Goal: Task Accomplishment & Management: Manage account settings

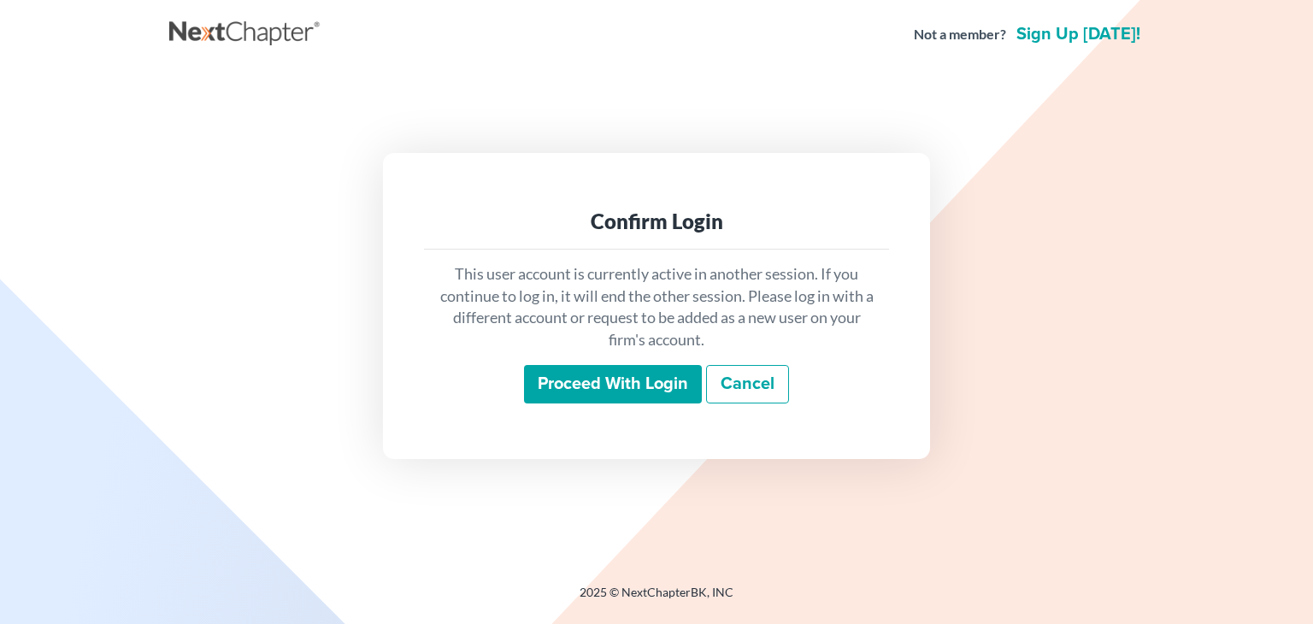
click at [588, 384] on input "Proceed with login" at bounding box center [613, 384] width 178 height 39
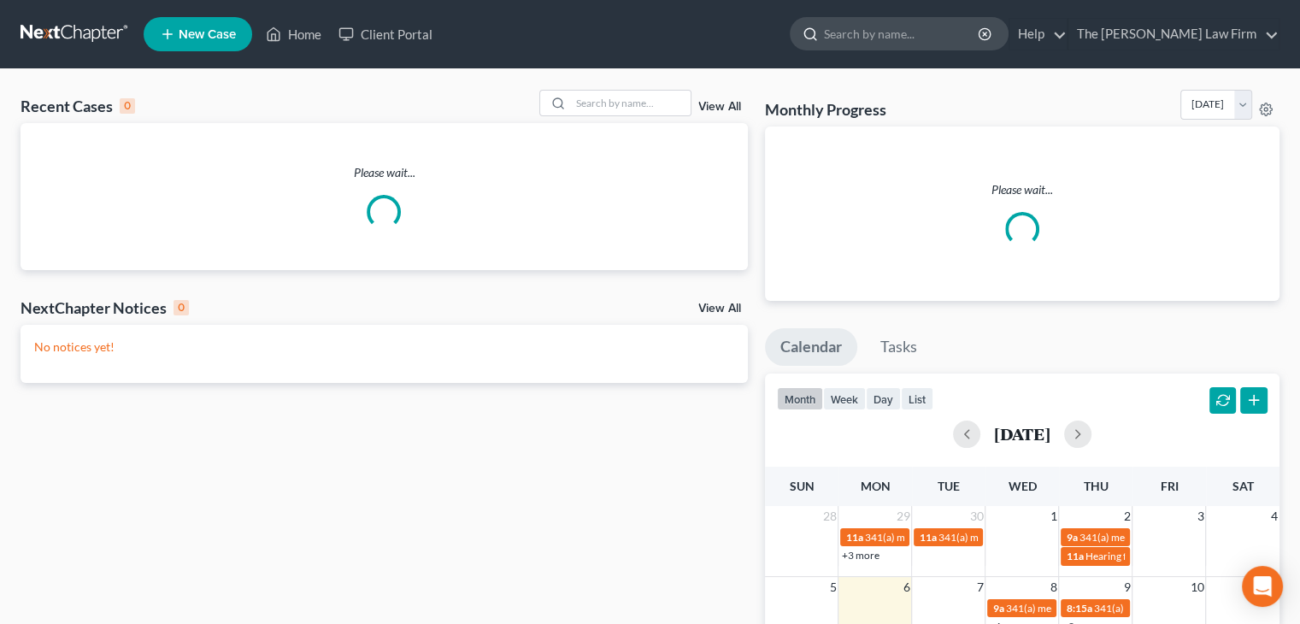
click at [974, 43] on input "search" at bounding box center [902, 34] width 156 height 32
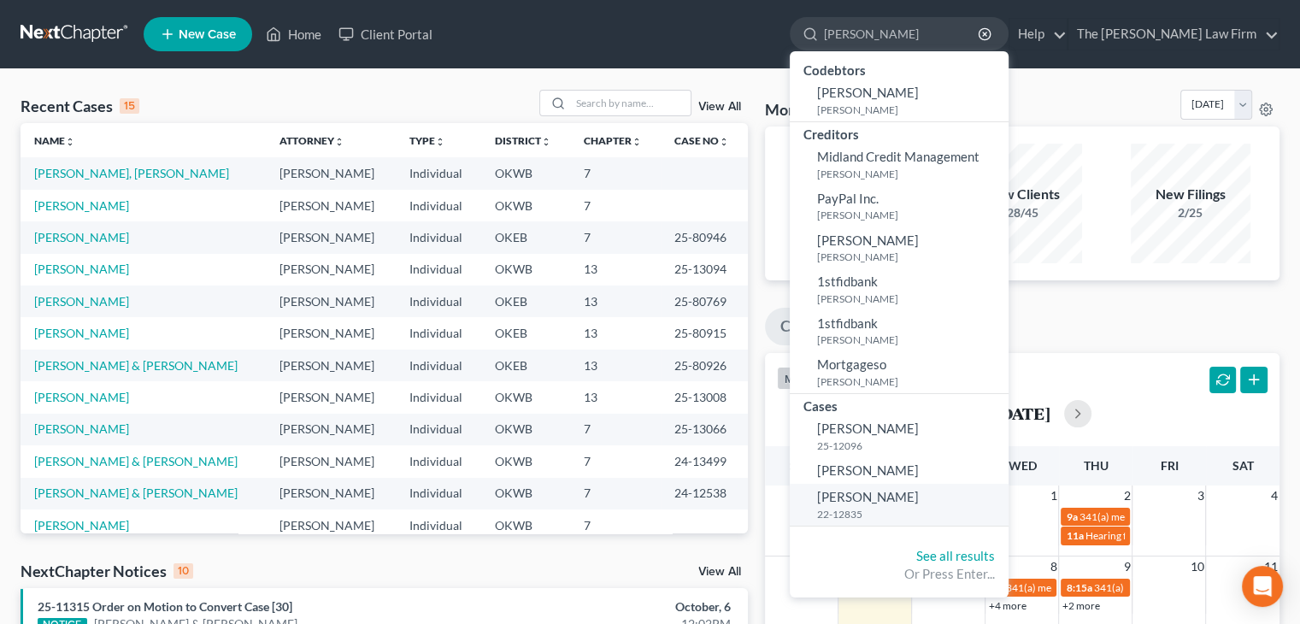
type input "[PERSON_NAME]"
click at [906, 484] on link "[PERSON_NAME] 22-12835" at bounding box center [899, 505] width 219 height 42
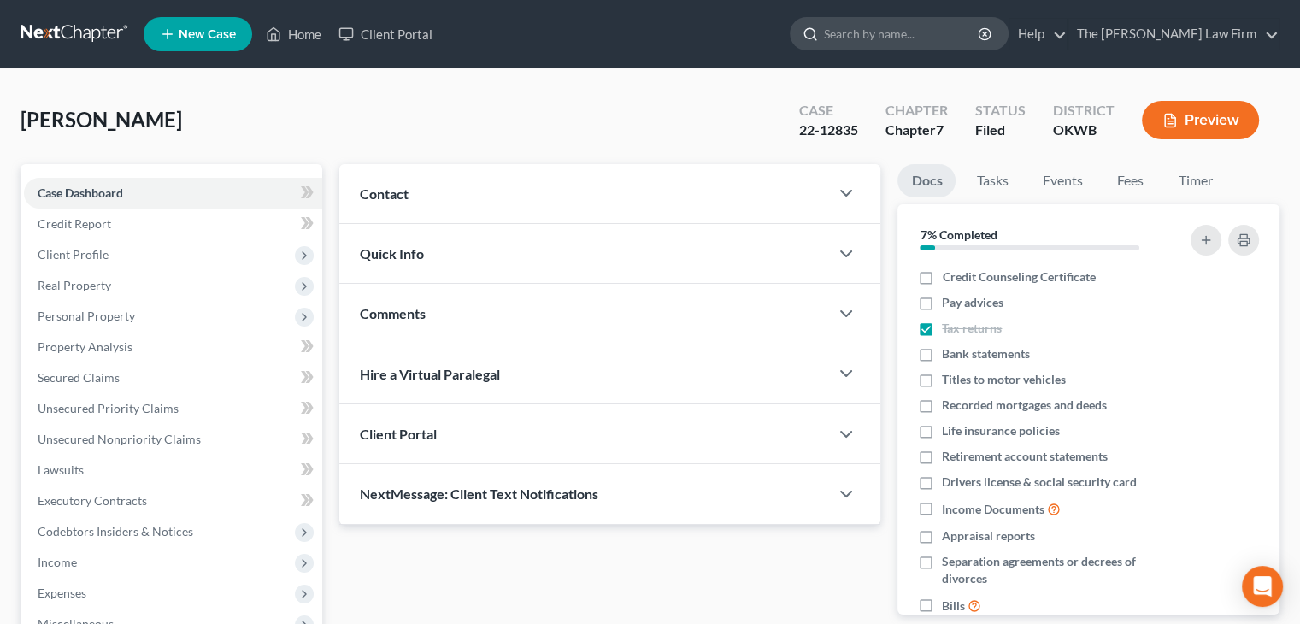
click at [937, 42] on input "search" at bounding box center [902, 34] width 156 height 32
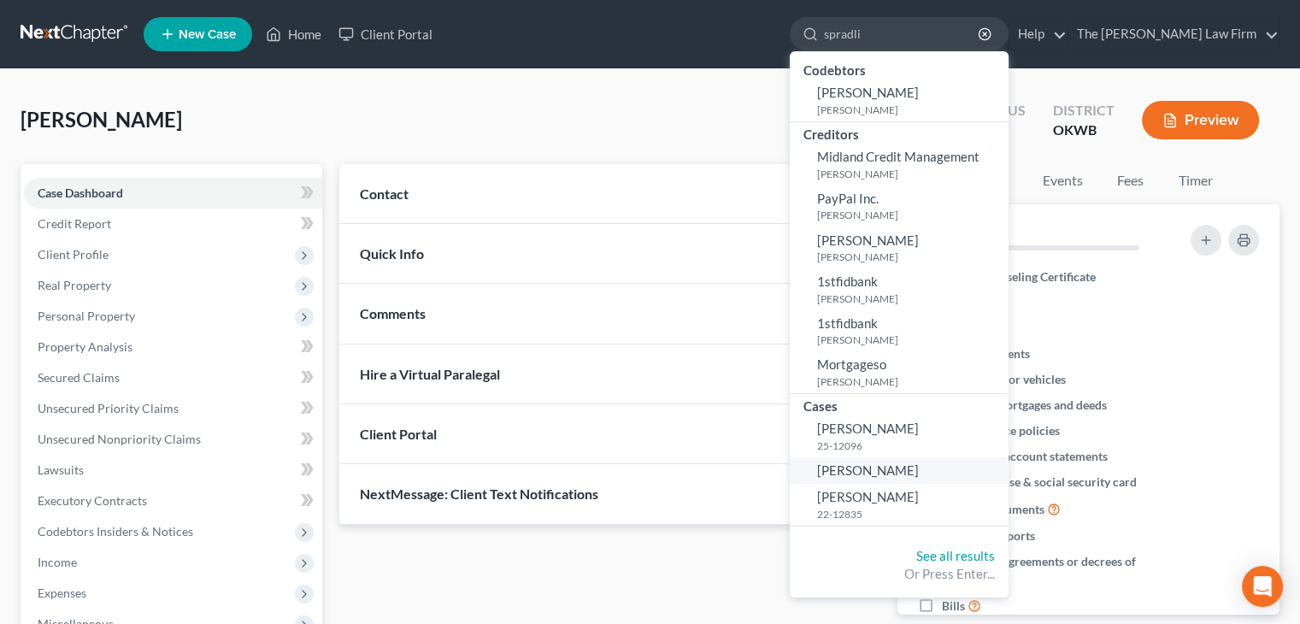
type input "spradli"
click at [919, 462] on span "[PERSON_NAME]" at bounding box center [868, 469] width 102 height 15
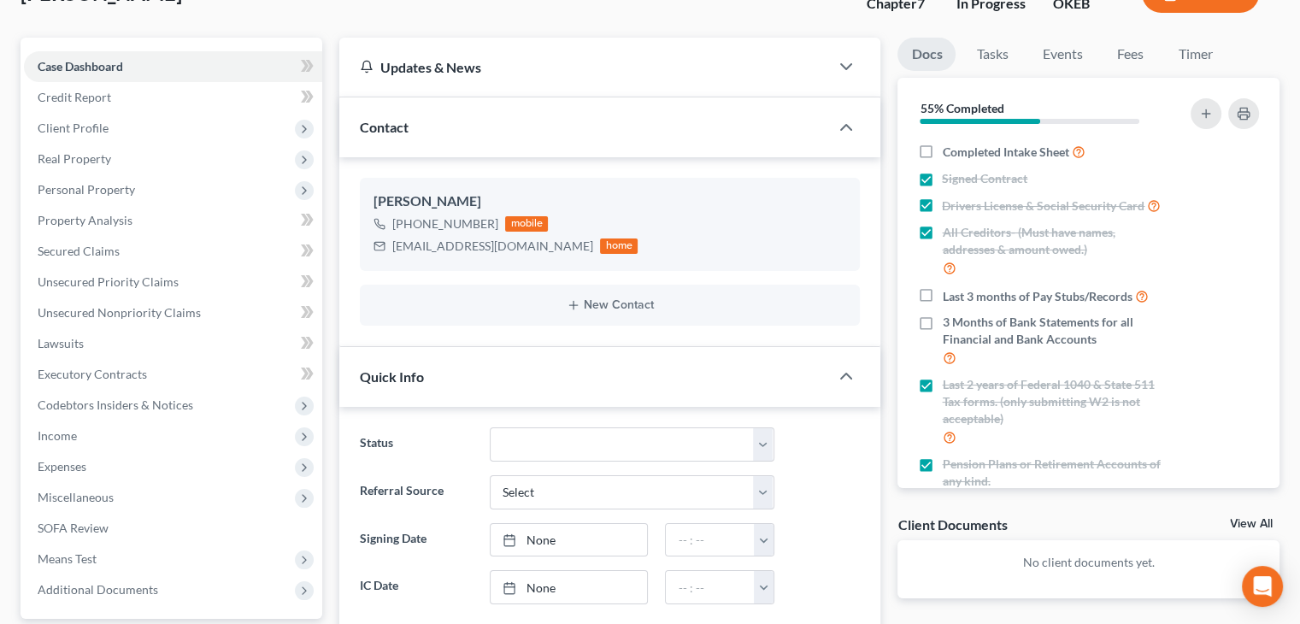
scroll to position [256, 0]
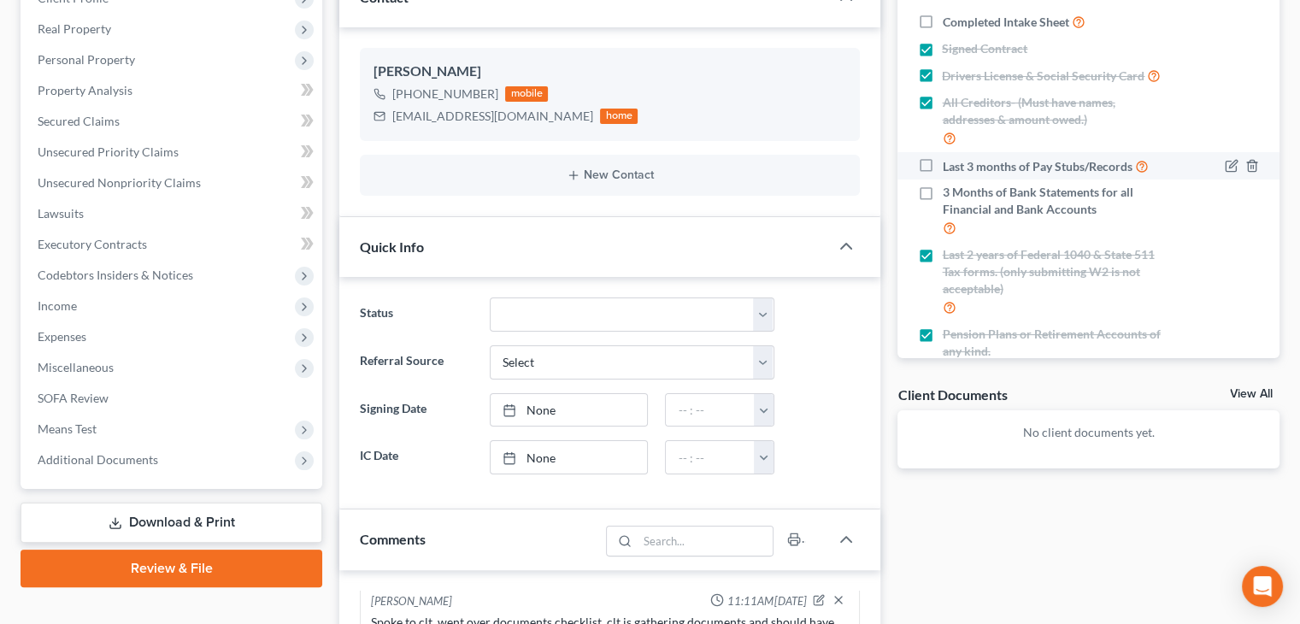
click at [942, 176] on label "Last 3 months of Pay Stubs/Records" at bounding box center [1045, 166] width 206 height 20
click at [949, 168] on input "Last 3 months of Pay Stubs/Records" at bounding box center [954, 161] width 11 height 11
checkbox input "true"
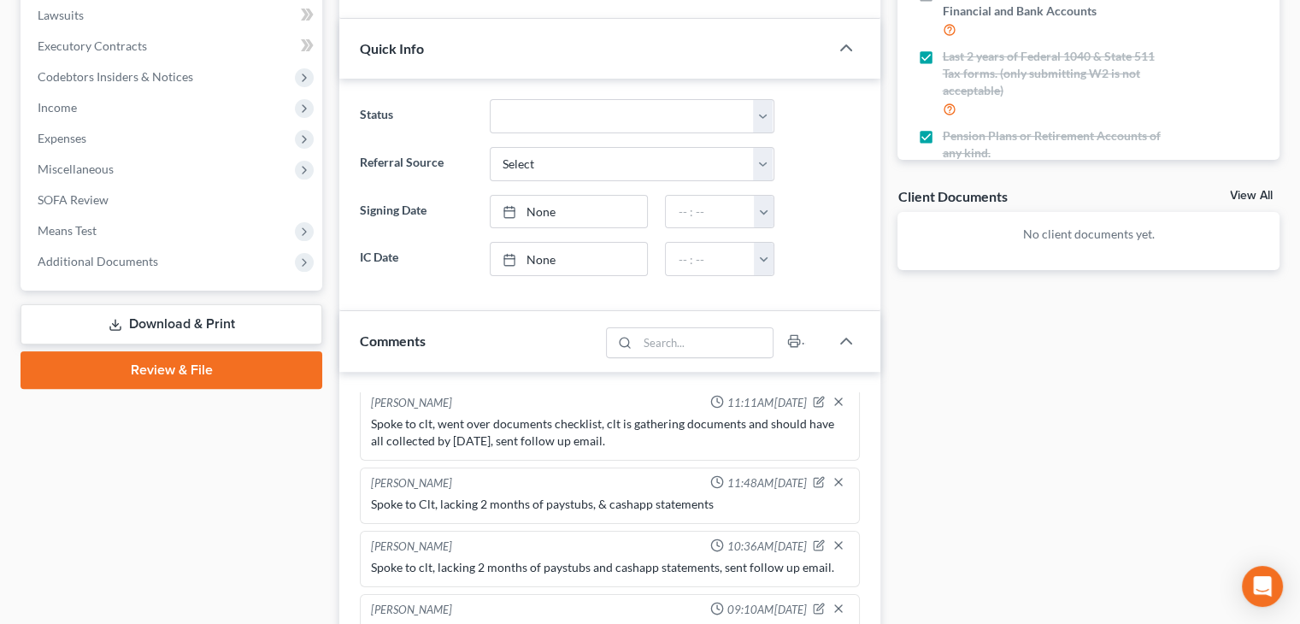
scroll to position [684, 0]
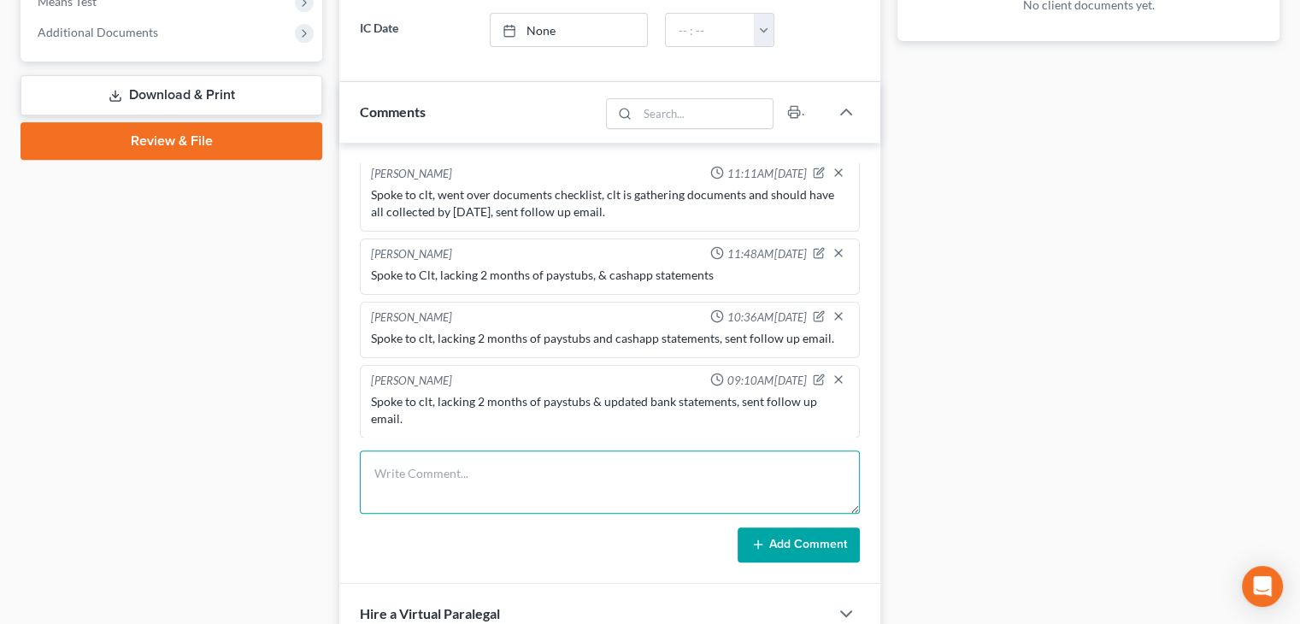
click at [520, 466] on textarea at bounding box center [610, 481] width 500 height 63
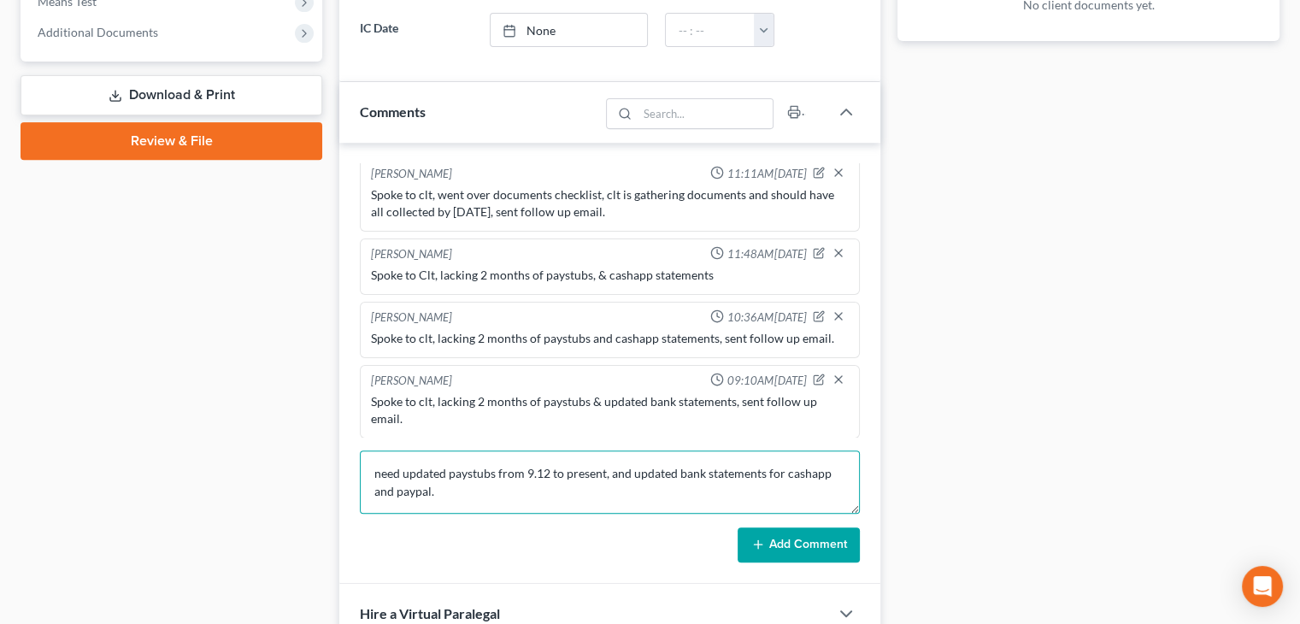
type textarea "need updated paystubs from 9.12 to present, and updated bank statements for cas…"
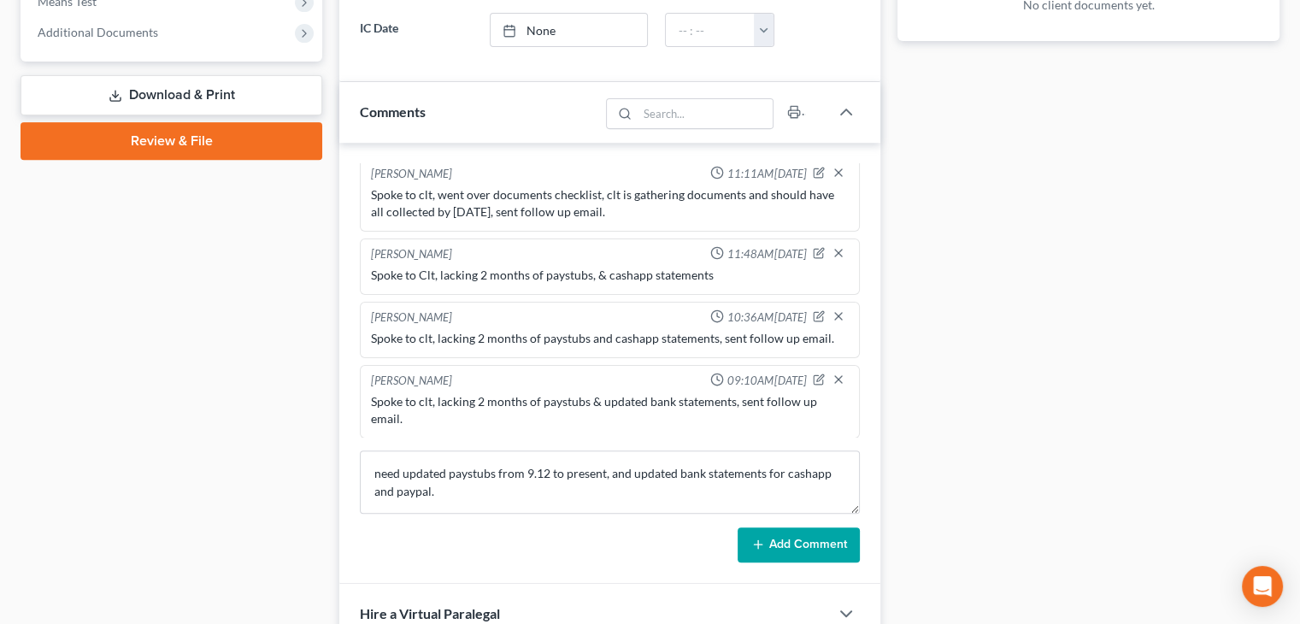
click at [769, 539] on button "Add Comment" at bounding box center [799, 545] width 122 height 36
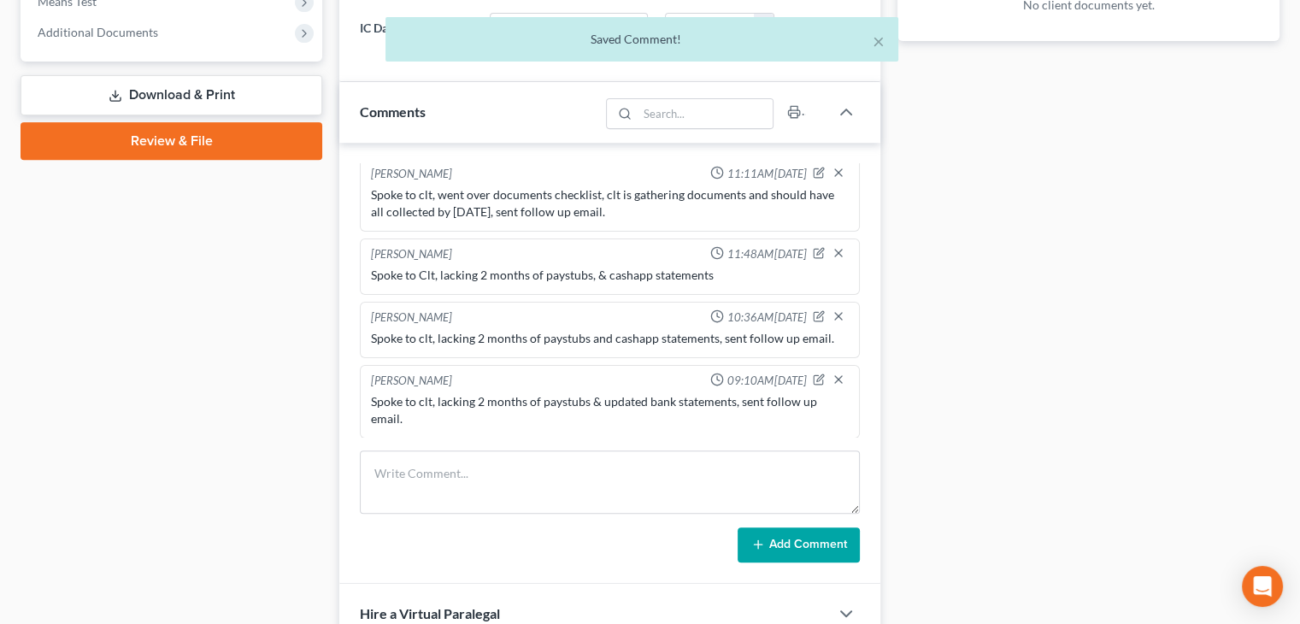
scroll to position [209, 0]
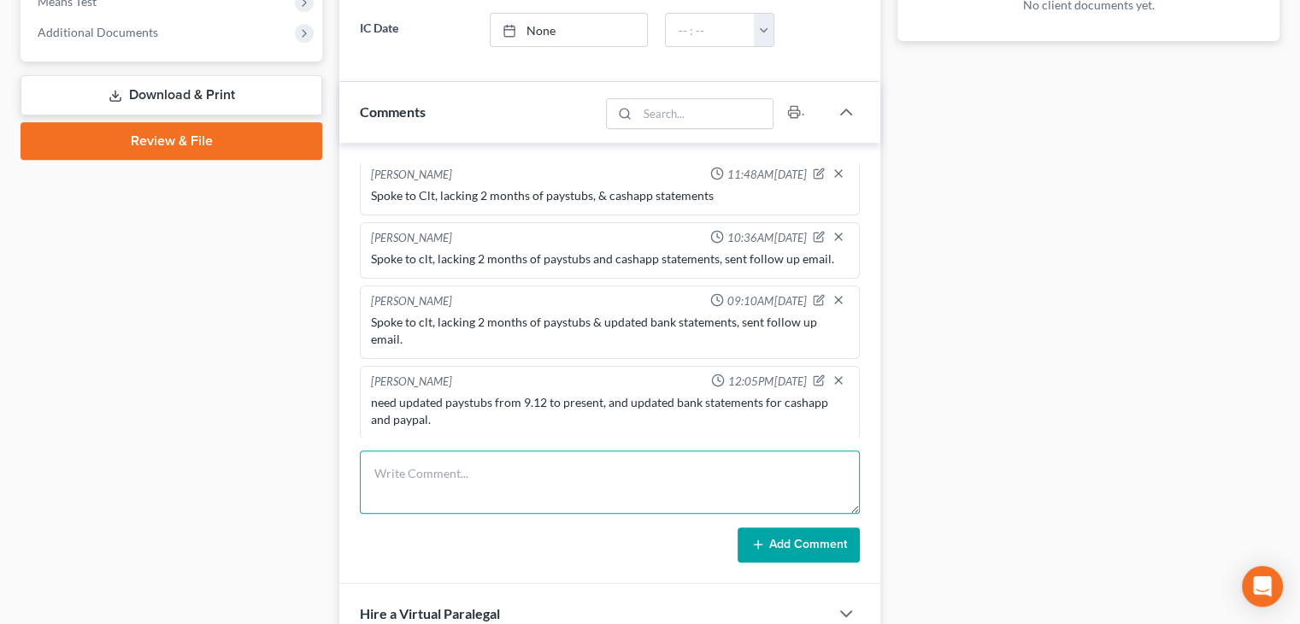
click at [479, 483] on textarea at bounding box center [610, 481] width 500 height 63
type textarea "Attempted to call to go over remaining docs, sent follow up email, LVM."
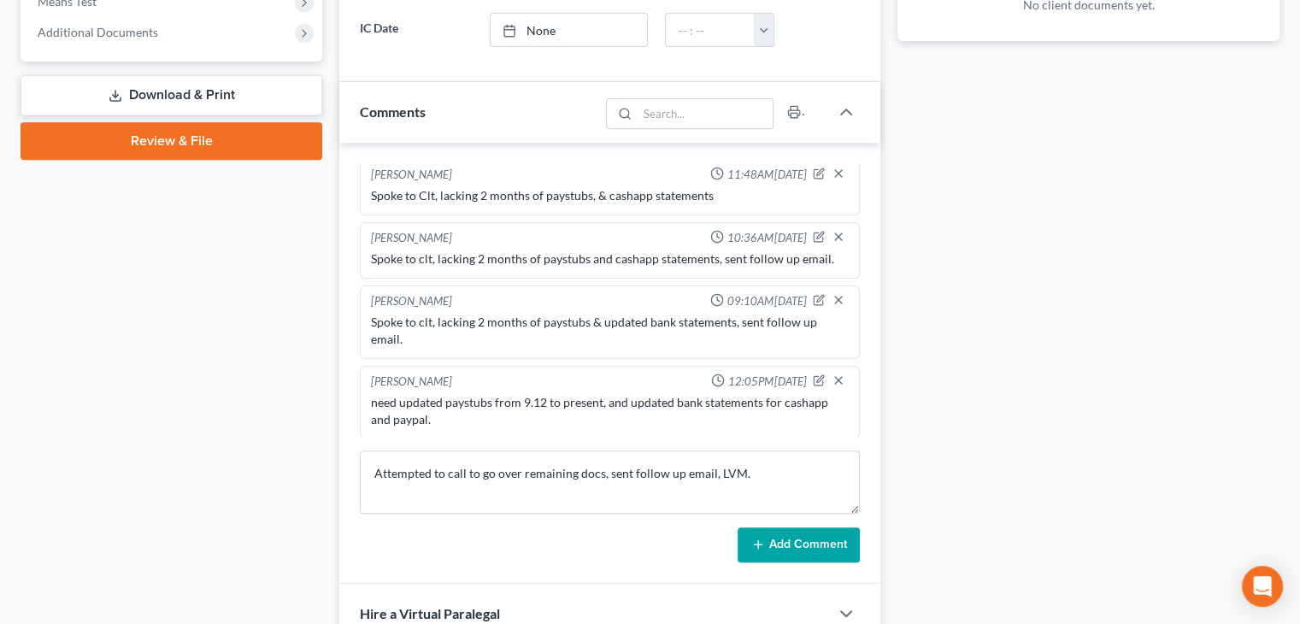
click at [767, 527] on button "Add Comment" at bounding box center [799, 545] width 122 height 36
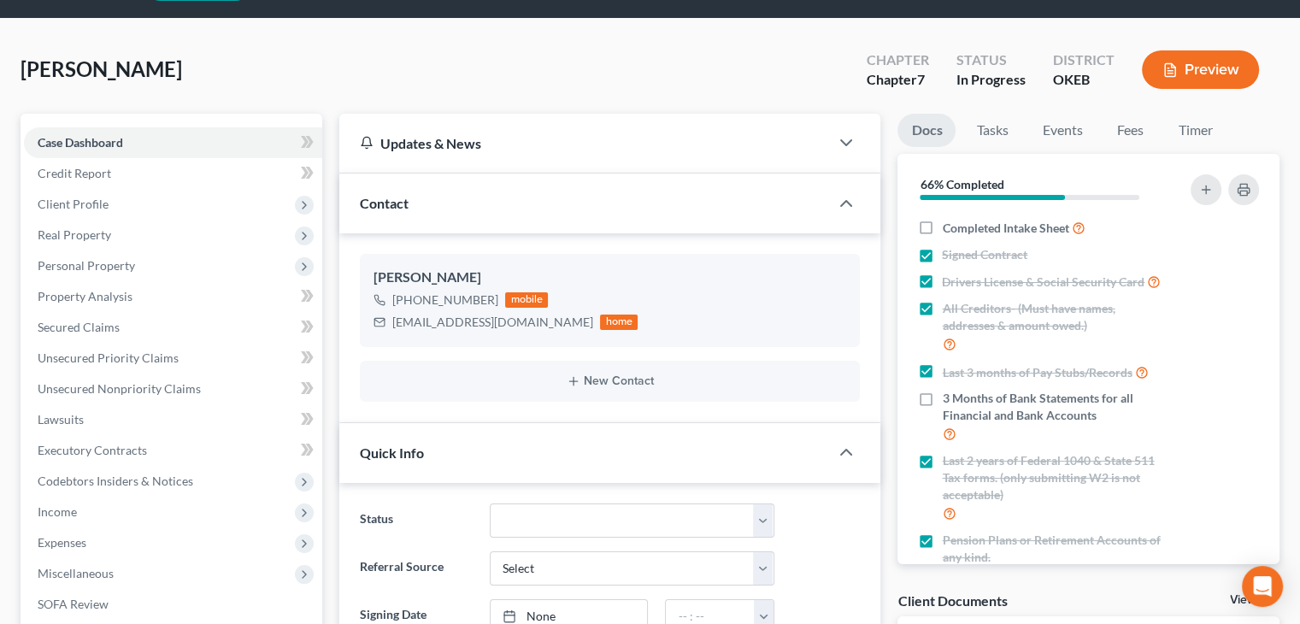
scroll to position [0, 0]
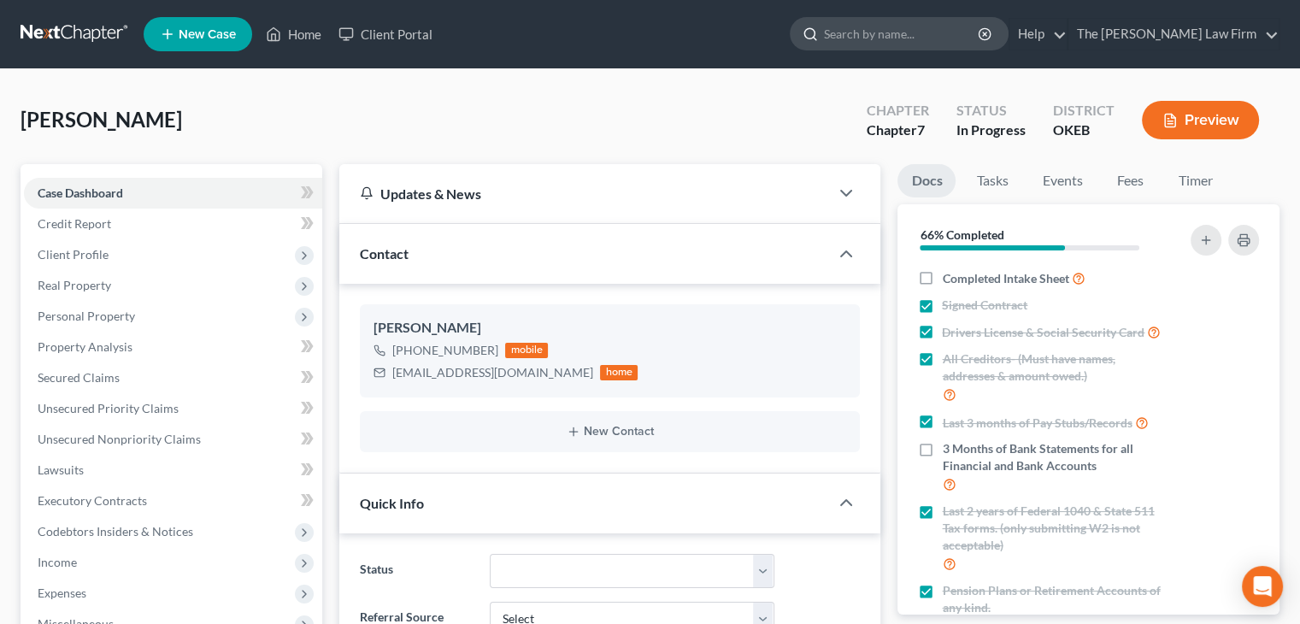
click at [938, 41] on input "search" at bounding box center [902, 34] width 156 height 32
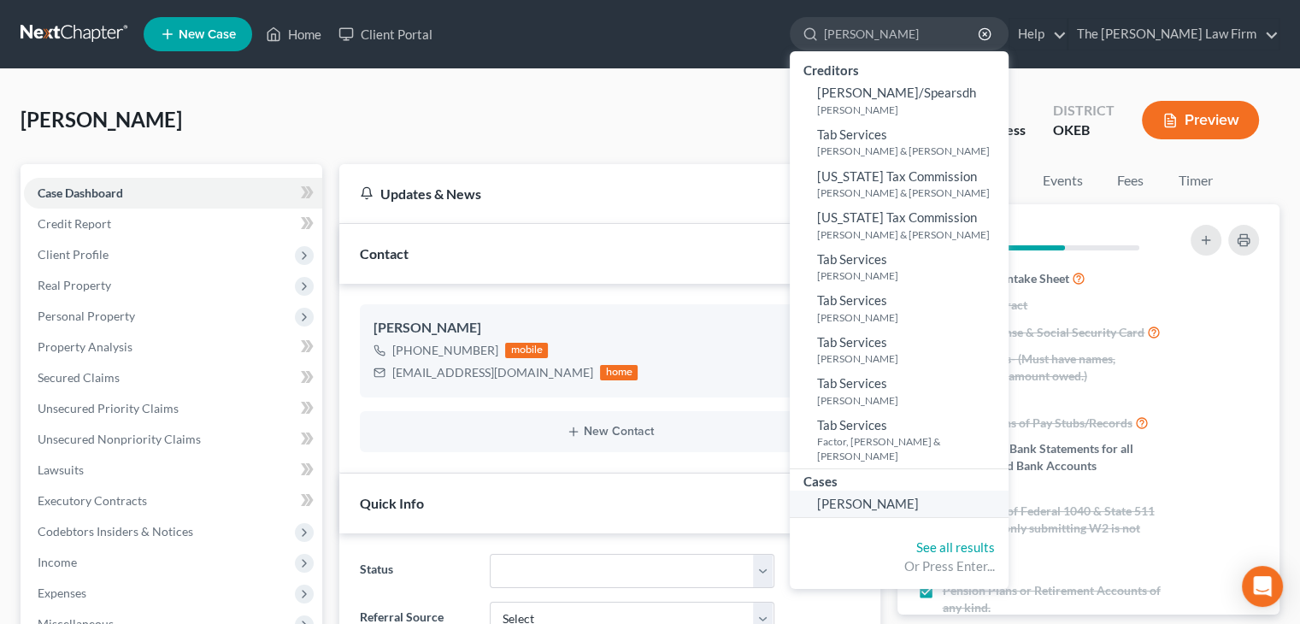
type input "[PERSON_NAME]"
click at [919, 496] on span "[PERSON_NAME]" at bounding box center [868, 503] width 102 height 15
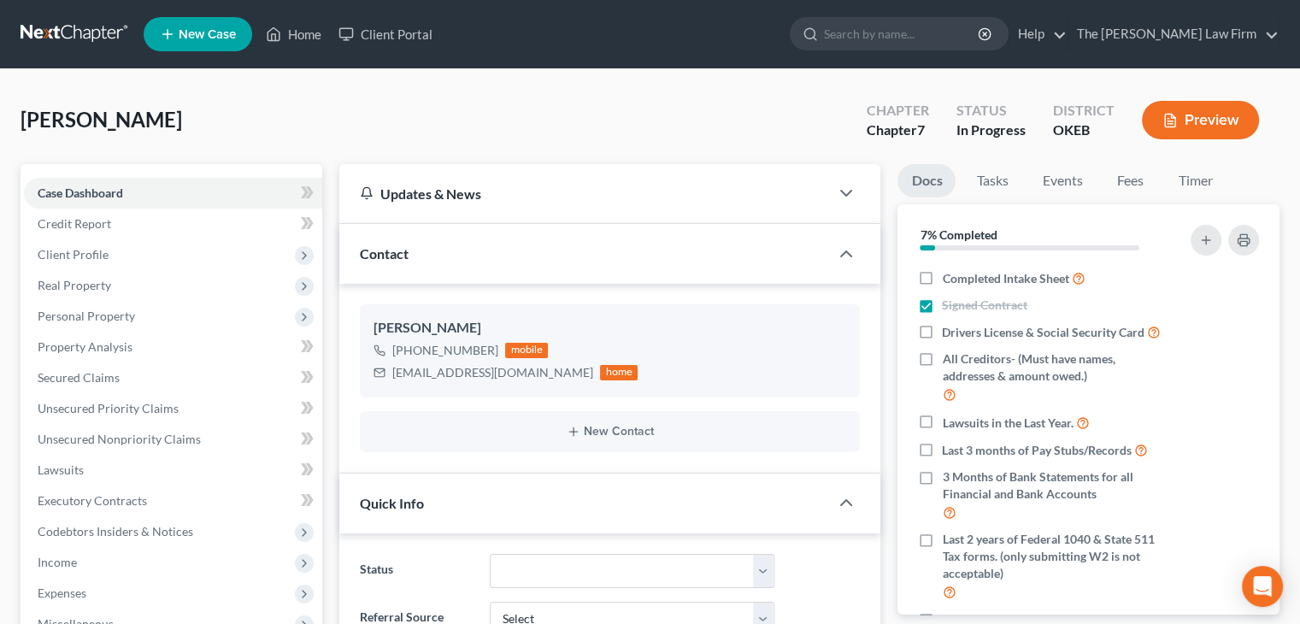
scroll to position [425, 0]
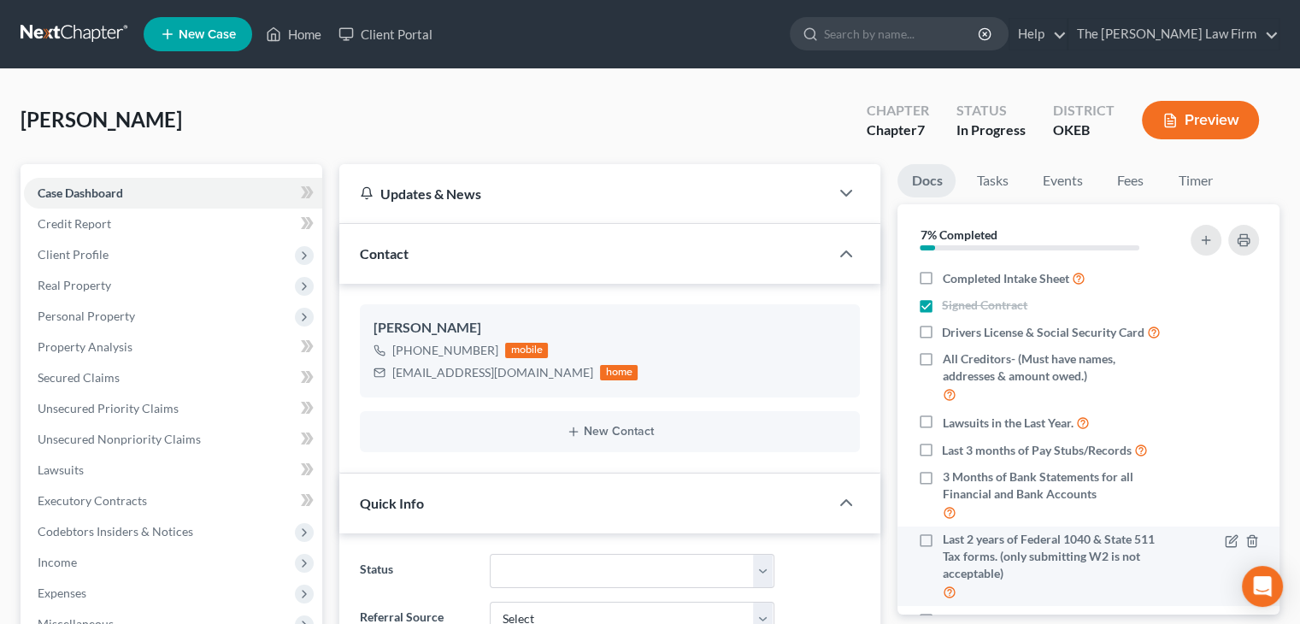
click at [942, 551] on label "Last 2 years of Federal 1040 & State 511 Tax forms. (only submitting W2 is not …" at bounding box center [1055, 566] width 227 height 71
click at [949, 542] on input "Last 2 years of Federal 1040 & State 511 Tax forms. (only submitting W2 is not …" at bounding box center [954, 536] width 11 height 11
checkbox input "true"
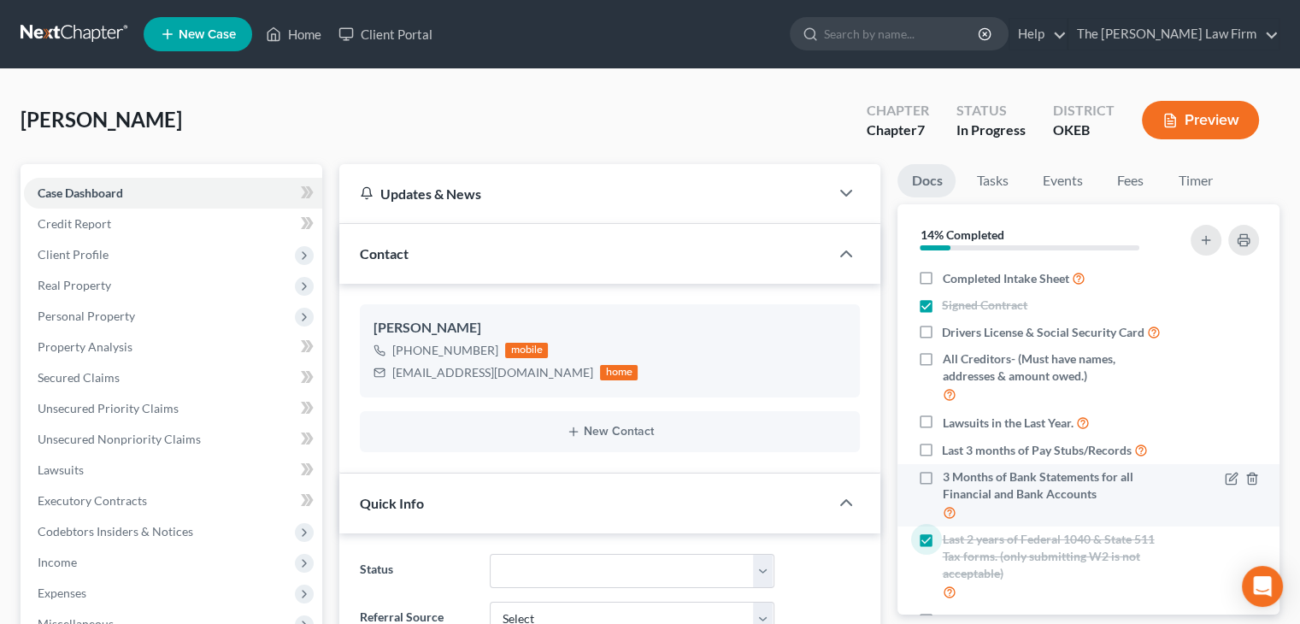
click at [951, 490] on span "3 Months of Bank Statements for all Financial and Bank Accounts" at bounding box center [1055, 485] width 227 height 34
click at [951, 479] on input "3 Months of Bank Statements for all Financial and Bank Accounts" at bounding box center [954, 473] width 11 height 11
checkbox input "true"
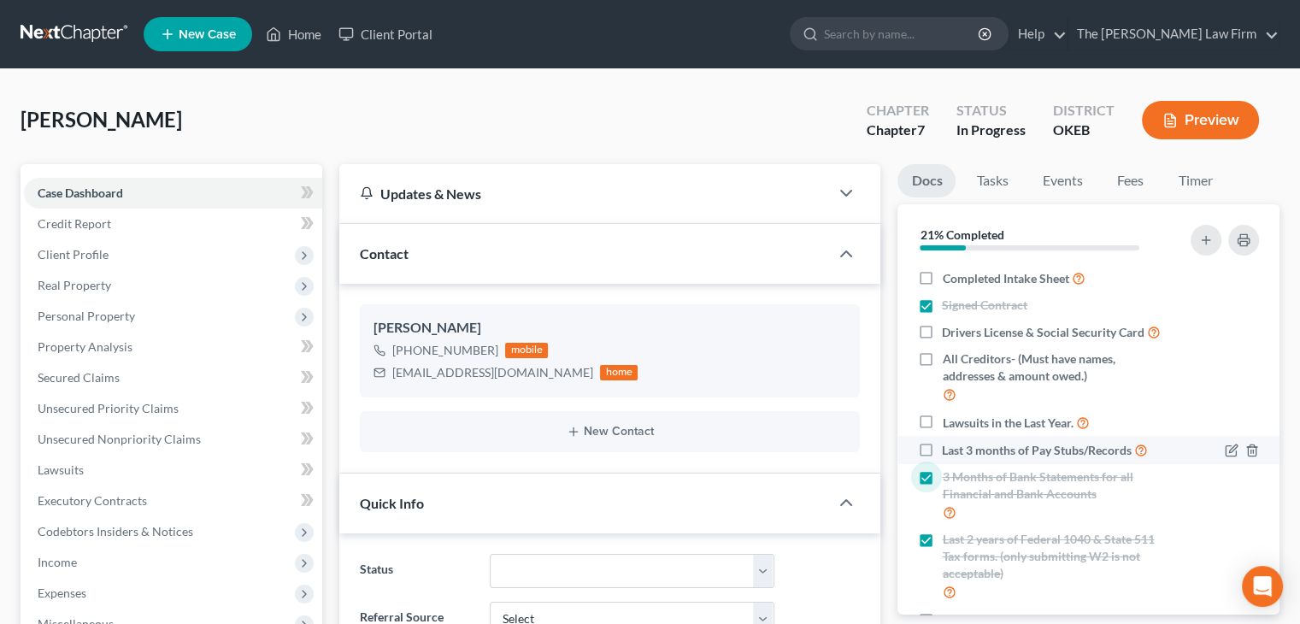
click at [942, 459] on label "Last 3 months of Pay Stubs/Records" at bounding box center [1045, 450] width 206 height 20
click at [949, 451] on input "Last 3 months of Pay Stubs/Records" at bounding box center [954, 445] width 11 height 11
checkbox input "true"
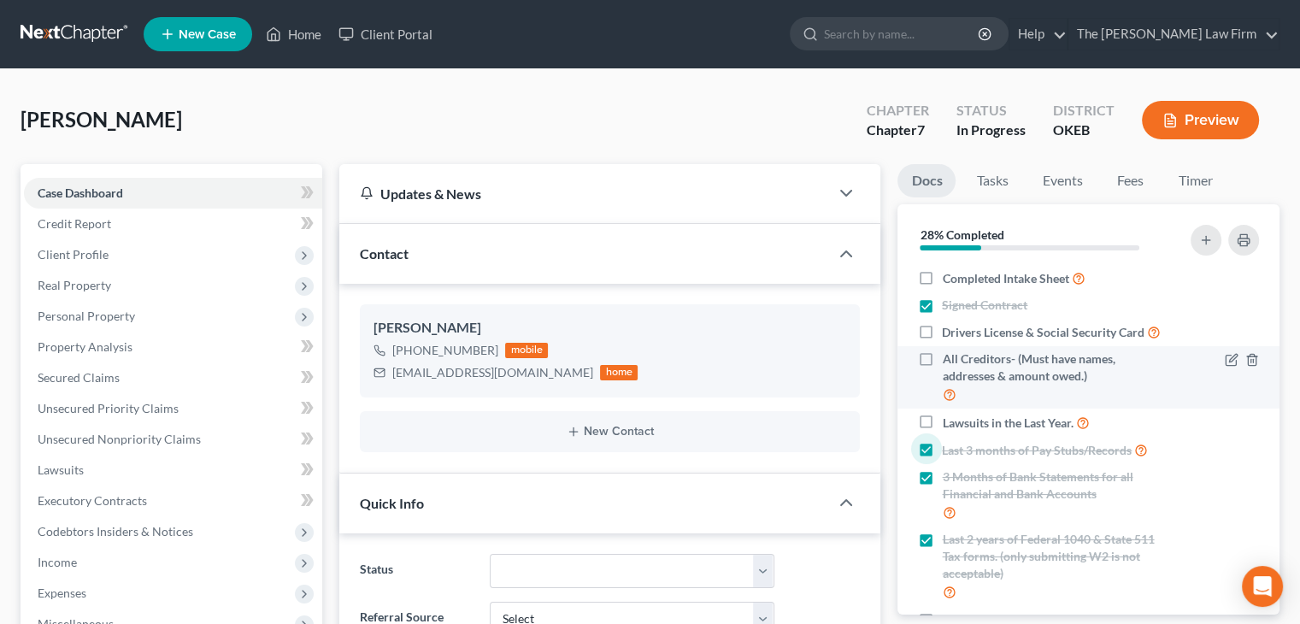
click at [942, 376] on label "All Creditors- (Must have names, addresses & amount owed.)" at bounding box center [1055, 377] width 227 height 54
click at [949, 361] on input "All Creditors- (Must have names, addresses & amount owed.)" at bounding box center [954, 355] width 11 height 11
checkbox input "true"
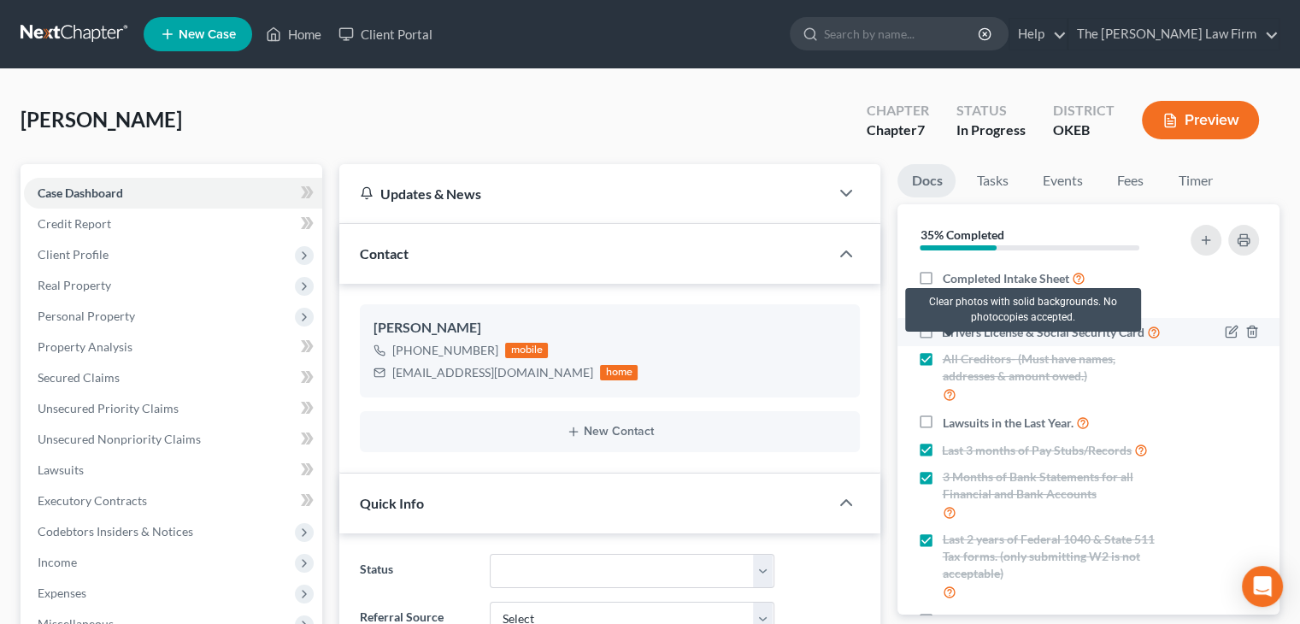
click at [1147, 339] on icon at bounding box center [1154, 331] width 14 height 16
click at [949, 333] on input "Drivers License & Social Security Card" at bounding box center [954, 327] width 11 height 11
checkbox input "true"
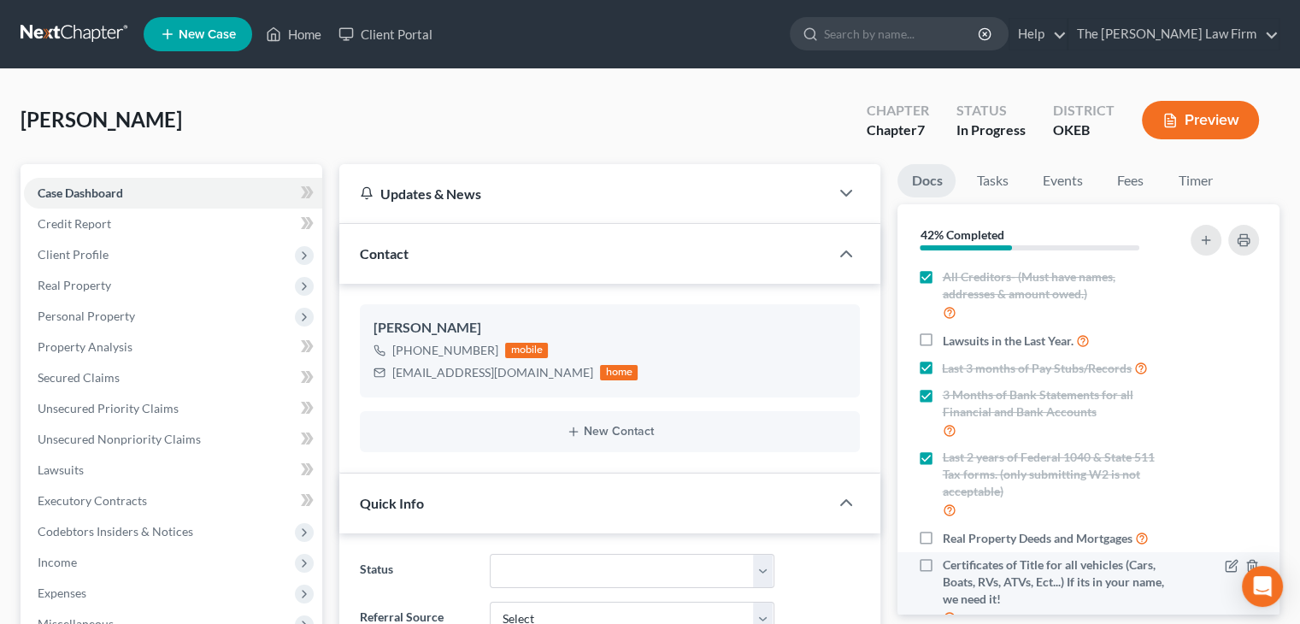
scroll to position [171, 0]
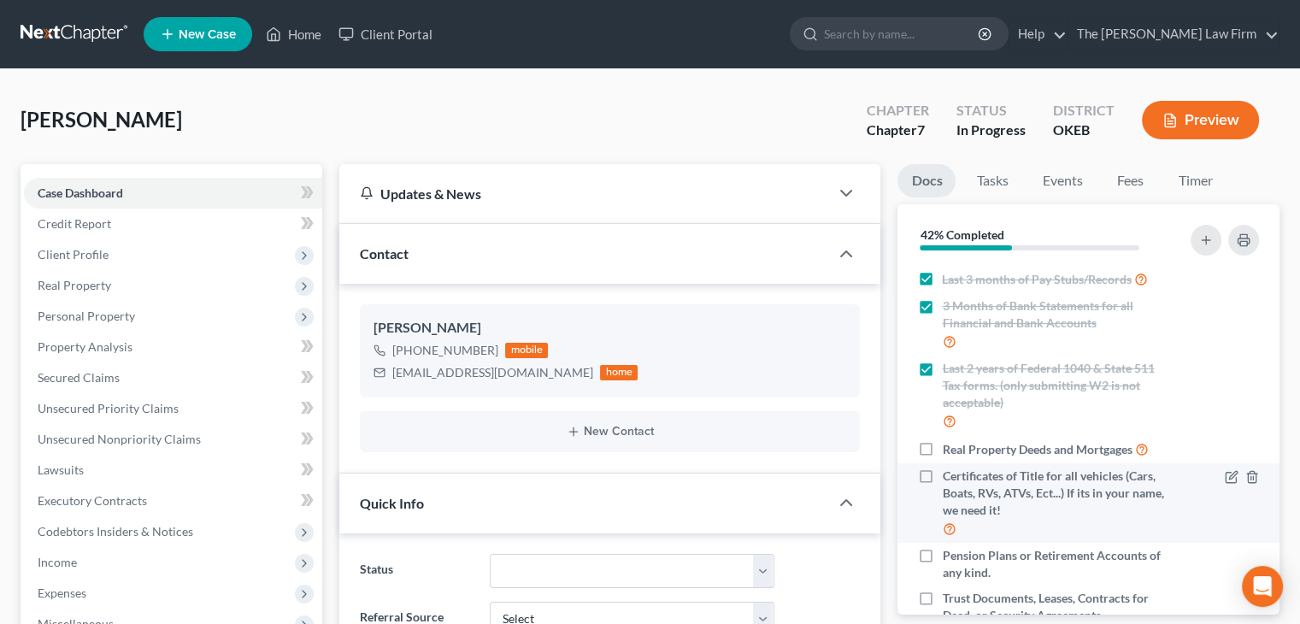
click at [932, 522] on div "Certificates of Title for all vehicles (Cars, Boats, RVs, ATVs, Ect...) If its …" at bounding box center [1043, 502] width 251 height 71
click at [942, 494] on label "Certificates of Title for all vehicles (Cars, Boats, RVs, ATVs, Ect...) If its …" at bounding box center [1055, 502] width 227 height 71
click at [949, 479] on input "Certificates of Title for all vehicles (Cars, Boats, RVs, ATVs, Ect...) If its …" at bounding box center [954, 472] width 11 height 11
checkbox input "true"
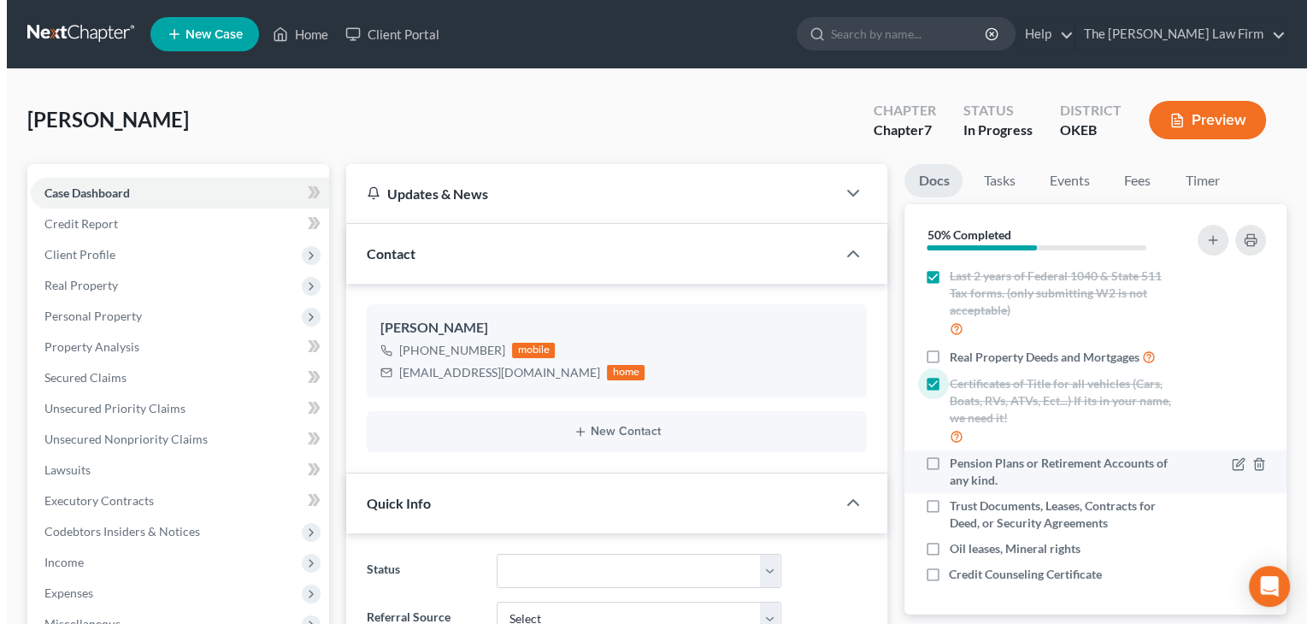
scroll to position [280, 0]
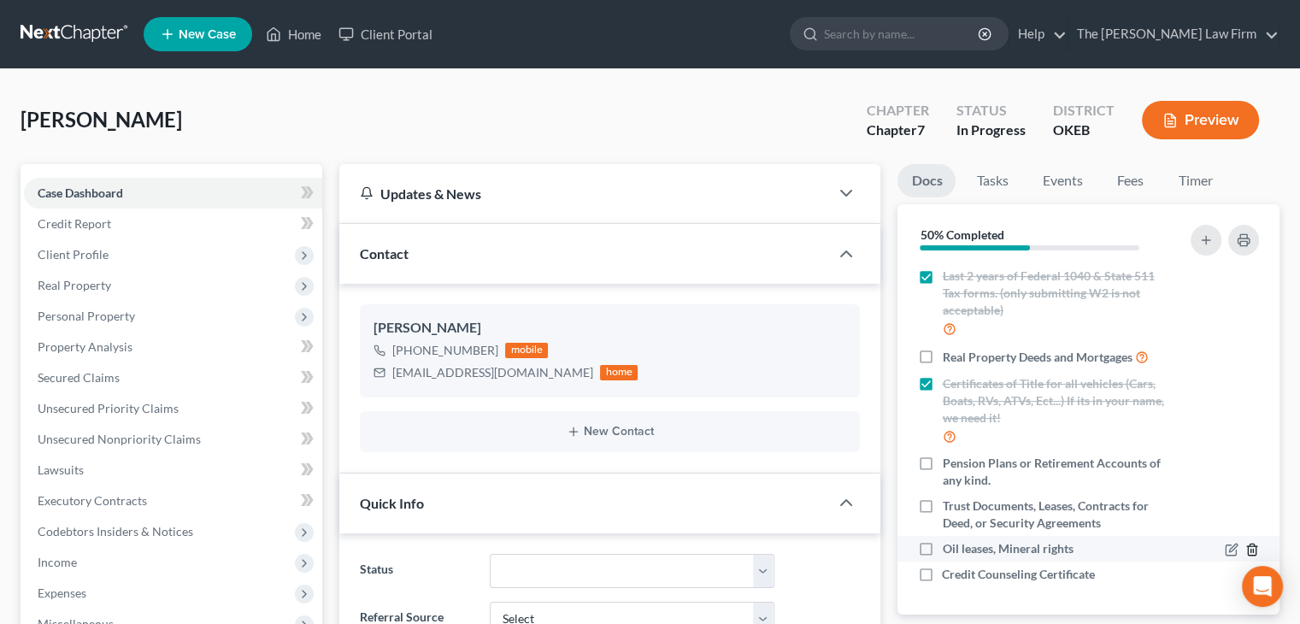
click at [1245, 543] on icon "button" at bounding box center [1252, 550] width 14 height 14
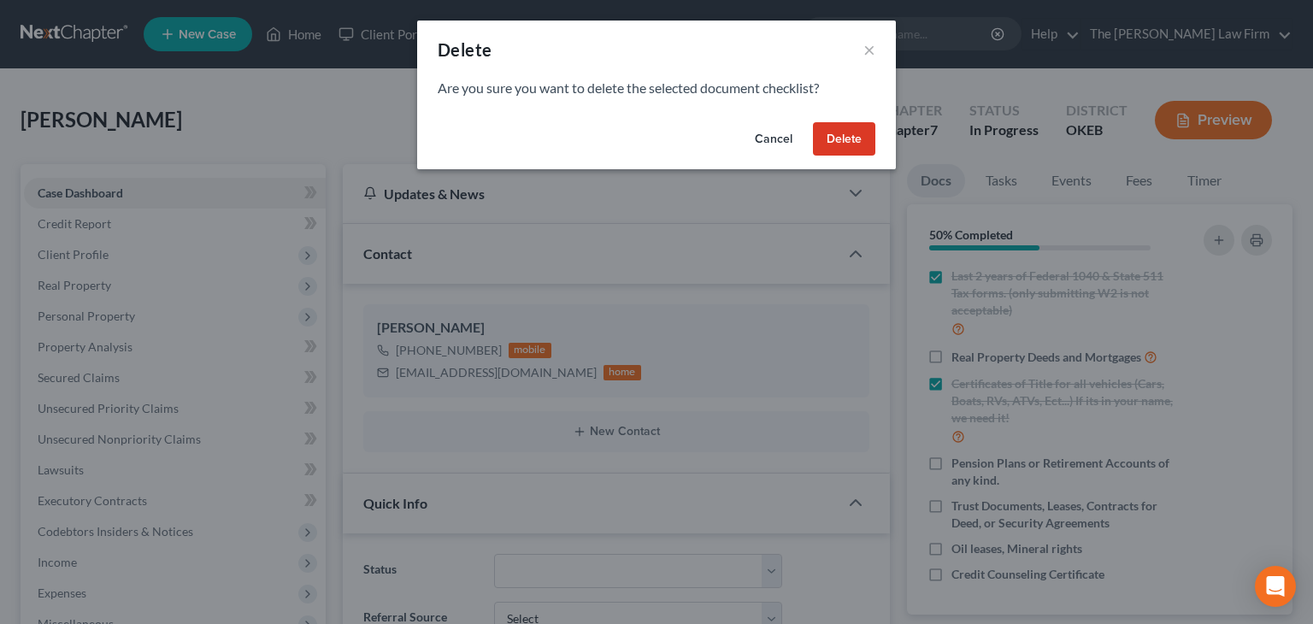
click at [839, 127] on button "Delete" at bounding box center [844, 139] width 62 height 34
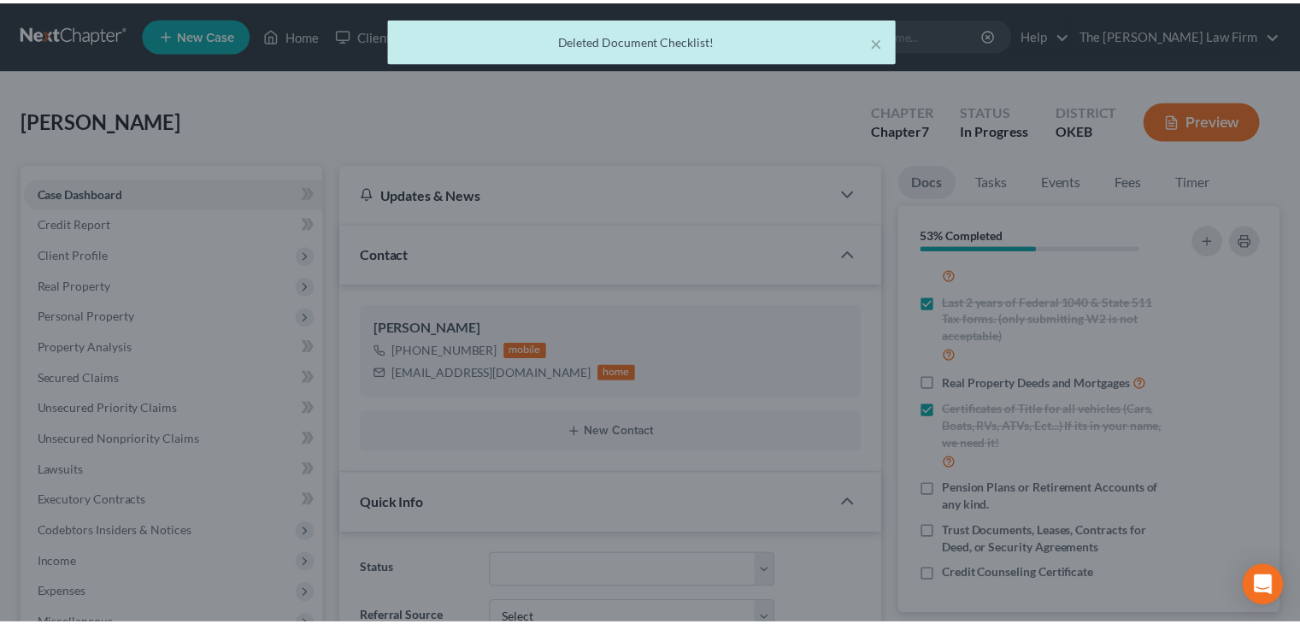
scroll to position [255, 0]
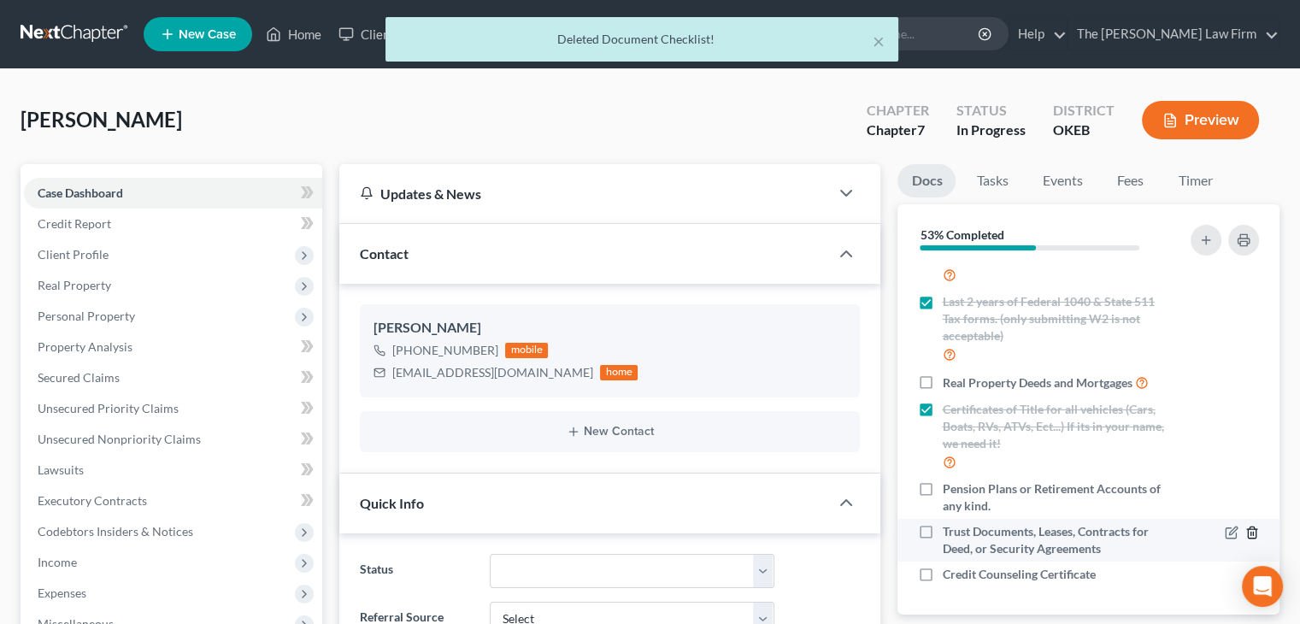
click at [1248, 526] on icon "button" at bounding box center [1252, 531] width 8 height 11
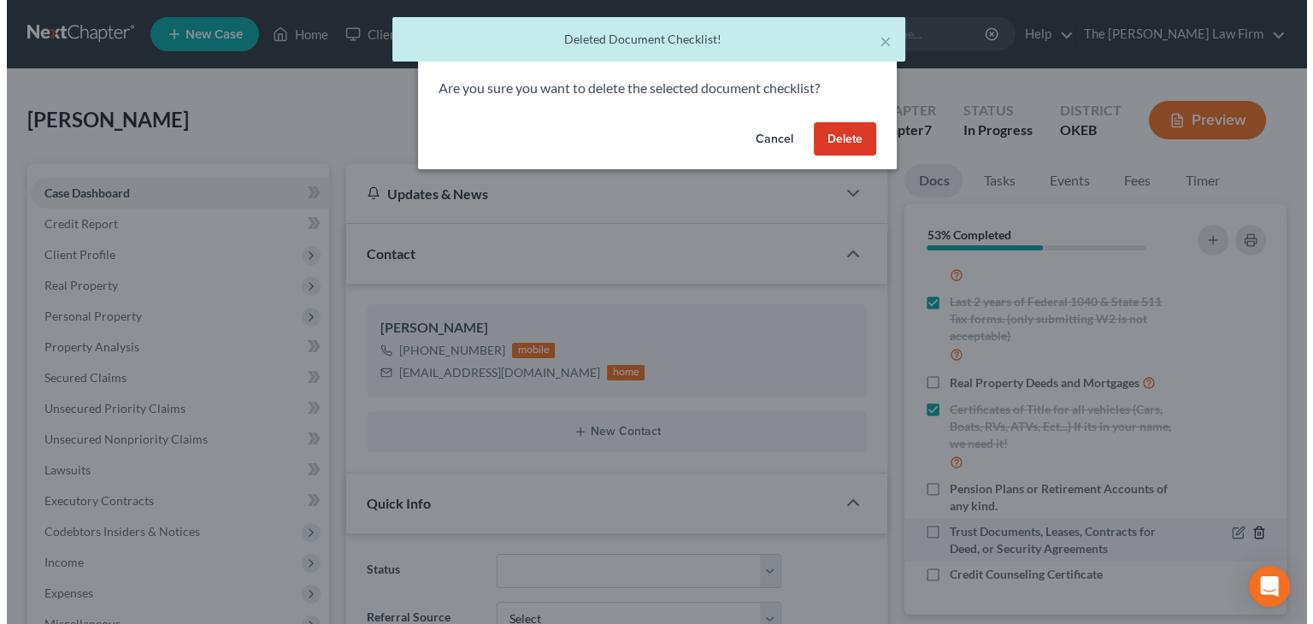
scroll to position [238, 0]
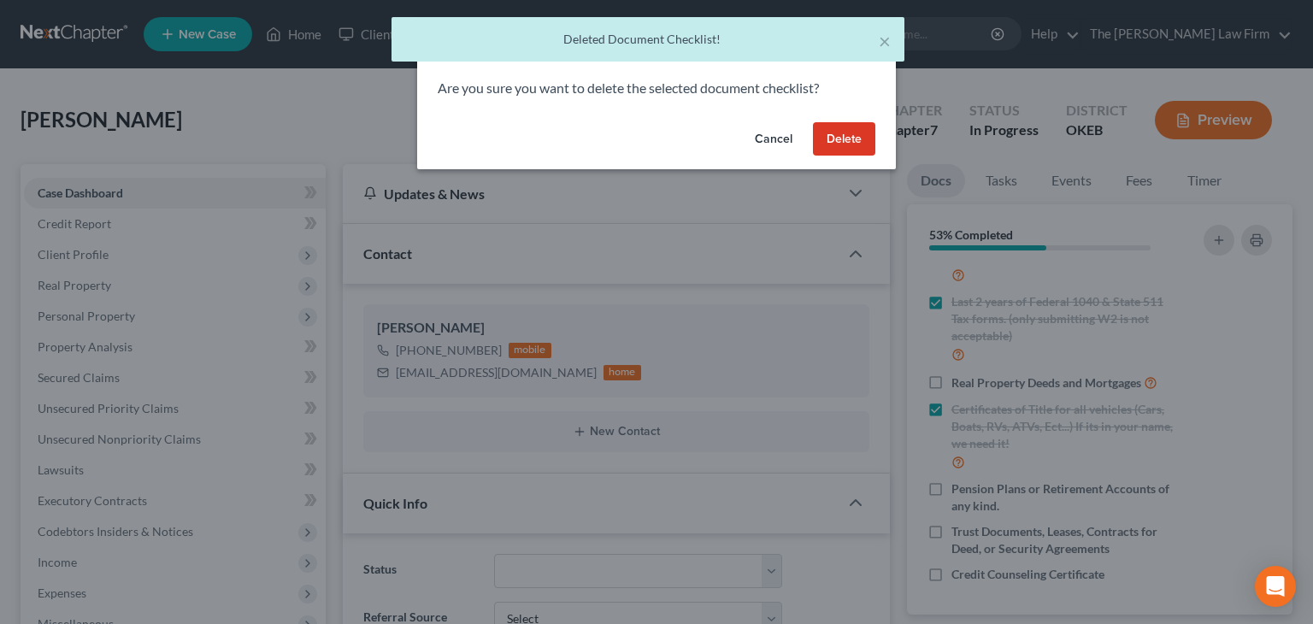
click at [820, 125] on button "Delete" at bounding box center [844, 139] width 62 height 34
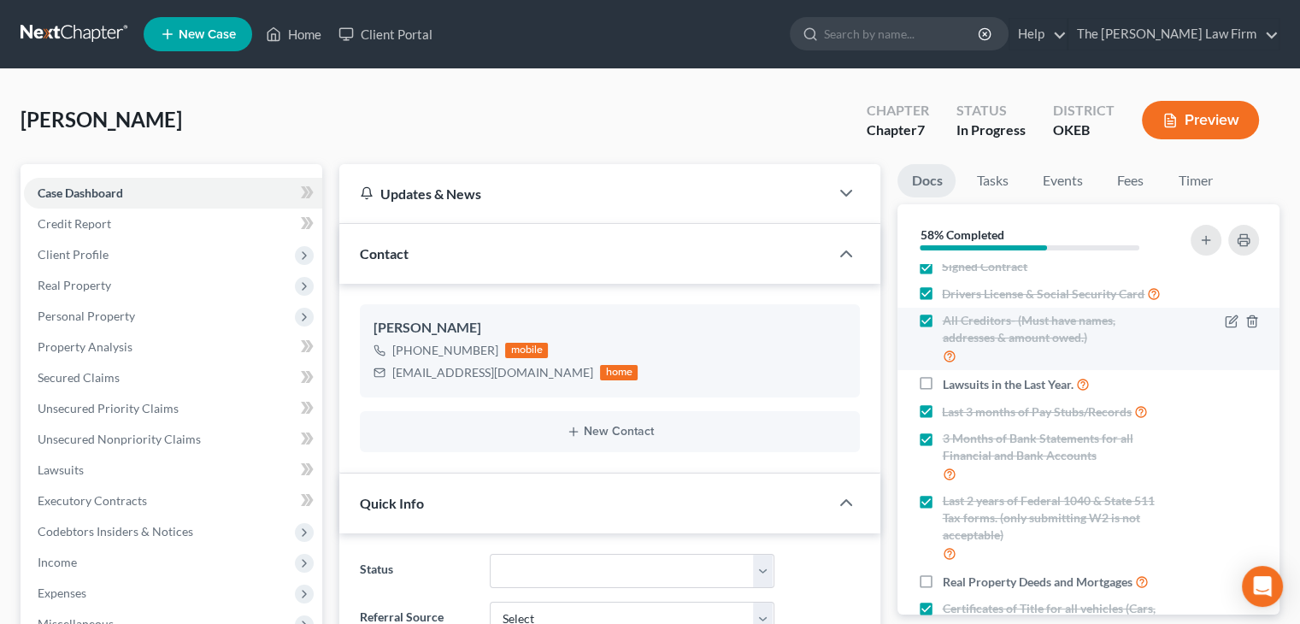
scroll to position [0, 0]
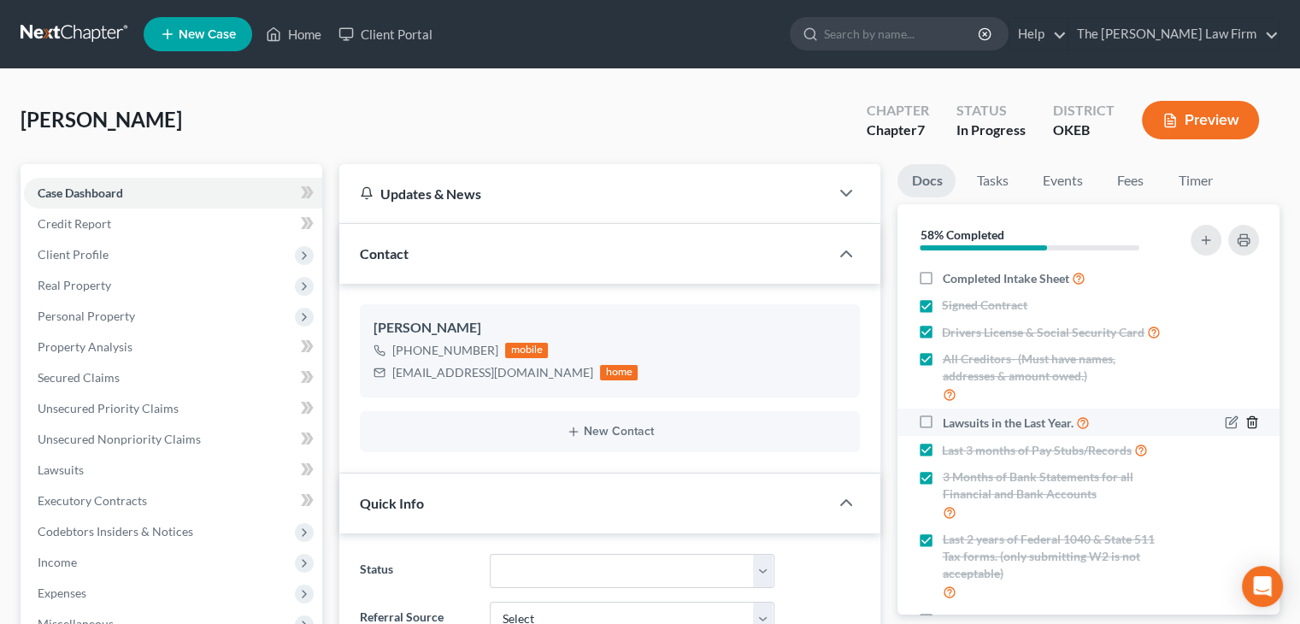
click at [1245, 429] on icon "button" at bounding box center [1252, 422] width 14 height 14
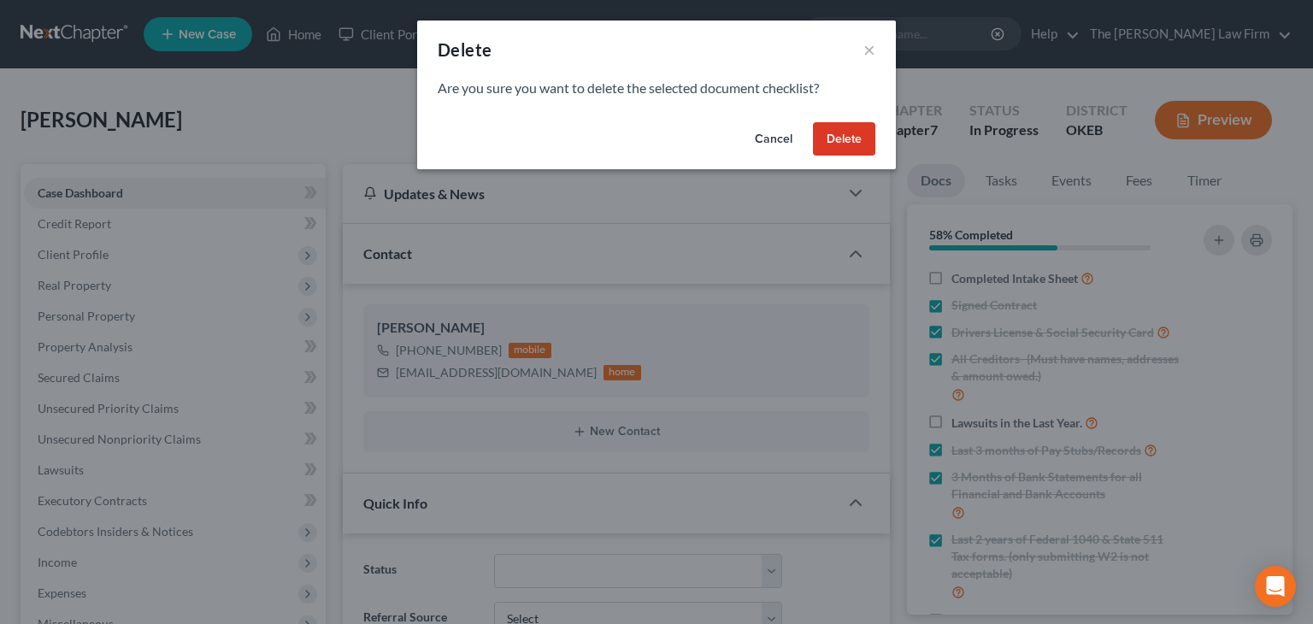
click at [845, 144] on button "Delete" at bounding box center [844, 139] width 62 height 34
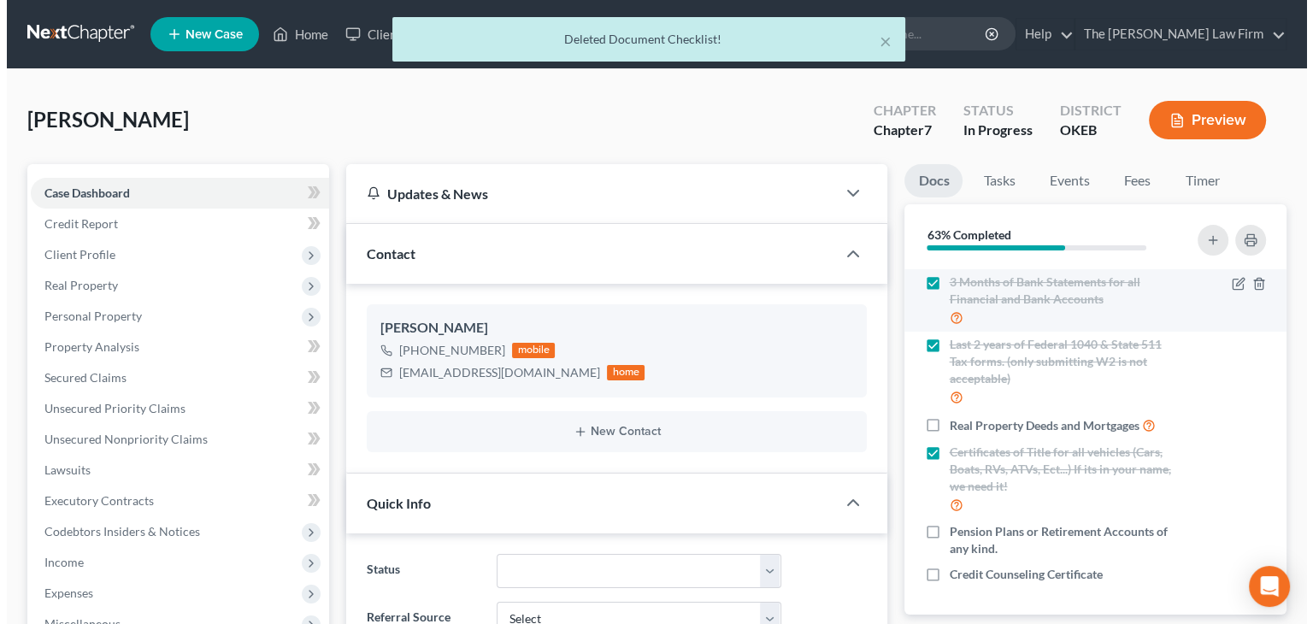
scroll to position [171, 0]
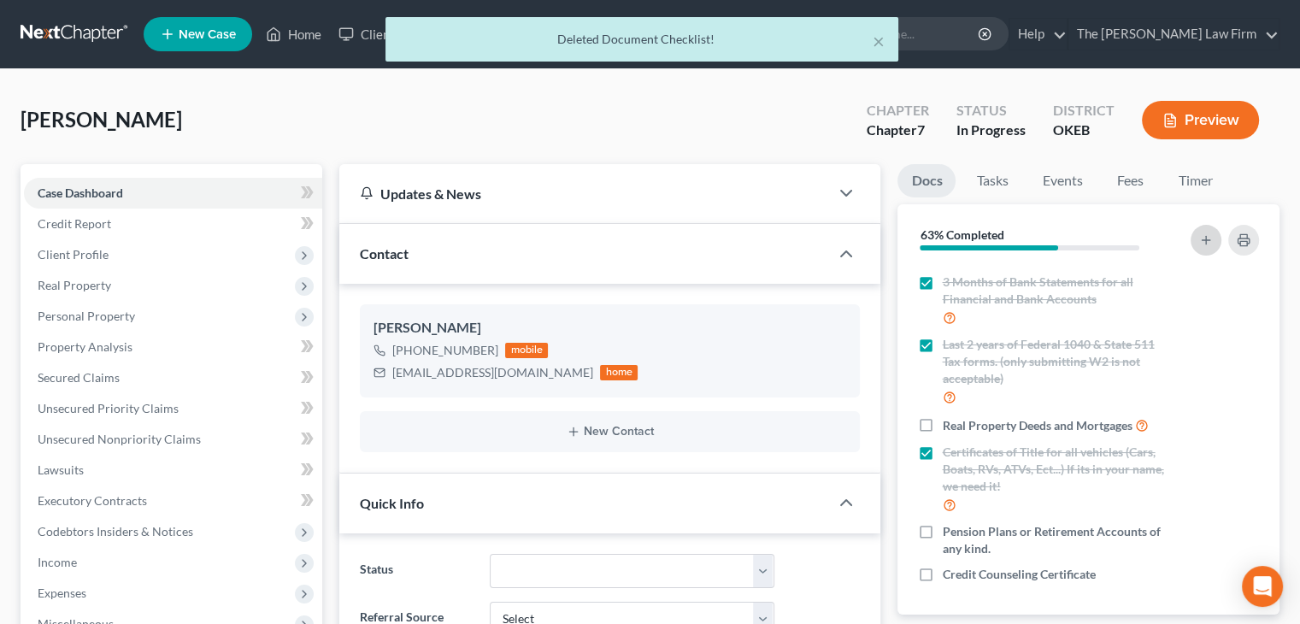
click at [1212, 250] on button "button" at bounding box center [1205, 240] width 31 height 31
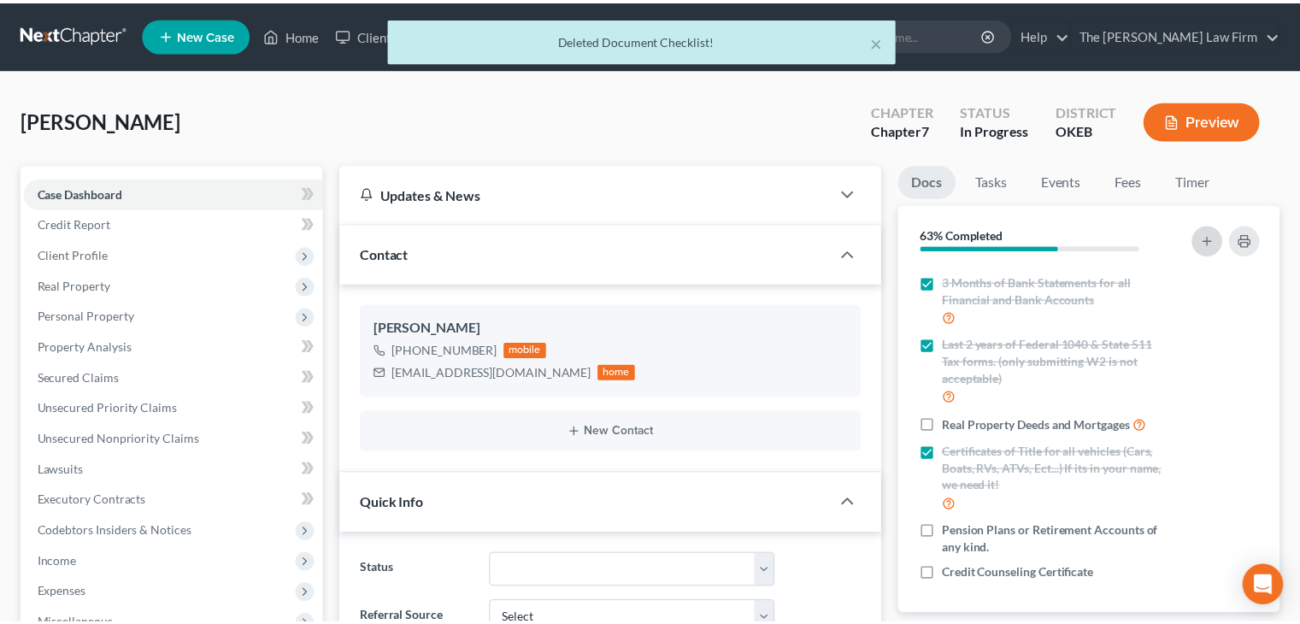
scroll to position [154, 0]
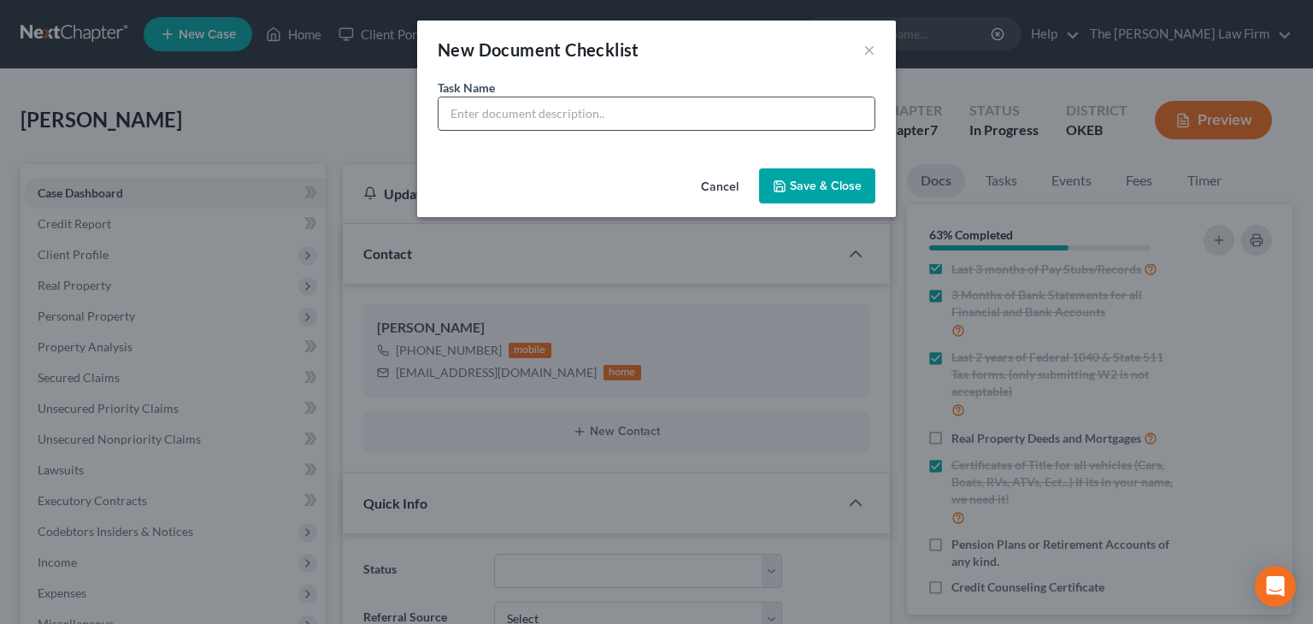
click at [807, 116] on input "text" at bounding box center [656, 113] width 436 height 32
type input "SSI ANNUL STATEMENT"
click at [855, 198] on button "Save & Close" at bounding box center [817, 186] width 116 height 36
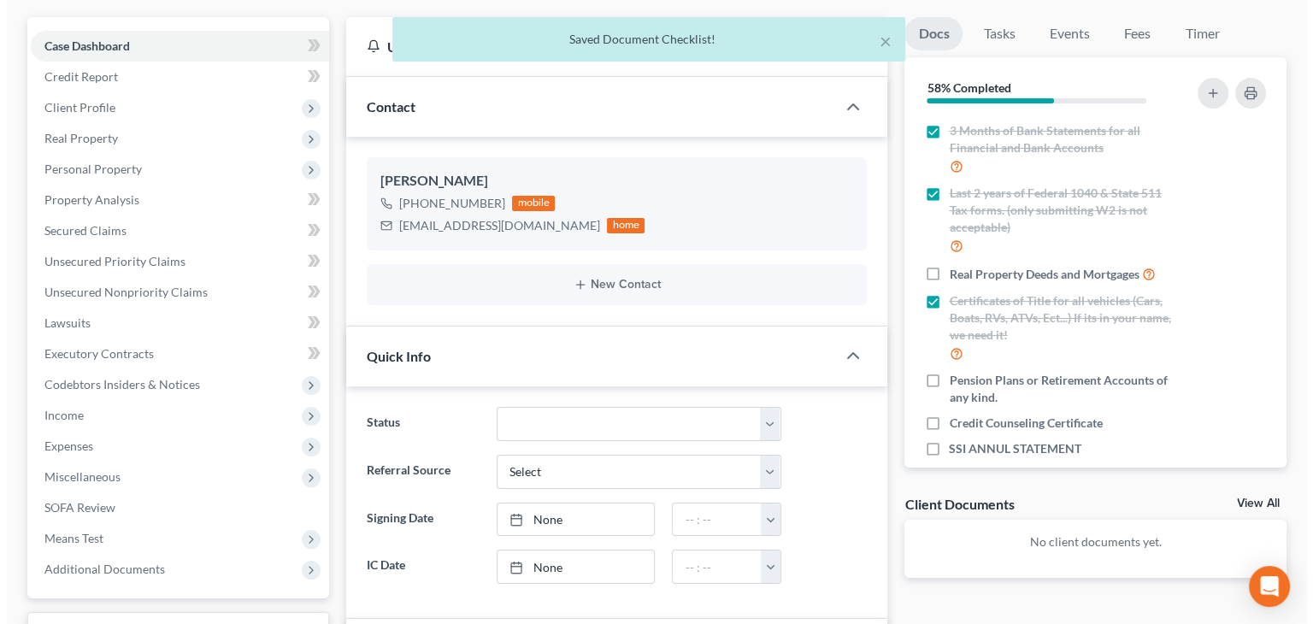
scroll to position [256, 0]
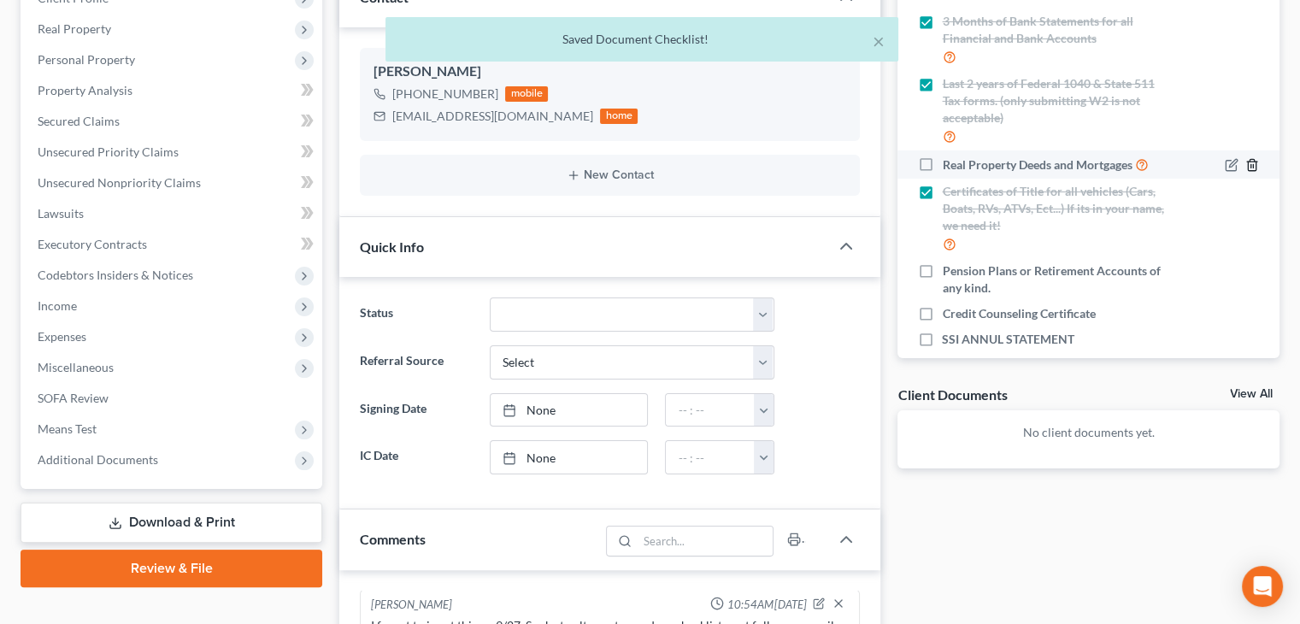
click at [1245, 172] on icon "button" at bounding box center [1252, 165] width 14 height 14
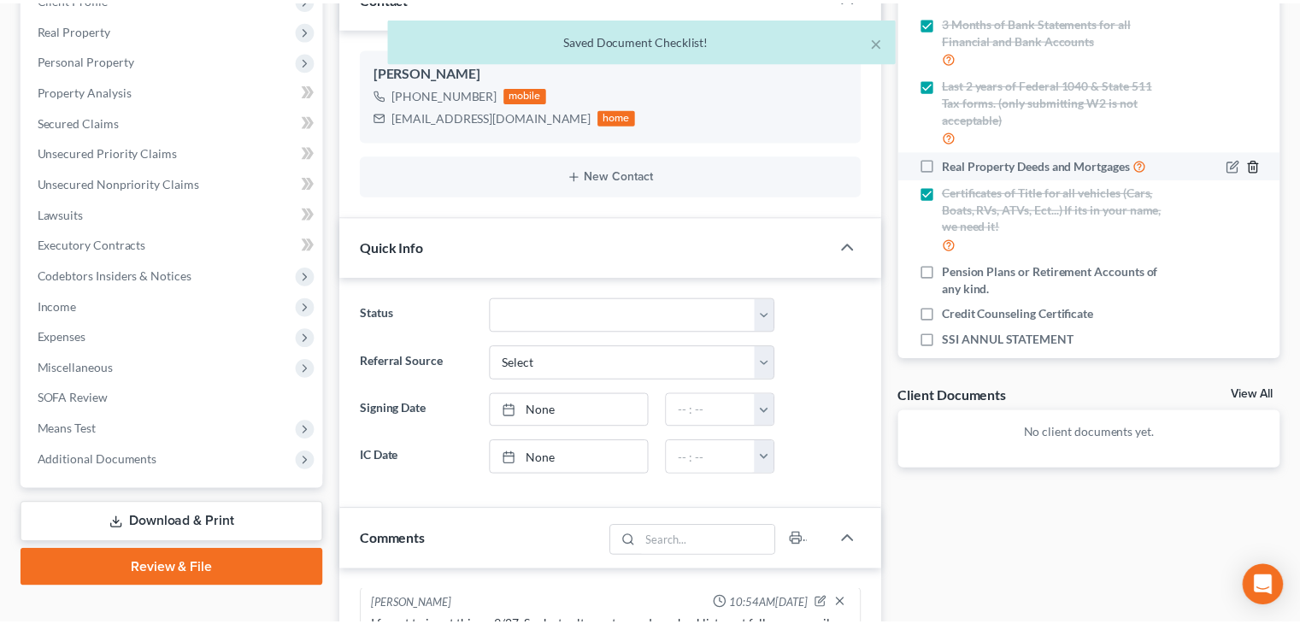
scroll to position [154, 0]
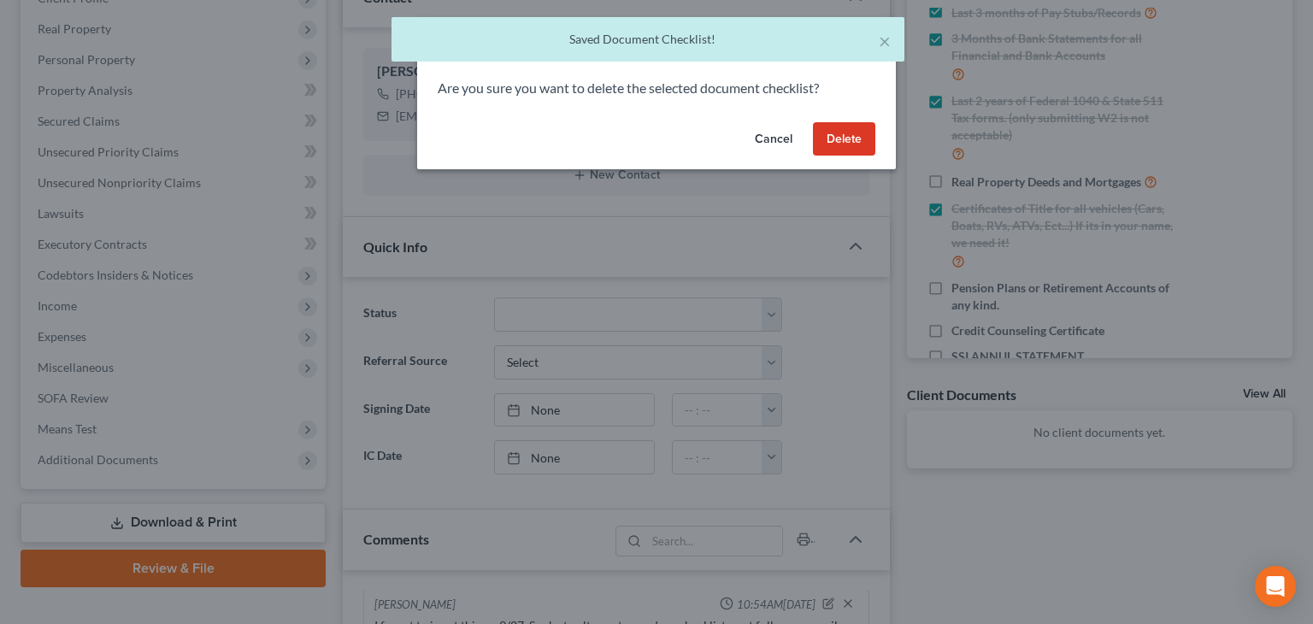
click at [787, 136] on button "Cancel" at bounding box center [773, 139] width 65 height 34
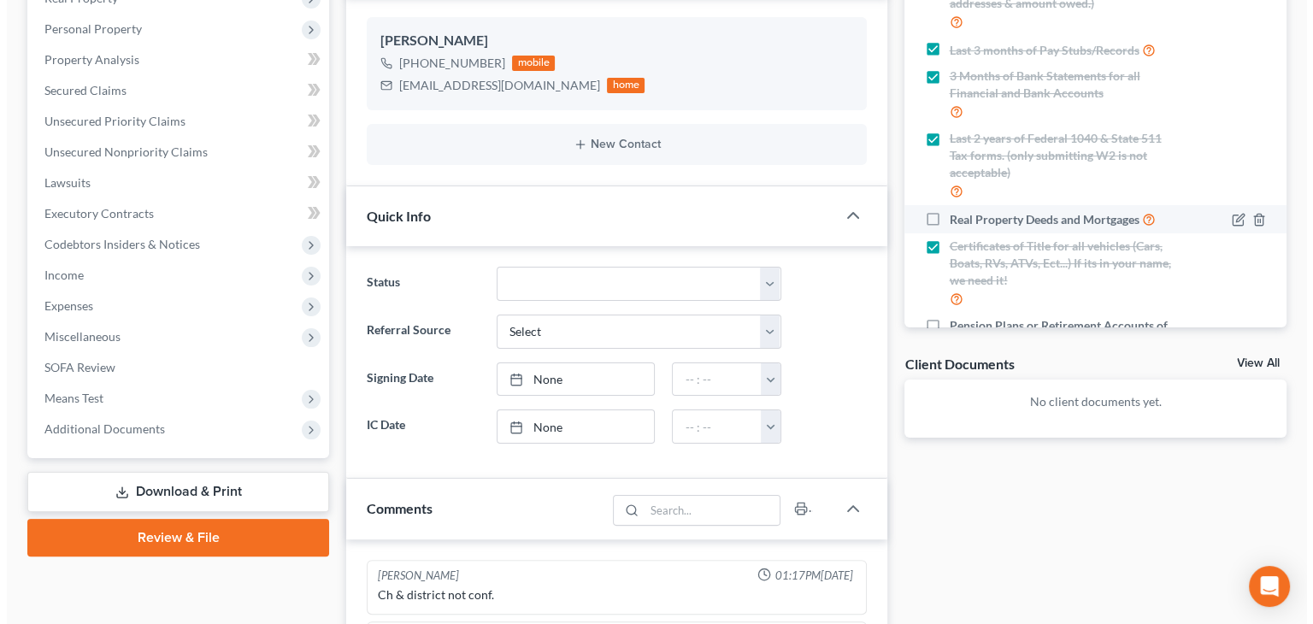
scroll to position [209, 0]
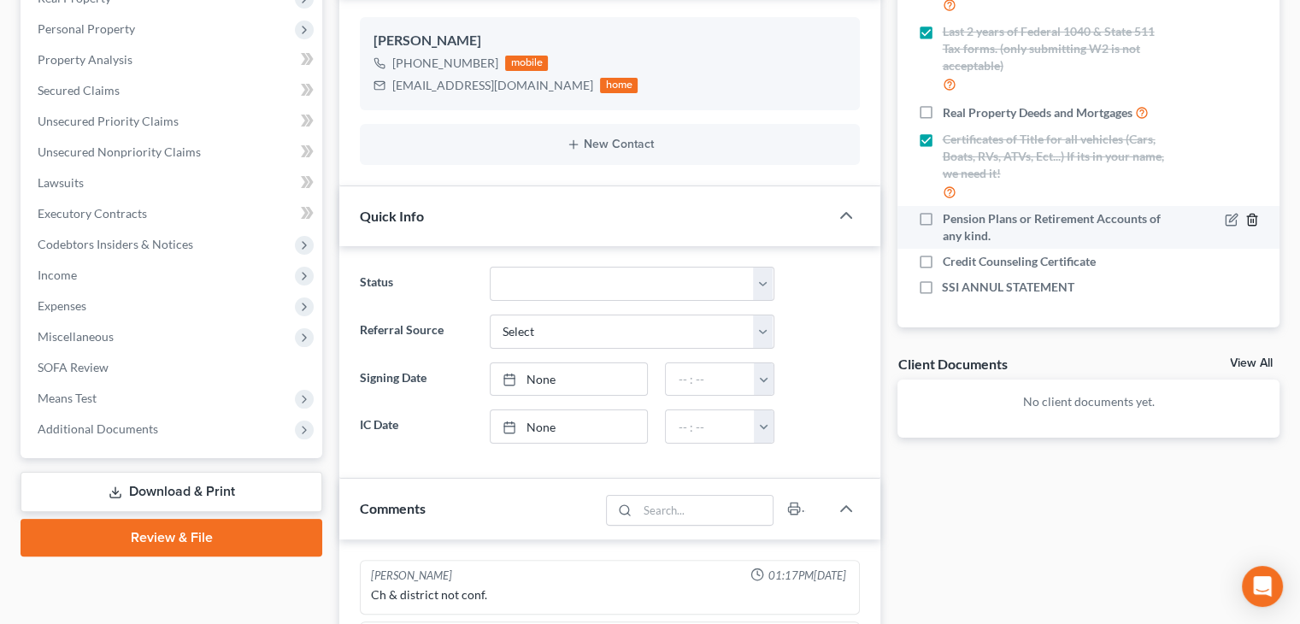
click at [1248, 224] on icon "button" at bounding box center [1252, 220] width 8 height 11
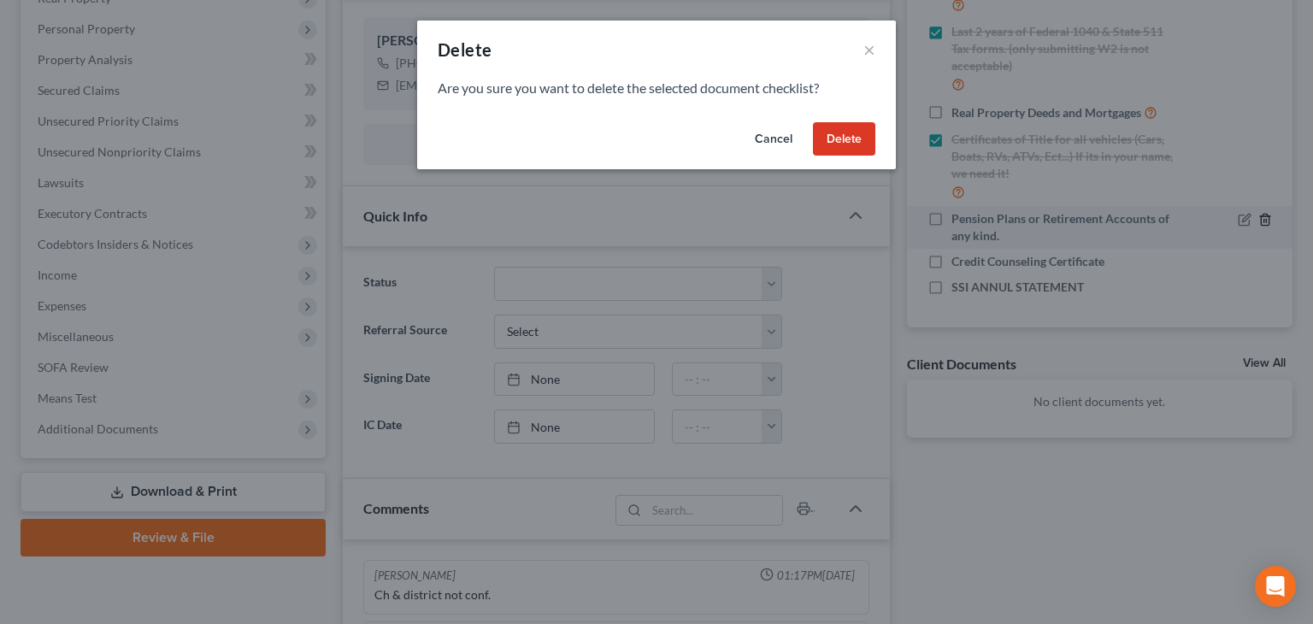
scroll to position [192, 0]
click at [838, 124] on button "Delete" at bounding box center [844, 139] width 62 height 34
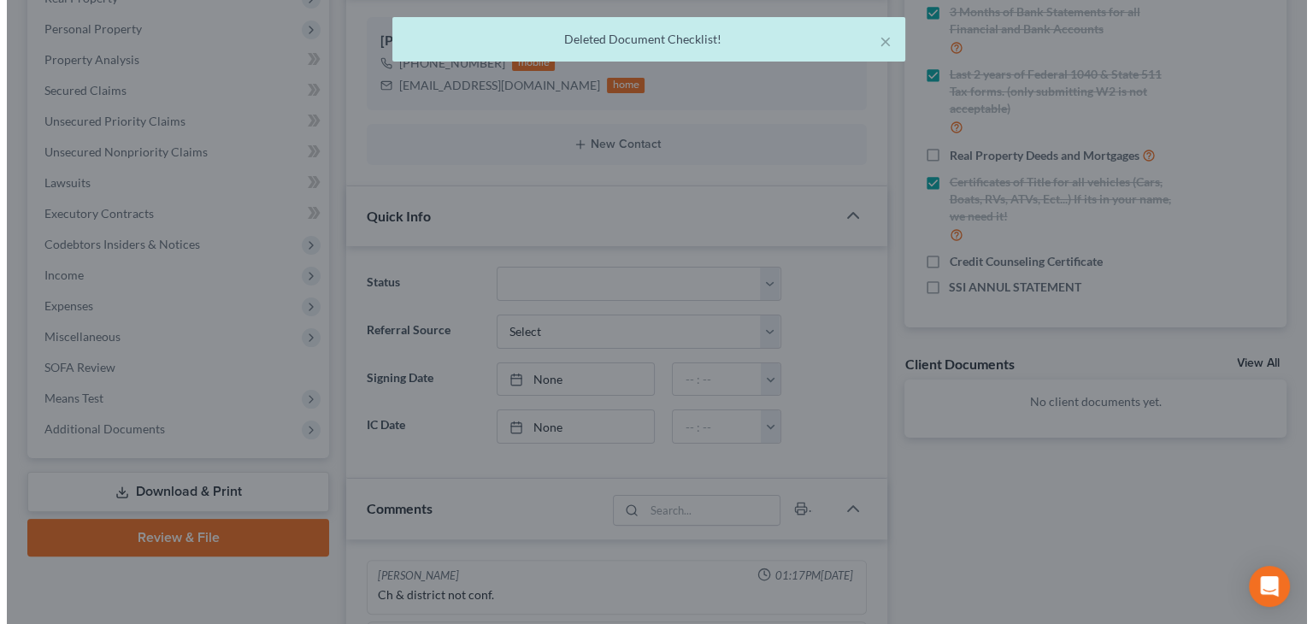
scroll to position [167, 0]
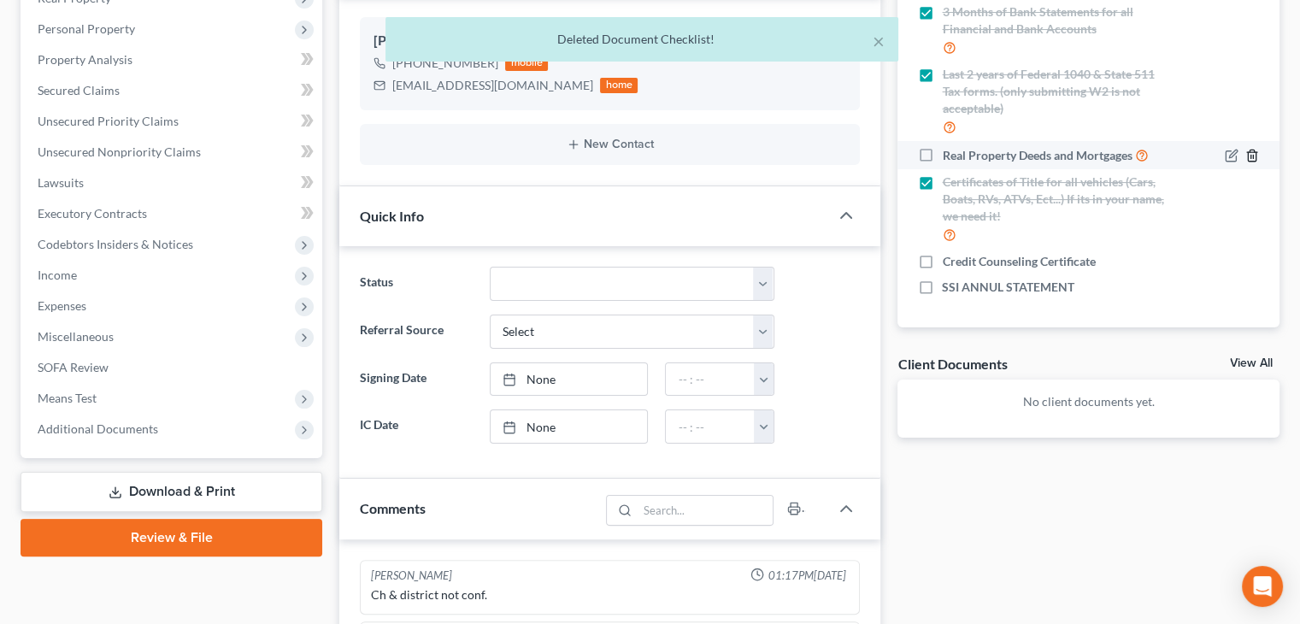
click at [1245, 158] on icon "button" at bounding box center [1252, 156] width 14 height 14
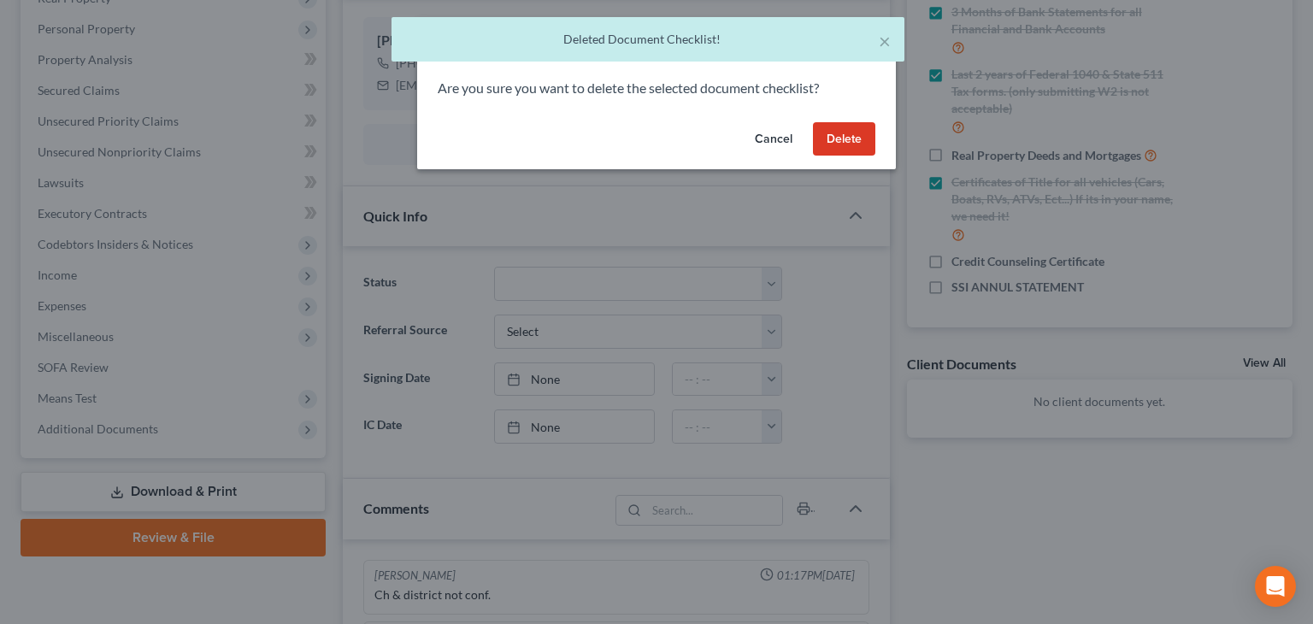
click at [824, 128] on button "Delete" at bounding box center [844, 139] width 62 height 34
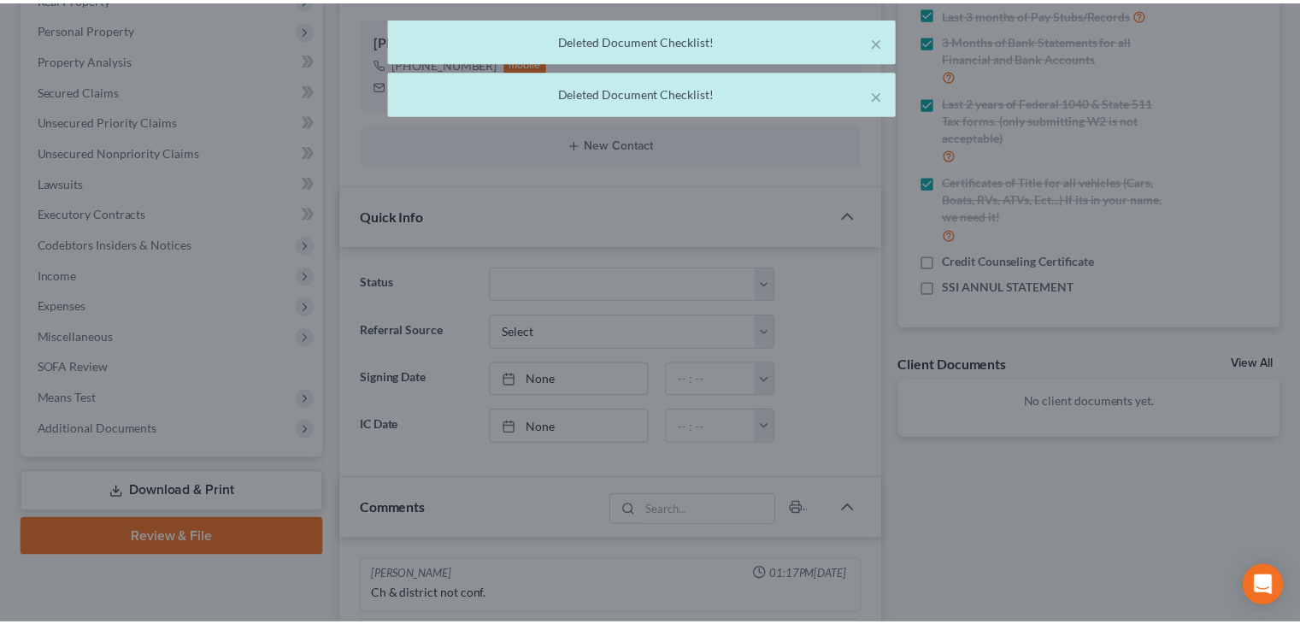
scroll to position [138, 0]
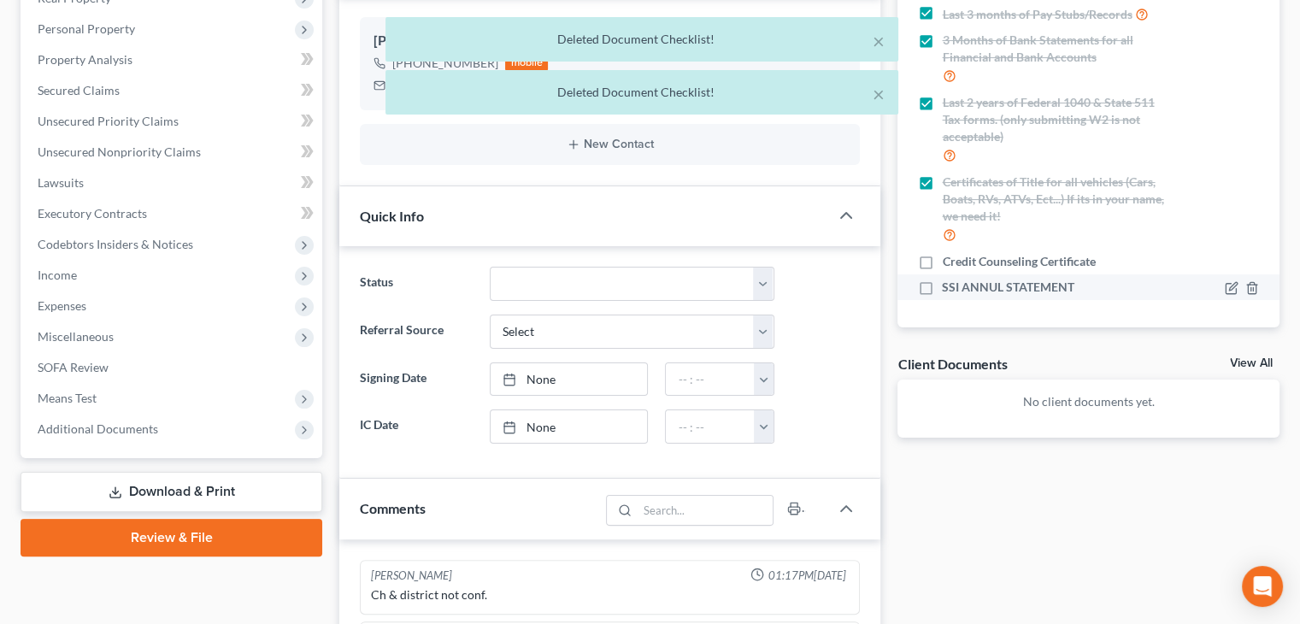
click at [942, 291] on label "SSI ANNUL STATEMENT" at bounding box center [1008, 287] width 132 height 17
click at [949, 290] on input "SSI ANNUL STATEMENT" at bounding box center [954, 284] width 11 height 11
checkbox input "true"
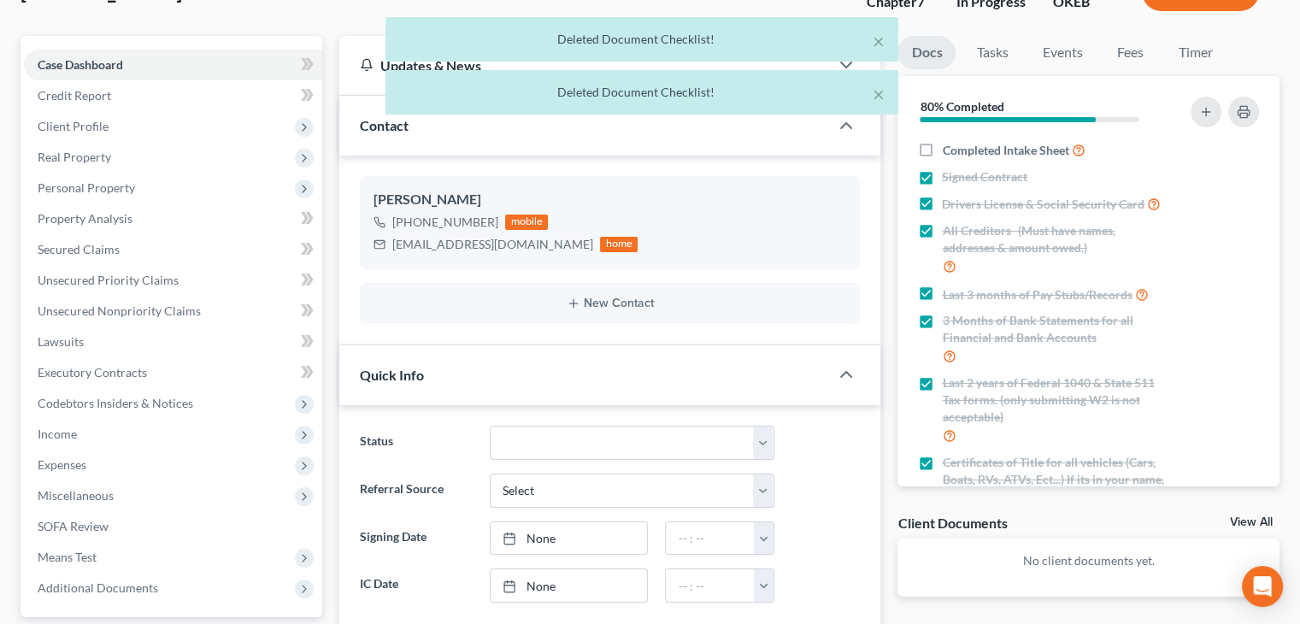
scroll to position [0, 0]
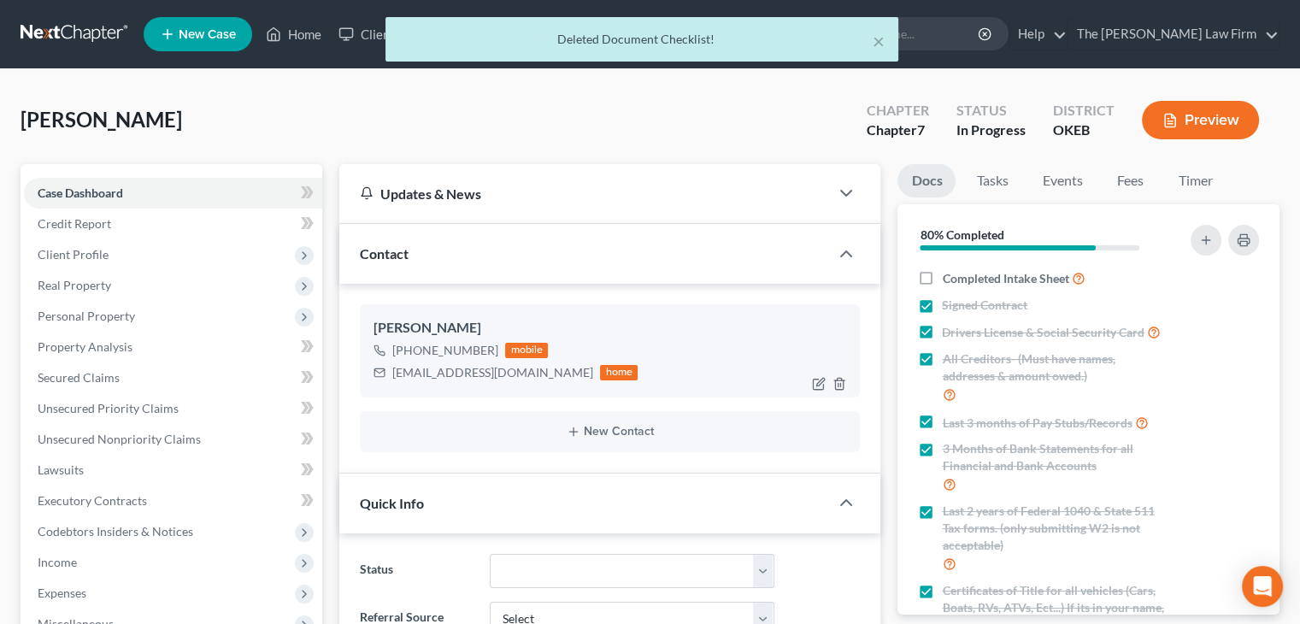
click at [475, 377] on div "[EMAIL_ADDRESS][DOMAIN_NAME]" at bounding box center [492, 372] width 201 height 17
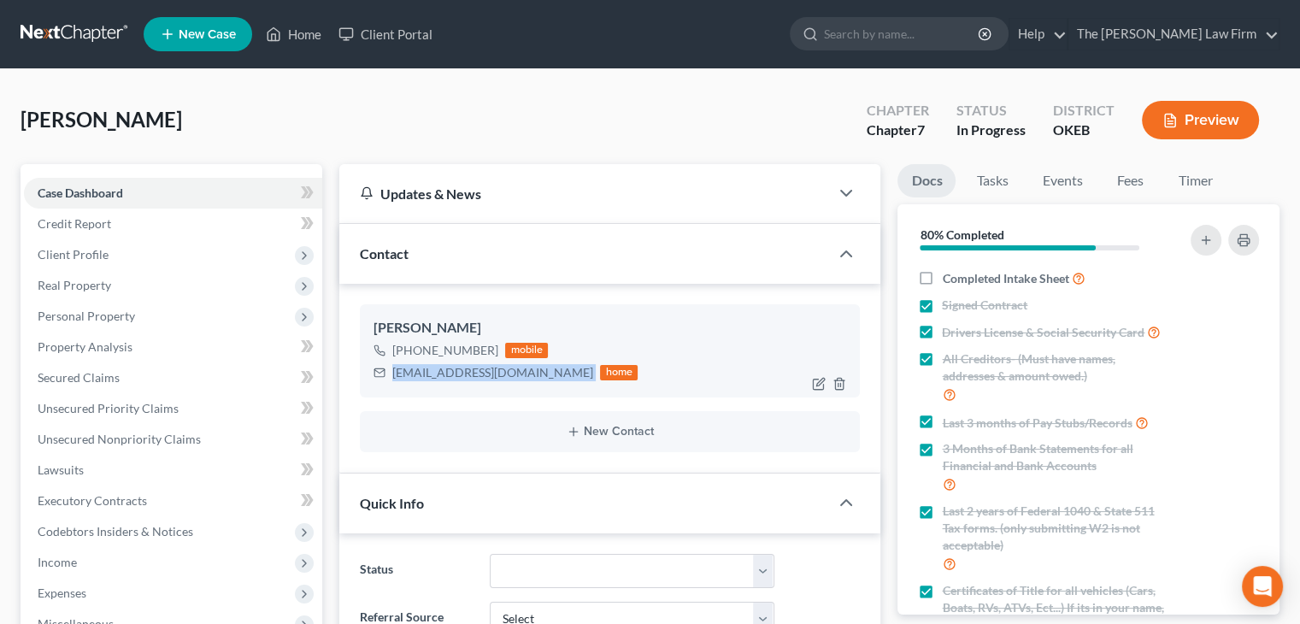
copy div "[EMAIL_ADDRESS][DOMAIN_NAME]"
click at [584, 396] on ng-include "[PERSON_NAME] [PHONE_NUMBER] mobile [EMAIL_ADDRESS][DOMAIN_NAME] home New Conta…" at bounding box center [610, 377] width 500 height 147
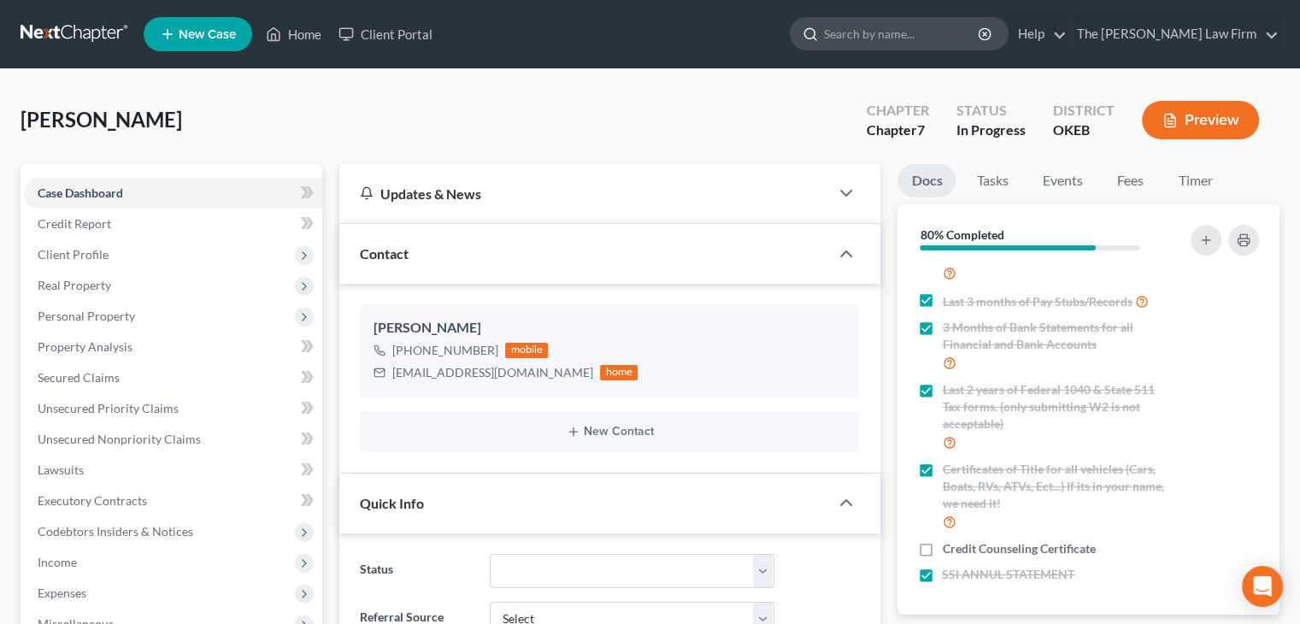
click at [932, 42] on input "search" at bounding box center [902, 34] width 156 height 32
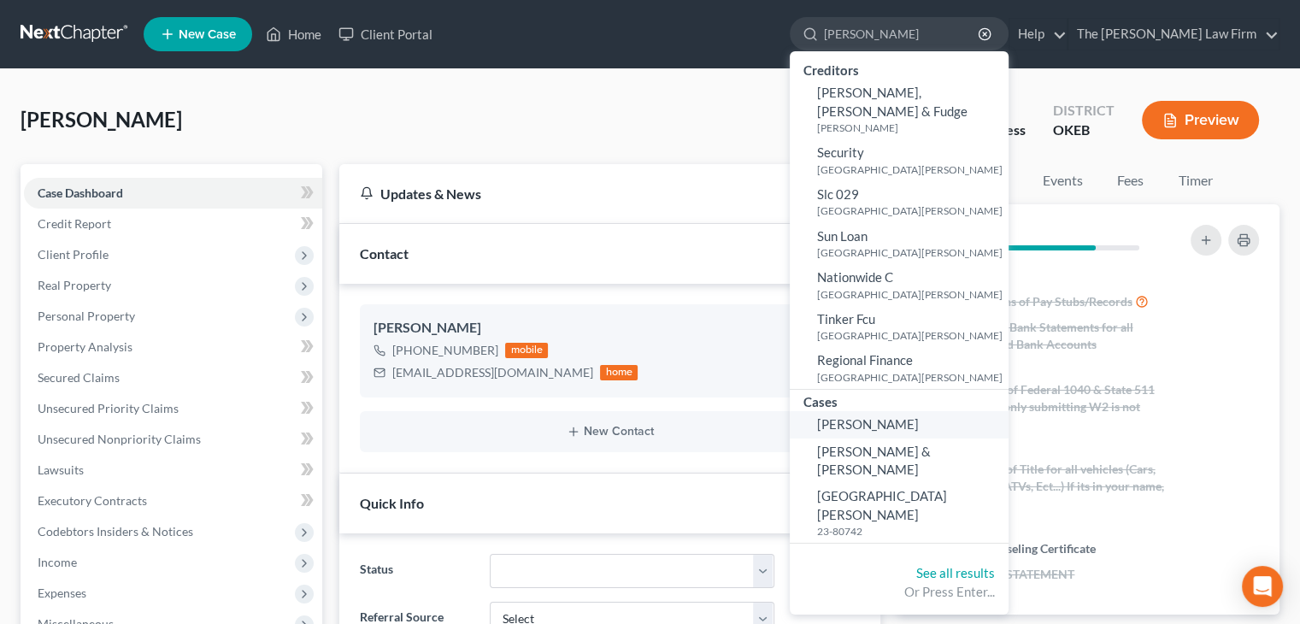
type input "[PERSON_NAME]"
click at [974, 411] on link "[PERSON_NAME]" at bounding box center [899, 424] width 219 height 26
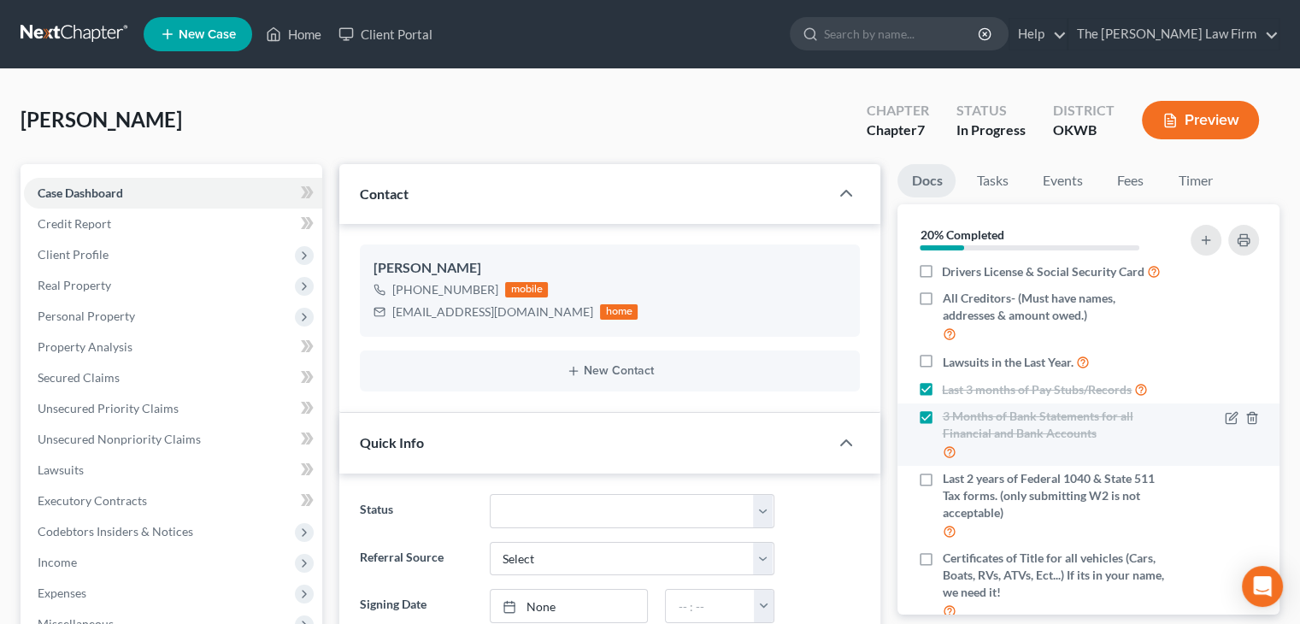
scroll to position [85, 0]
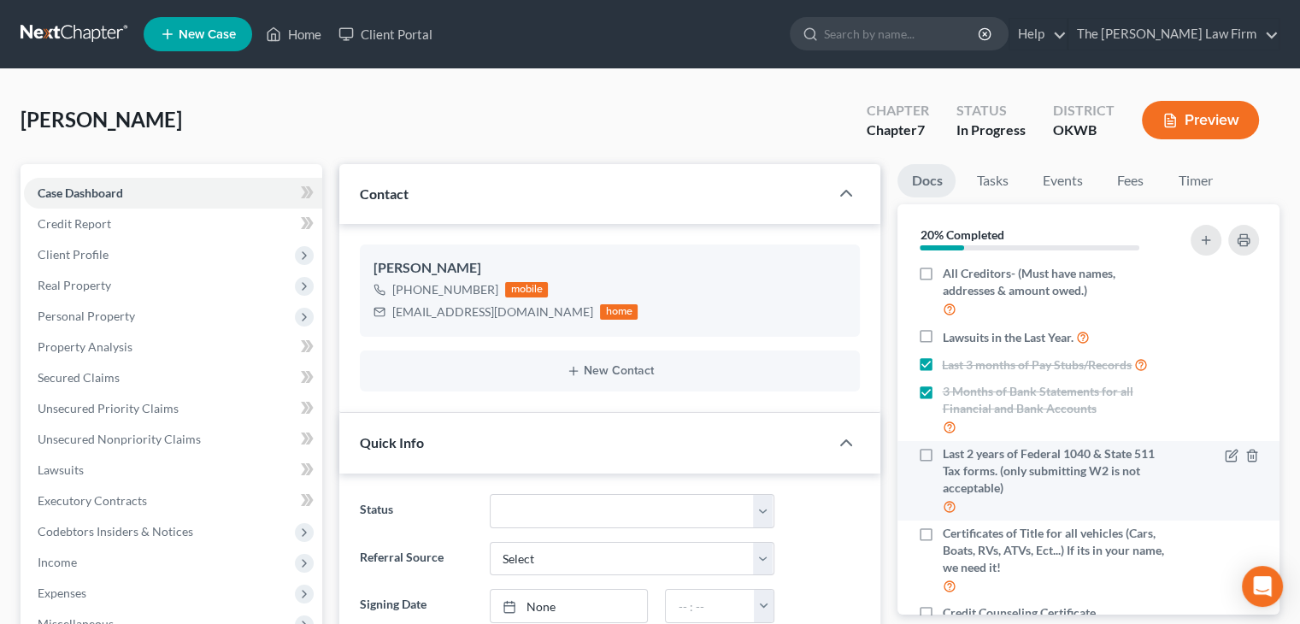
click at [984, 476] on span "Last 2 years of Federal 1040 & State 511 Tax forms. (only submitting W2 is not …" at bounding box center [1055, 470] width 227 height 51
click at [960, 456] on input "Last 2 years of Federal 1040 & State 511 Tax forms. (only submitting W2 is not …" at bounding box center [954, 450] width 11 height 11
checkbox input "true"
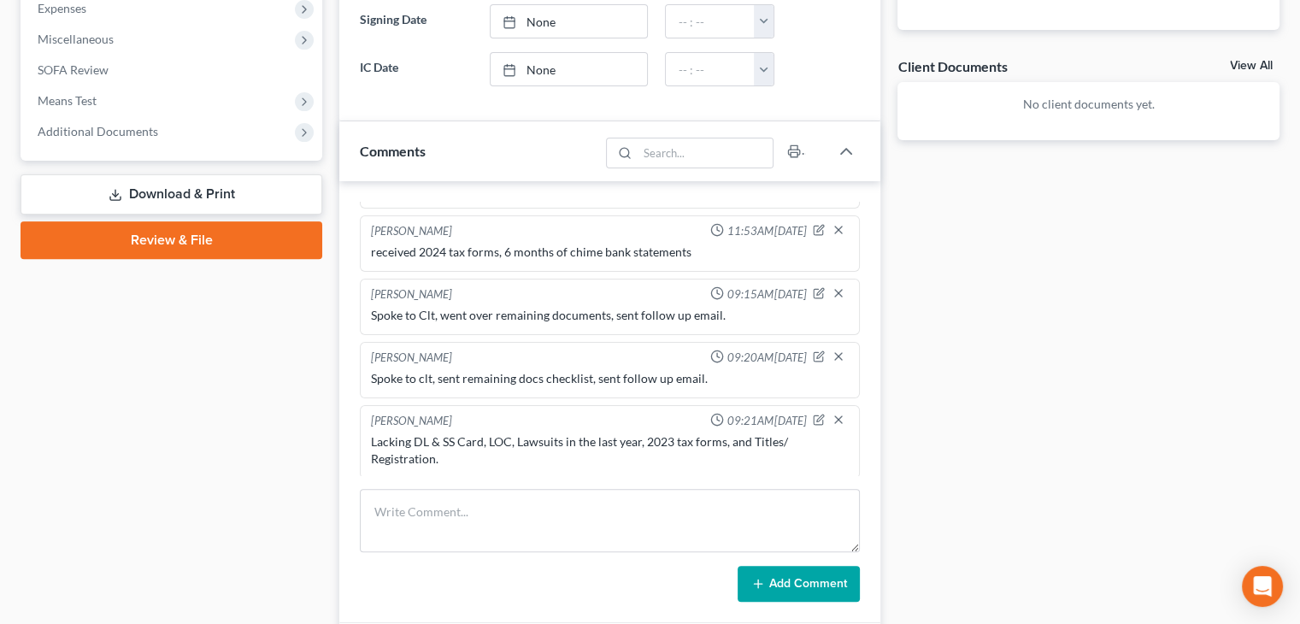
scroll to position [598, 0]
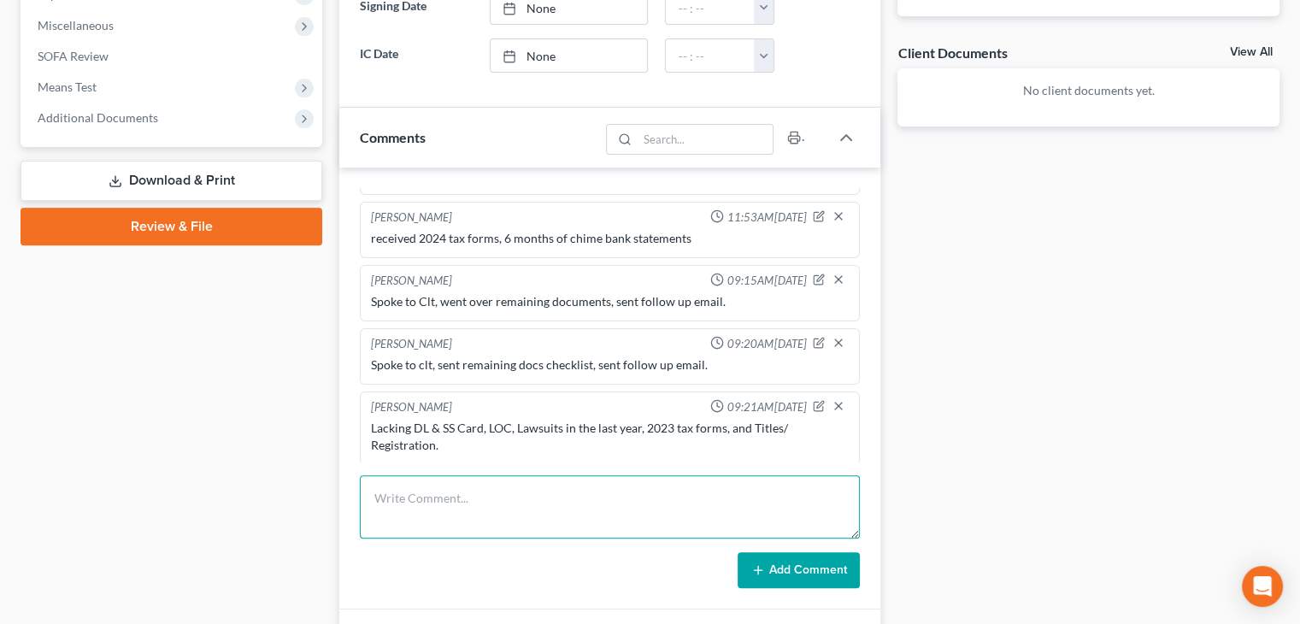
click at [522, 484] on textarea at bounding box center [610, 506] width 500 height 63
click at [752, 428] on div "Lacking DL & SS Card, LOC, Lawsuits in the last year, 2023 tax forms, and Title…" at bounding box center [610, 437] width 478 height 34
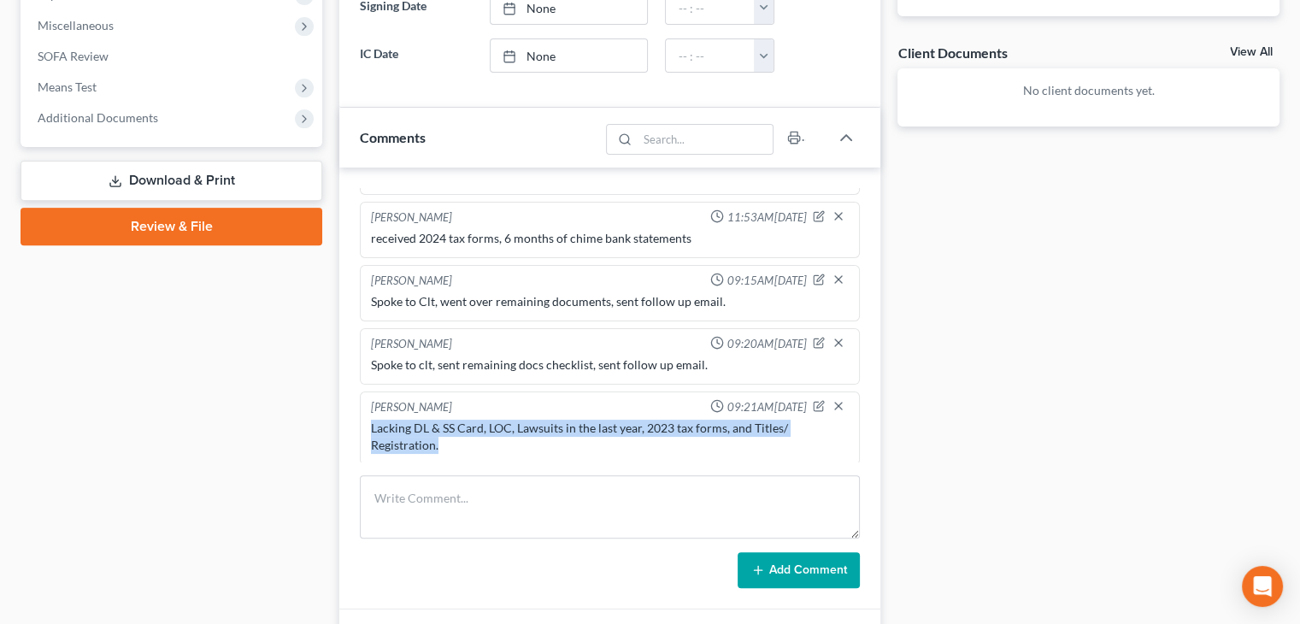
click at [752, 428] on div "Lacking DL & SS Card, LOC, Lawsuits in the last year, 2023 tax forms, and Title…" at bounding box center [610, 437] width 478 height 34
copy div "Lacking DL & SS Card, LOC, Lawsuits in the last year, 2023 tax forms, and Title…"
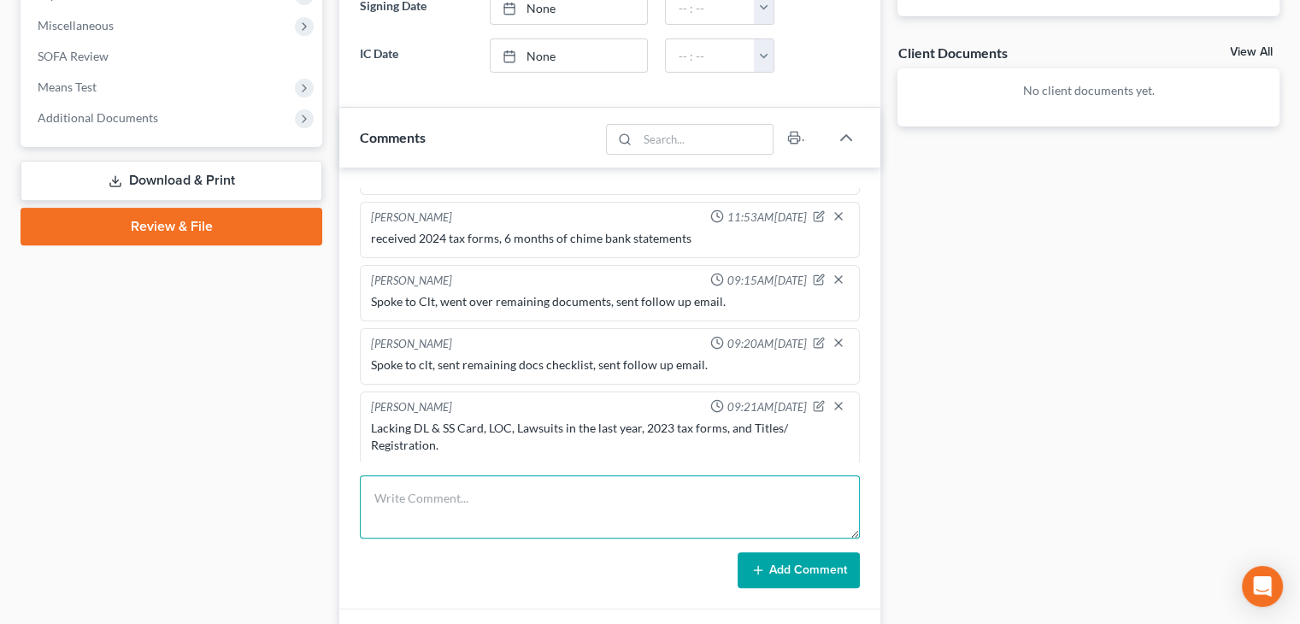
click at [621, 493] on textarea at bounding box center [610, 506] width 500 height 63
paste textarea "Lacking DL & SS Card, LOC, Lawsuits in the last year, 2023 tax forms, and Title…"
drag, startPoint x: 647, startPoint y: 494, endPoint x: 729, endPoint y: 491, distance: 82.1
click at [729, 491] on textarea "Lacking DL & SS Card, LOC, Lawsuits in the last year, 2023 tax forms, and Title…" at bounding box center [610, 506] width 500 height 63
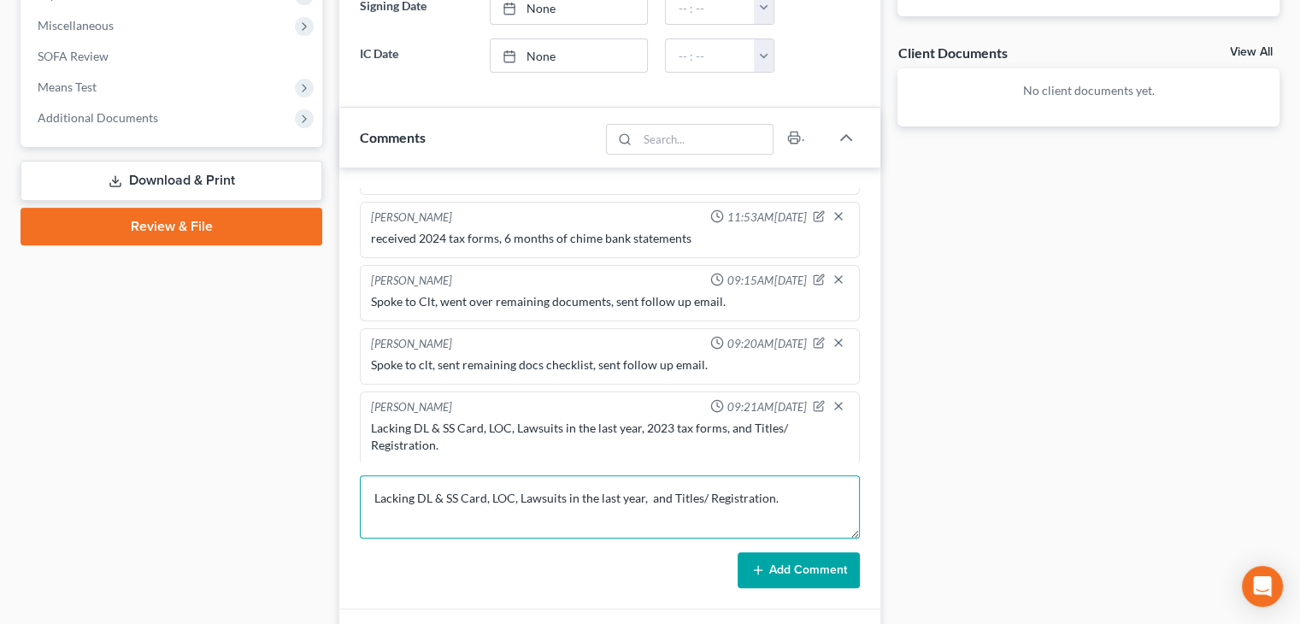
scroll to position [0, 0]
type textarea "Lacking DL & SS Card, LOC, Lawsuits in the last year, and Titles/ Registration."
click at [795, 567] on button "Add Comment" at bounding box center [799, 570] width 122 height 36
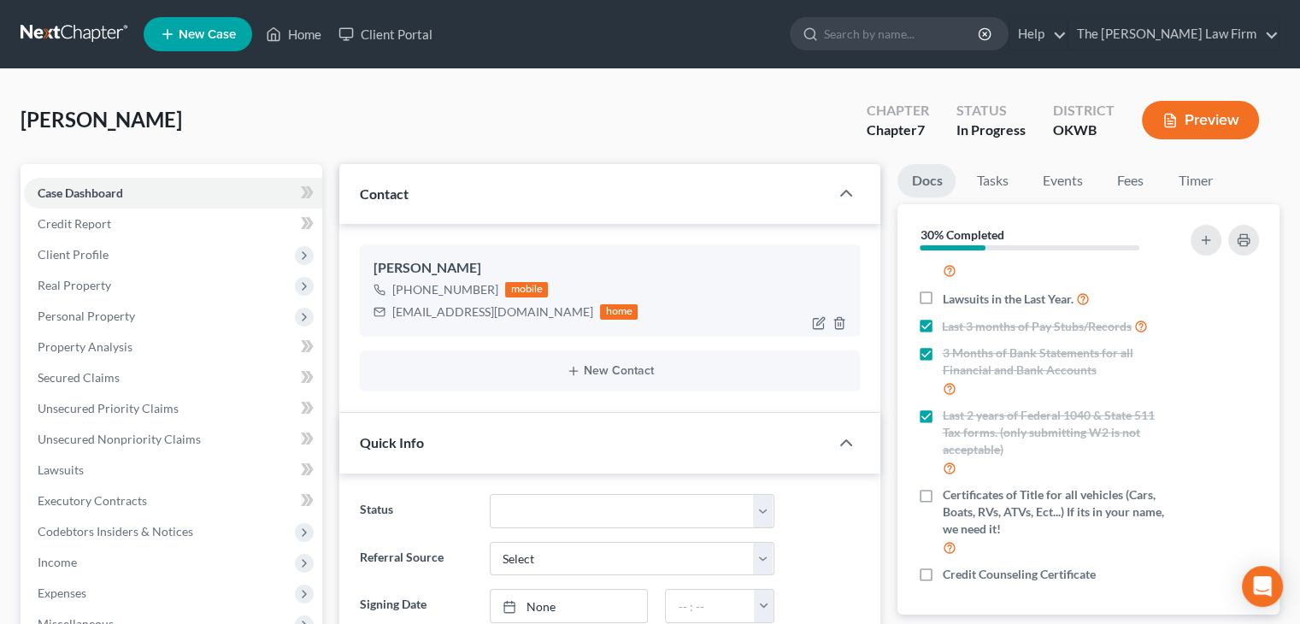
click at [477, 306] on div "[EMAIL_ADDRESS][DOMAIN_NAME]" at bounding box center [492, 311] width 201 height 17
copy div "[EMAIL_ADDRESS][DOMAIN_NAME]"
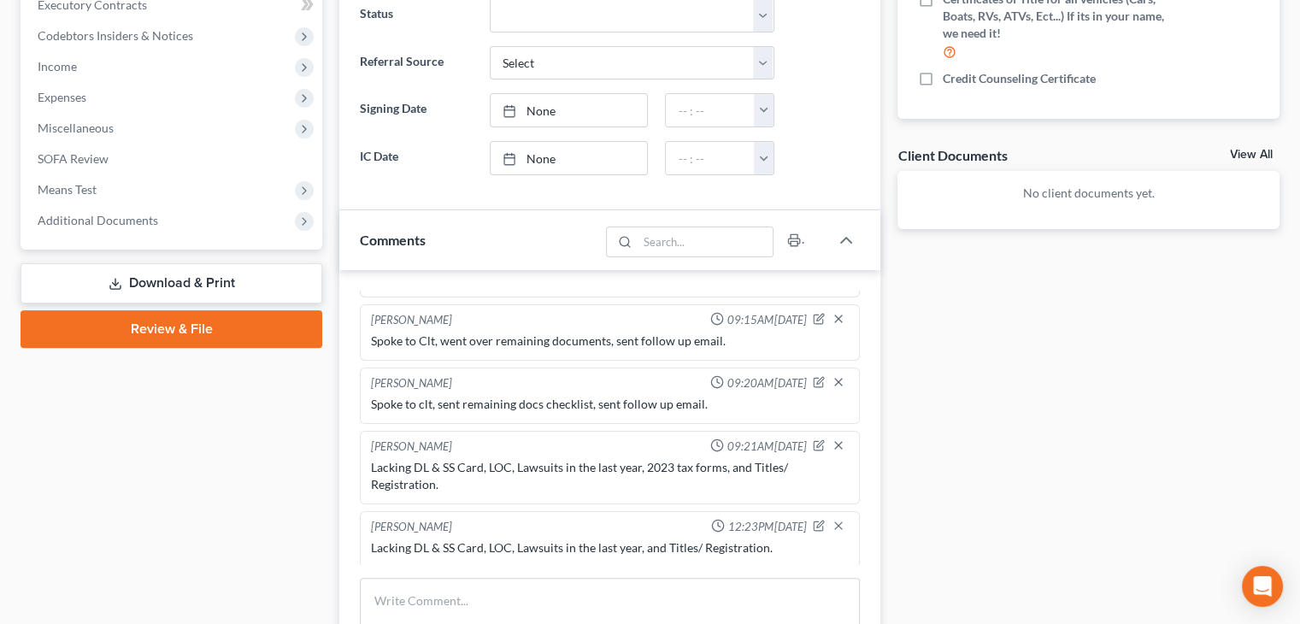
scroll to position [598, 0]
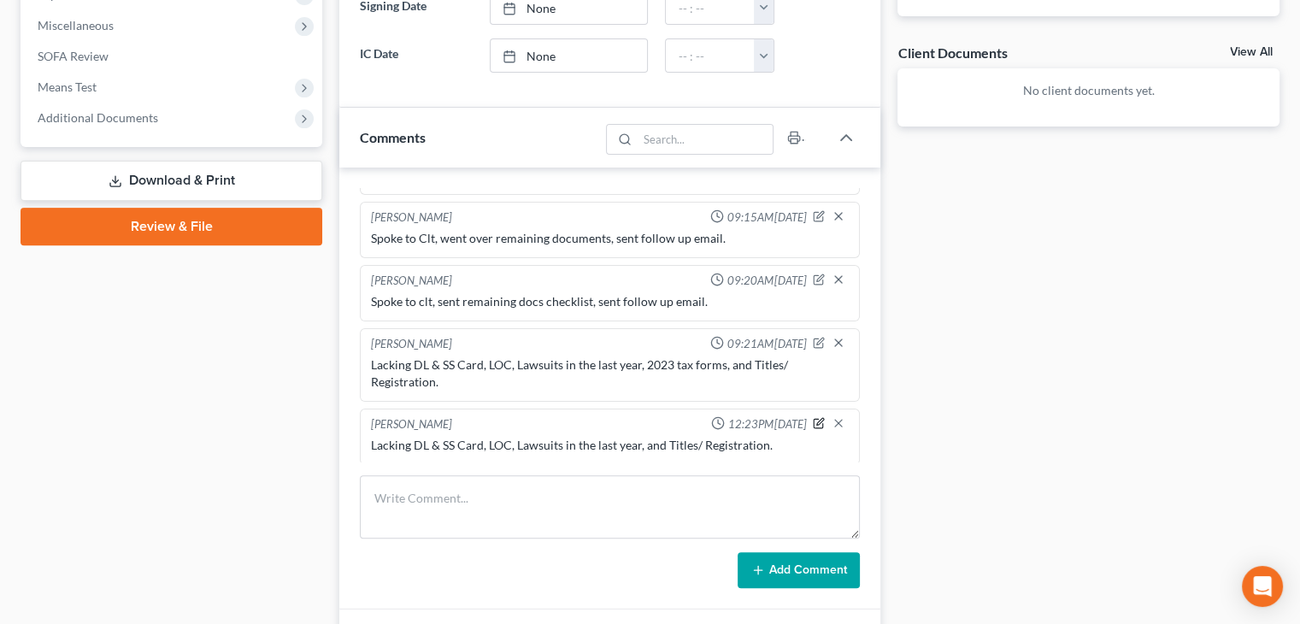
click at [813, 417] on icon "button" at bounding box center [819, 423] width 12 height 12
click at [790, 451] on textarea "Lacking DL & SS Card, LOC, Lawsuits in the last year, and Titles/ Registration." at bounding box center [610, 468] width 478 height 63
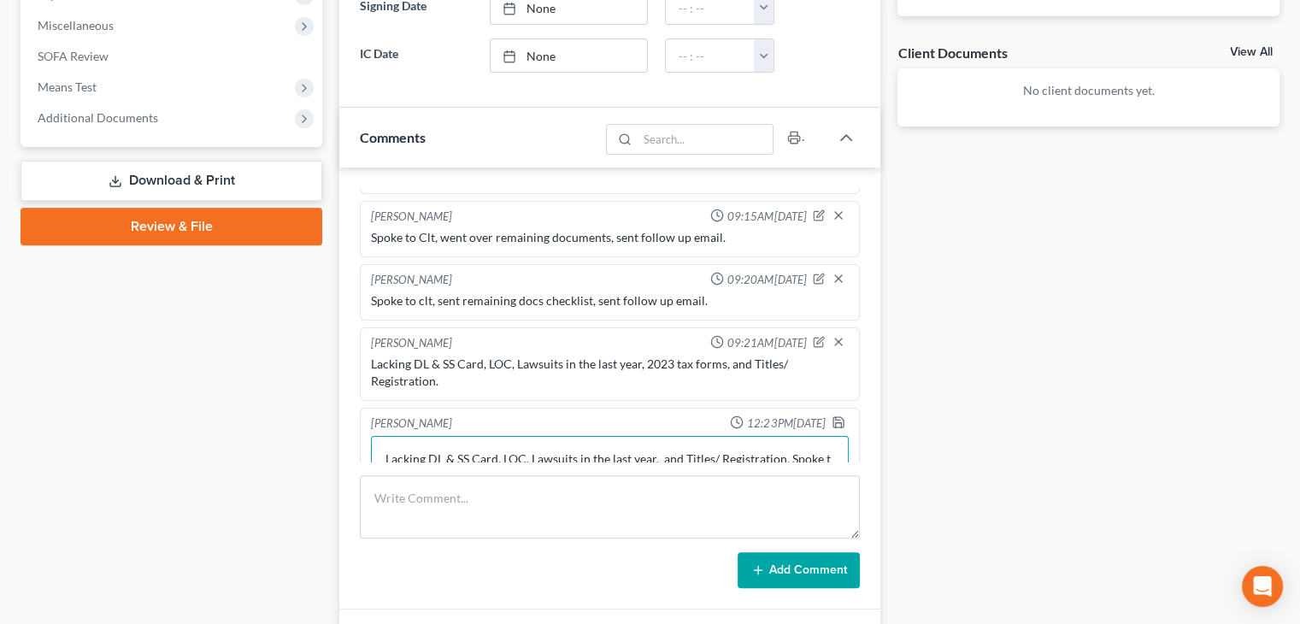
scroll to position [477, 0]
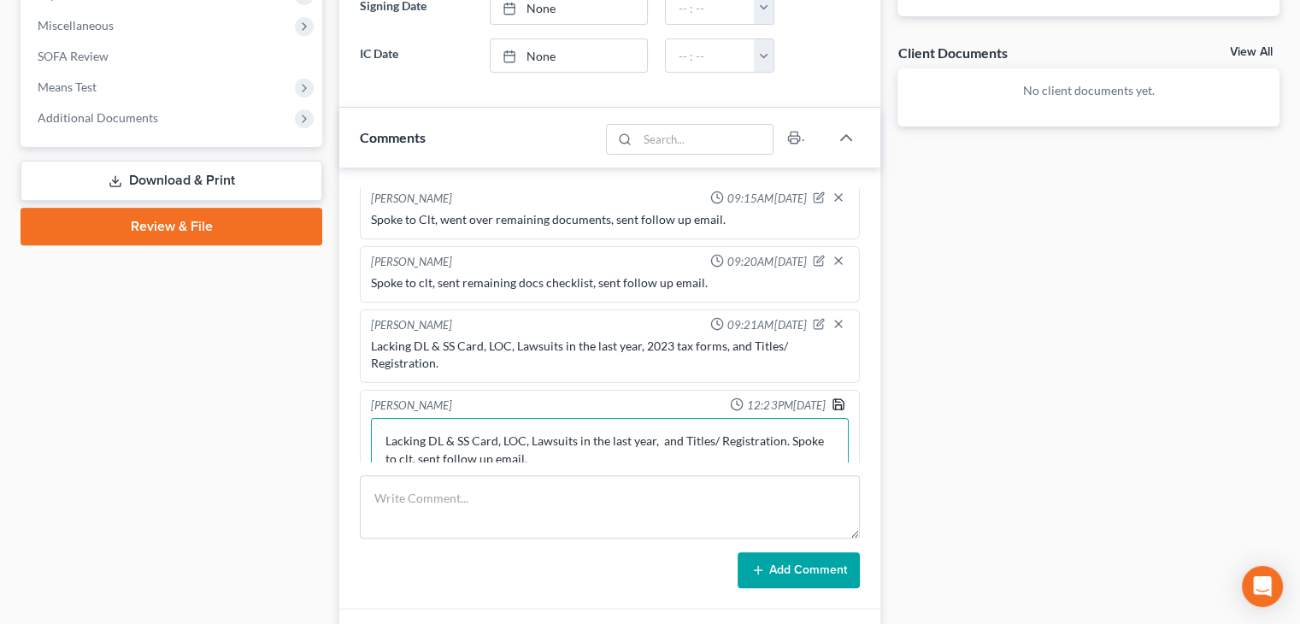
type textarea "Lacking DL & SS Card, LOC, Lawsuits in the last year, and Titles/ Registration.…"
click at [832, 397] on icon "button" at bounding box center [839, 404] width 14 height 14
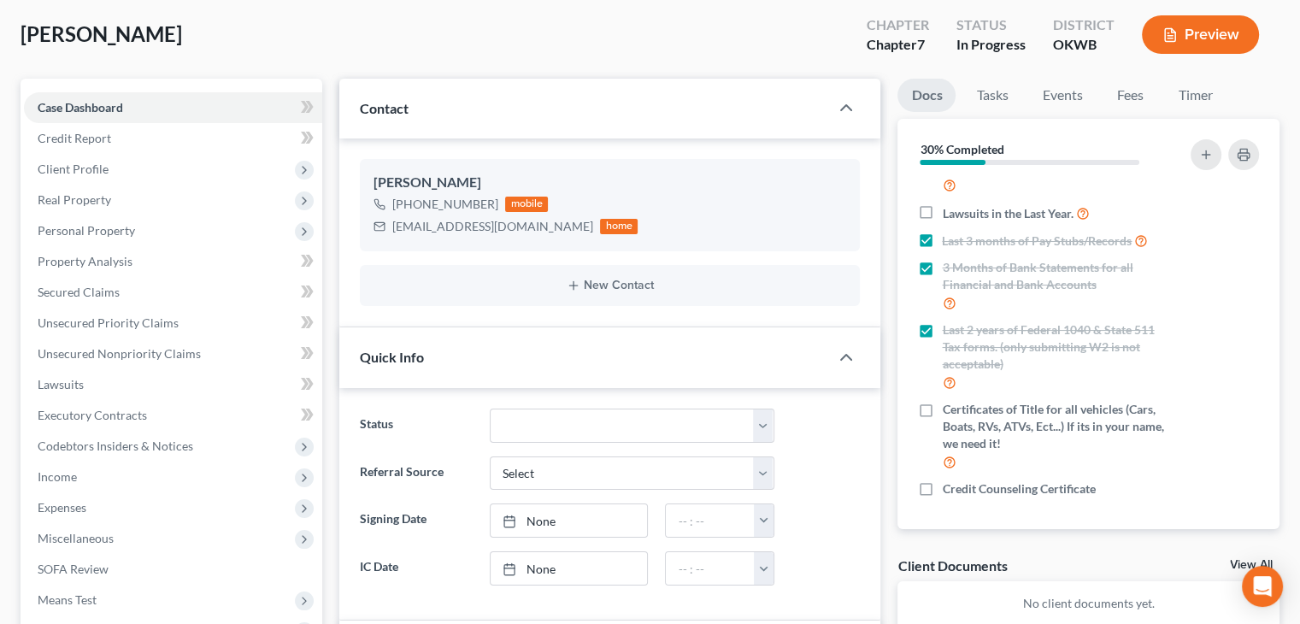
scroll to position [0, 0]
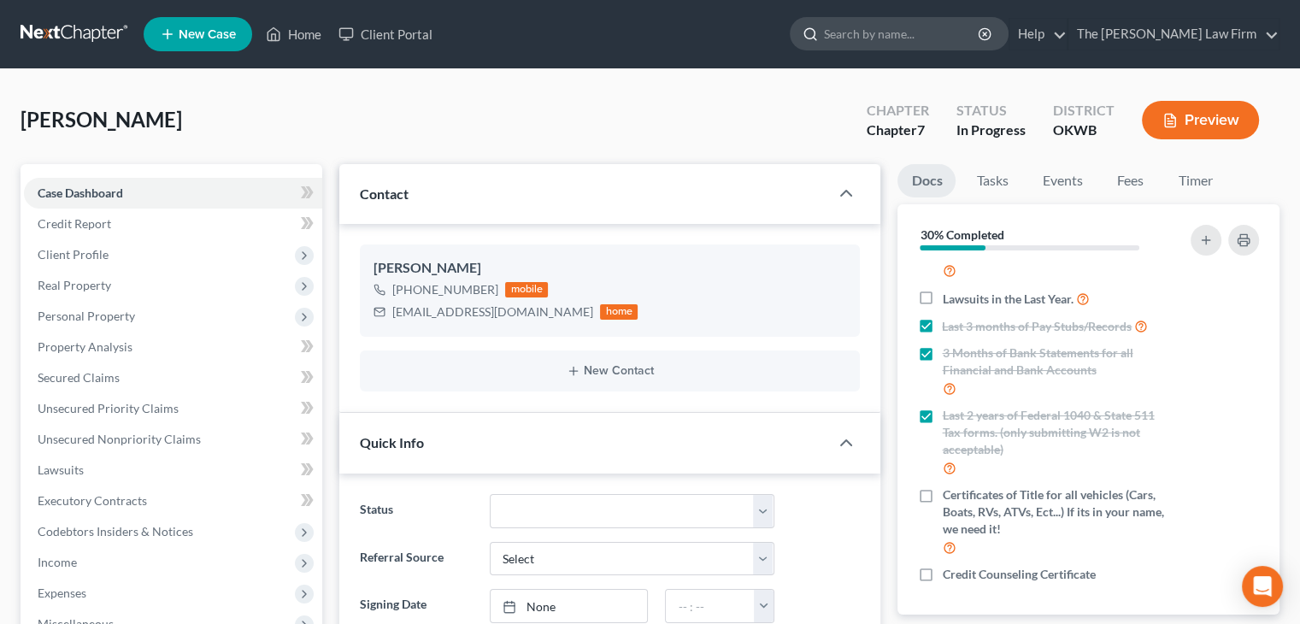
click at [919, 41] on input "search" at bounding box center [902, 34] width 156 height 32
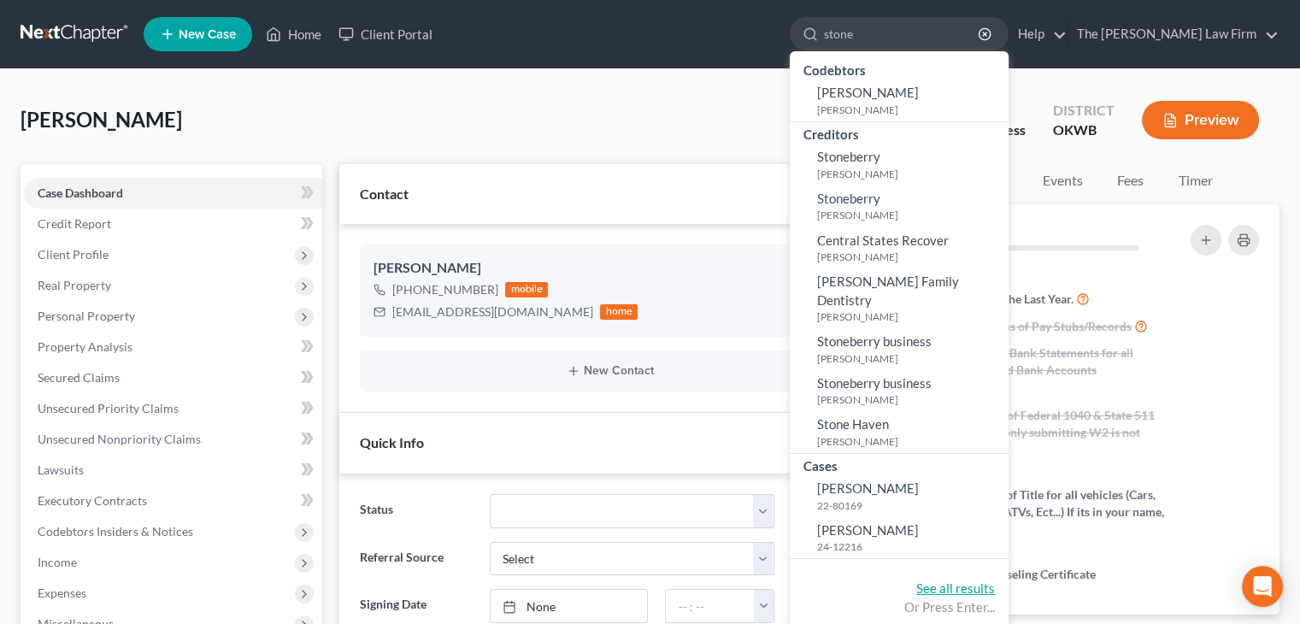
type input "stone"
click at [987, 580] on link "See all results" at bounding box center [955, 587] width 79 height 15
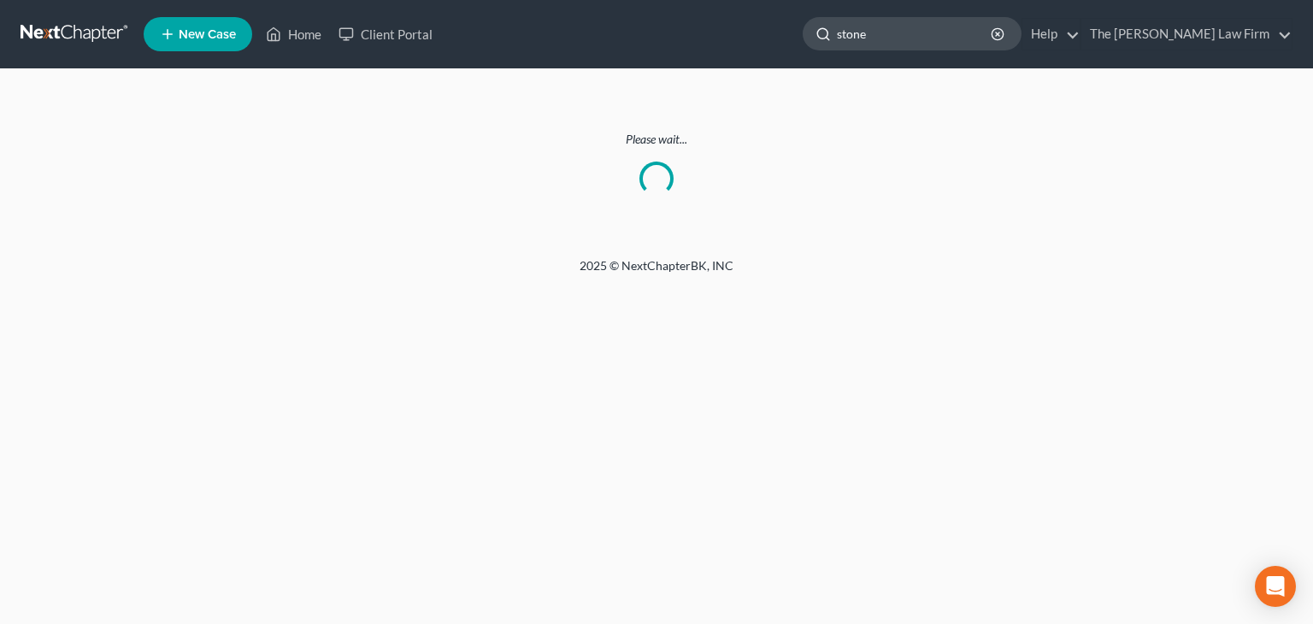
click at [967, 33] on input "stone" at bounding box center [915, 34] width 156 height 32
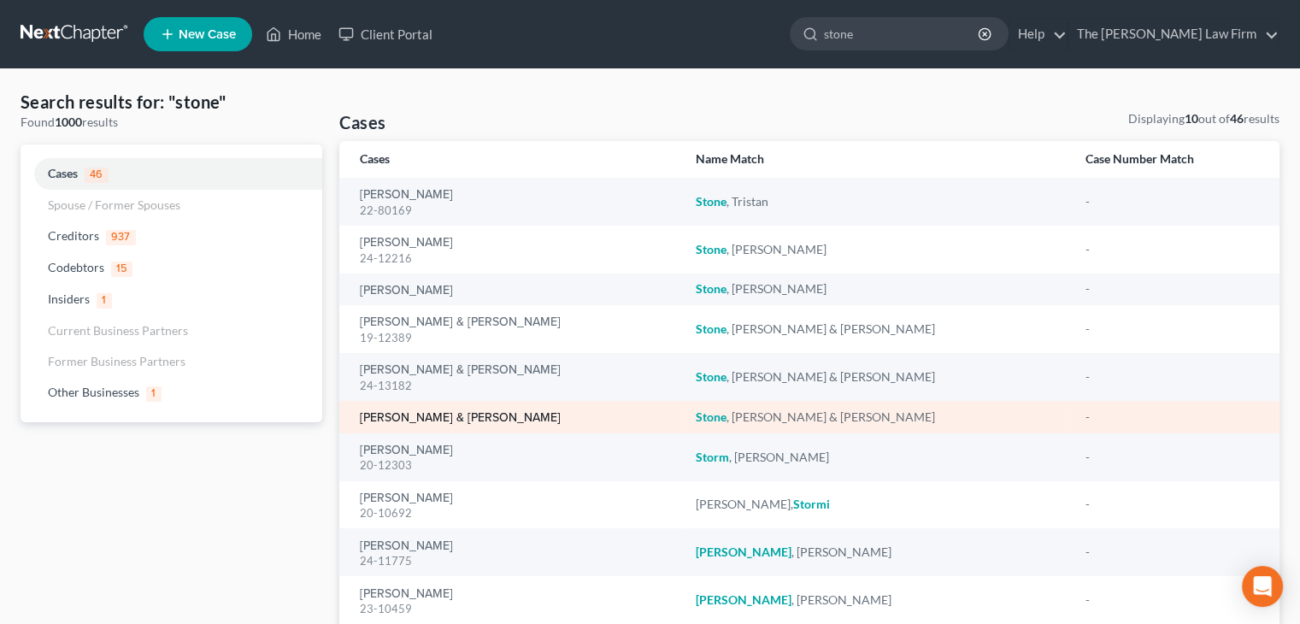
click at [418, 420] on link "[PERSON_NAME] & [PERSON_NAME]" at bounding box center [460, 418] width 201 height 12
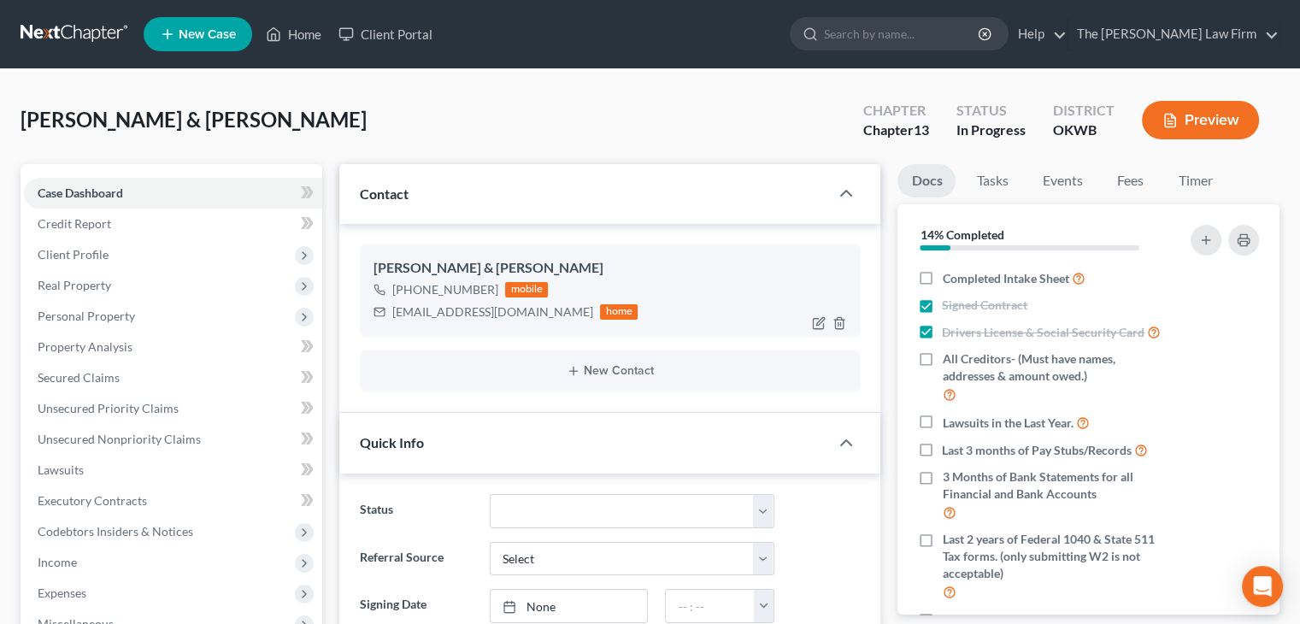
scroll to position [191, 0]
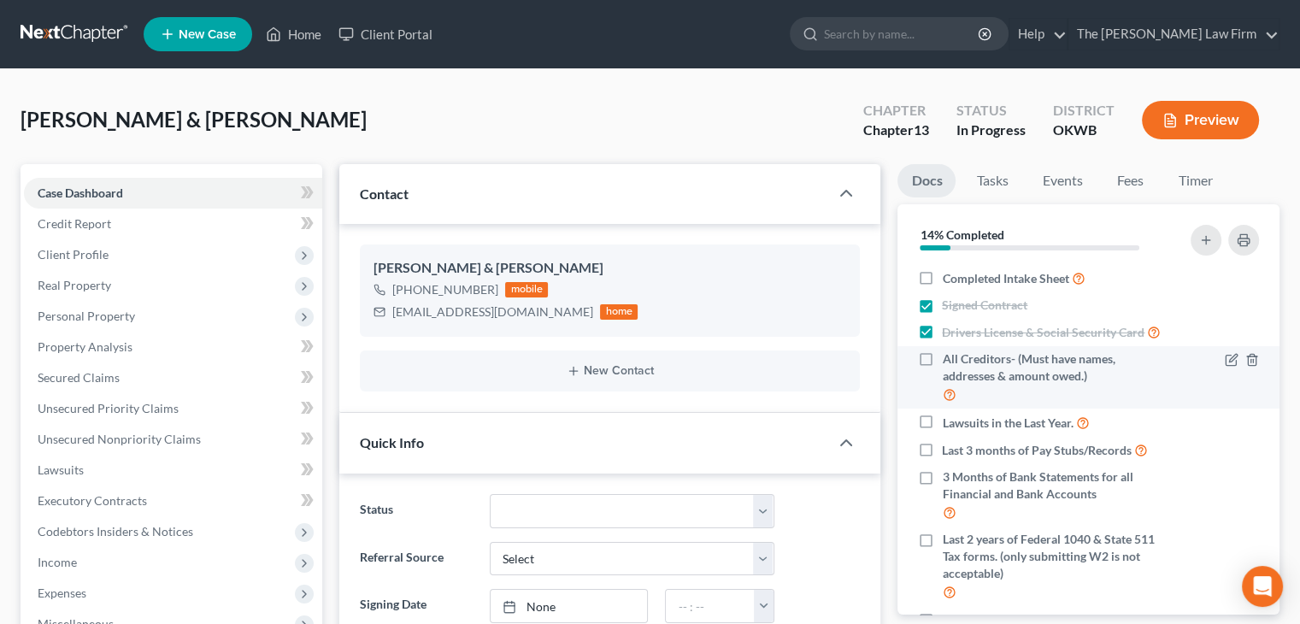
click at [942, 379] on label "All Creditors- (Must have names, addresses & amount owed.)" at bounding box center [1055, 377] width 227 height 54
click at [949, 361] on input "All Creditors- (Must have names, addresses & amount owed.)" at bounding box center [954, 355] width 11 height 11
checkbox input "true"
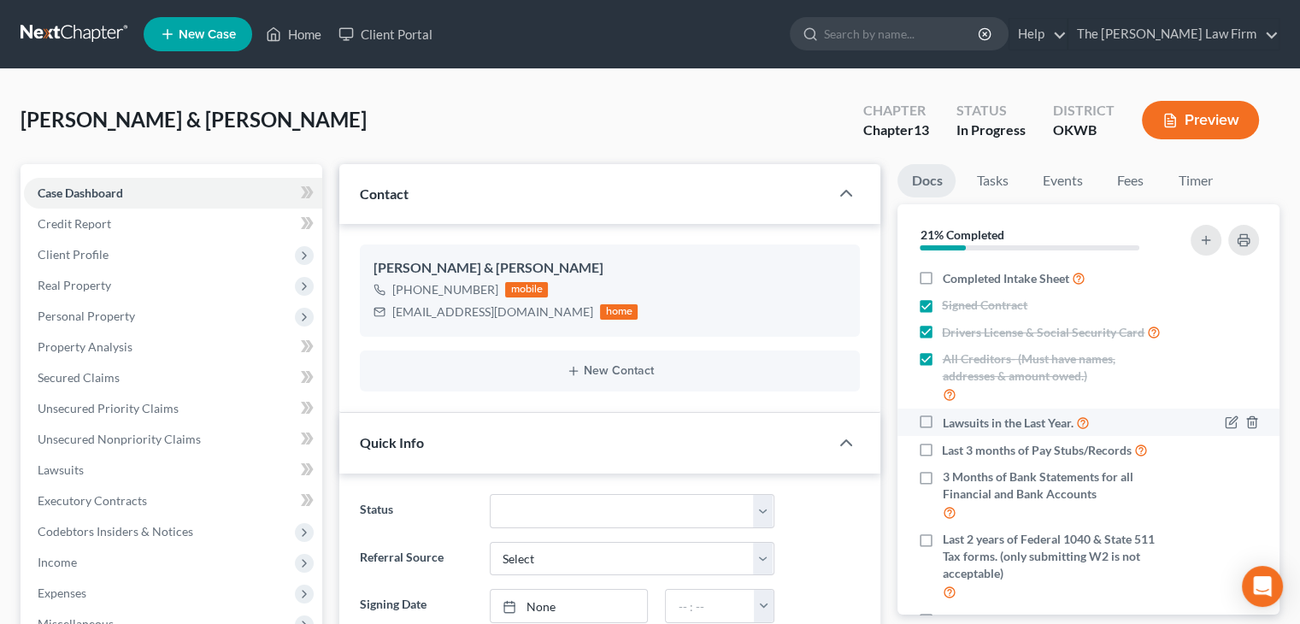
click at [966, 432] on span "Lawsuits in the Last Year." at bounding box center [1007, 422] width 131 height 17
click at [960, 424] on input "Lawsuits in the Last Year." at bounding box center [954, 418] width 11 height 11
checkbox input "true"
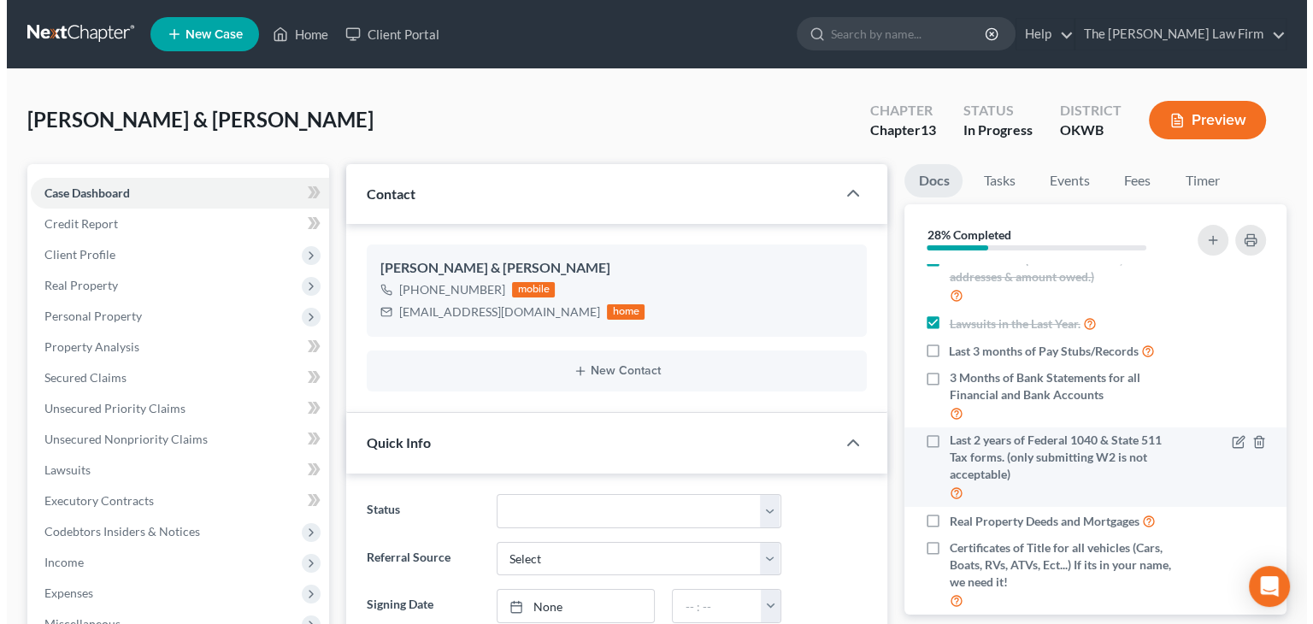
scroll to position [171, 0]
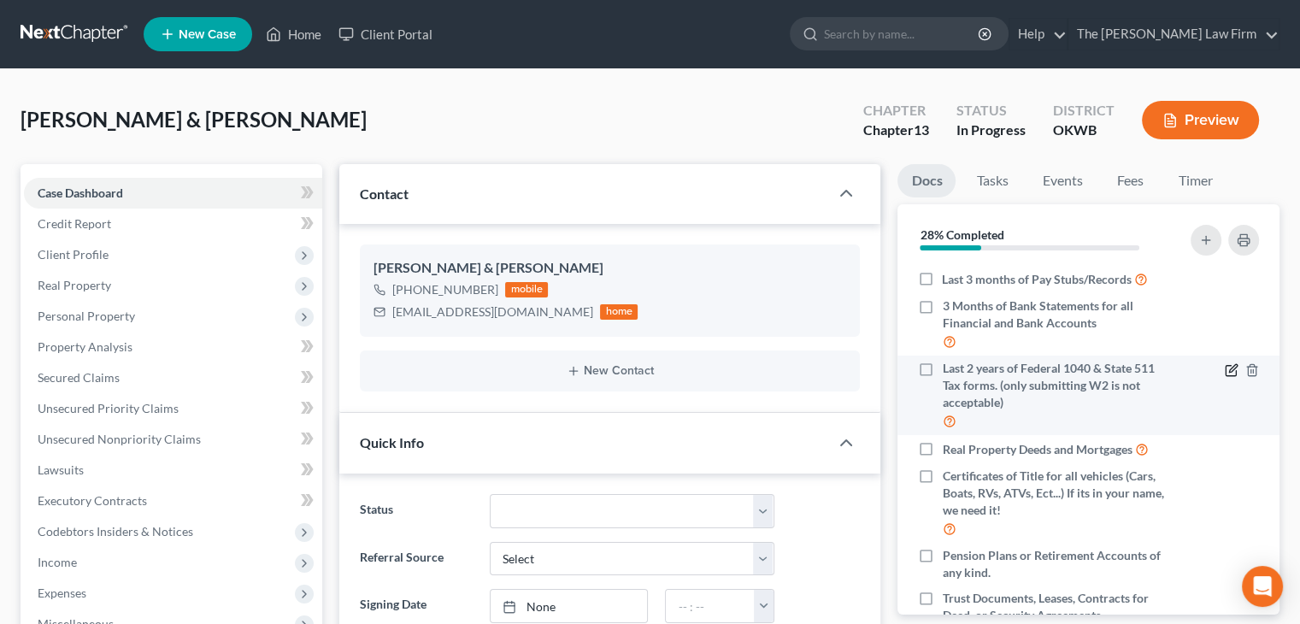
click at [1229, 372] on icon "button" at bounding box center [1233, 368] width 8 height 8
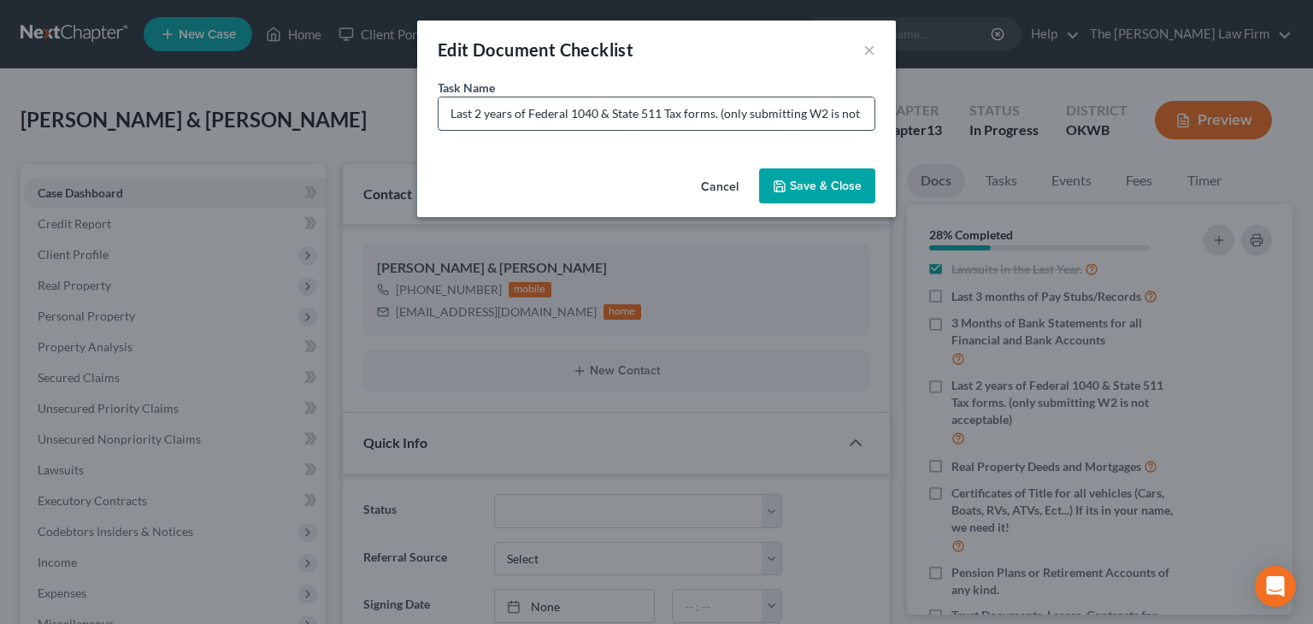
click at [475, 114] on input "Last 2 years of Federal 1040 & State 511 Tax forms. (only submitting W2 is not …" at bounding box center [656, 113] width 436 height 32
type input "Last 4 years of Federal 1040 & State 511 Tax forms. (only submitting W2 is not …"
click at [826, 184] on button "Save & Close" at bounding box center [817, 186] width 116 height 36
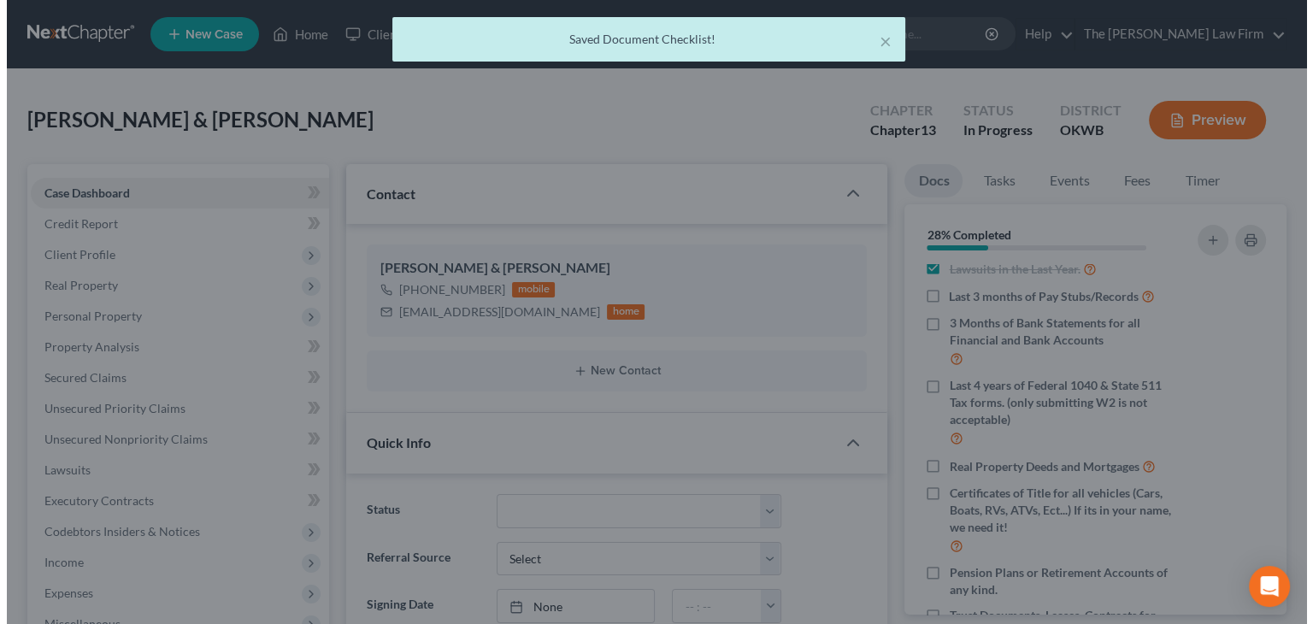
scroll to position [171, 0]
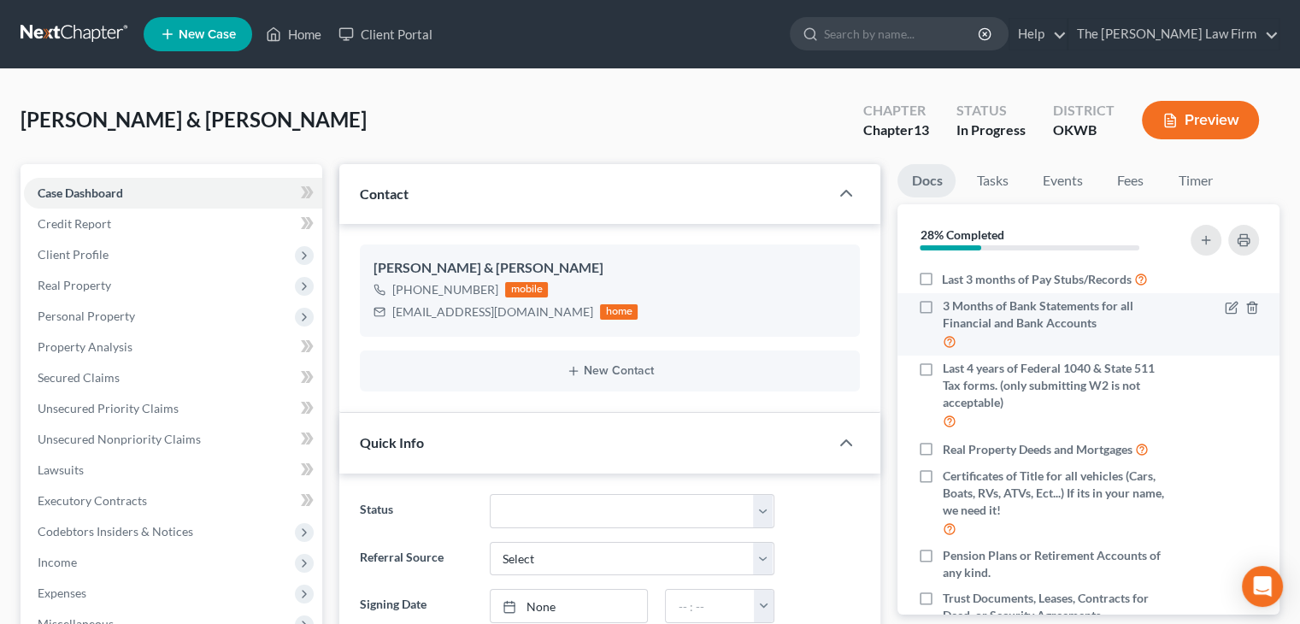
click at [996, 326] on span "3 Months of Bank Statements for all Financial and Bank Accounts" at bounding box center [1055, 314] width 227 height 34
click at [960, 309] on input "3 Months of Bank Statements for all Financial and Bank Accounts" at bounding box center [954, 302] width 11 height 11
click at [942, 326] on label "3 Months of Bank Statements for all Financial and Bank Accounts" at bounding box center [1055, 324] width 227 height 54
click at [949, 309] on input "3 Months of Bank Statements for all Financial and Bank Accounts" at bounding box center [954, 302] width 11 height 11
checkbox input "false"
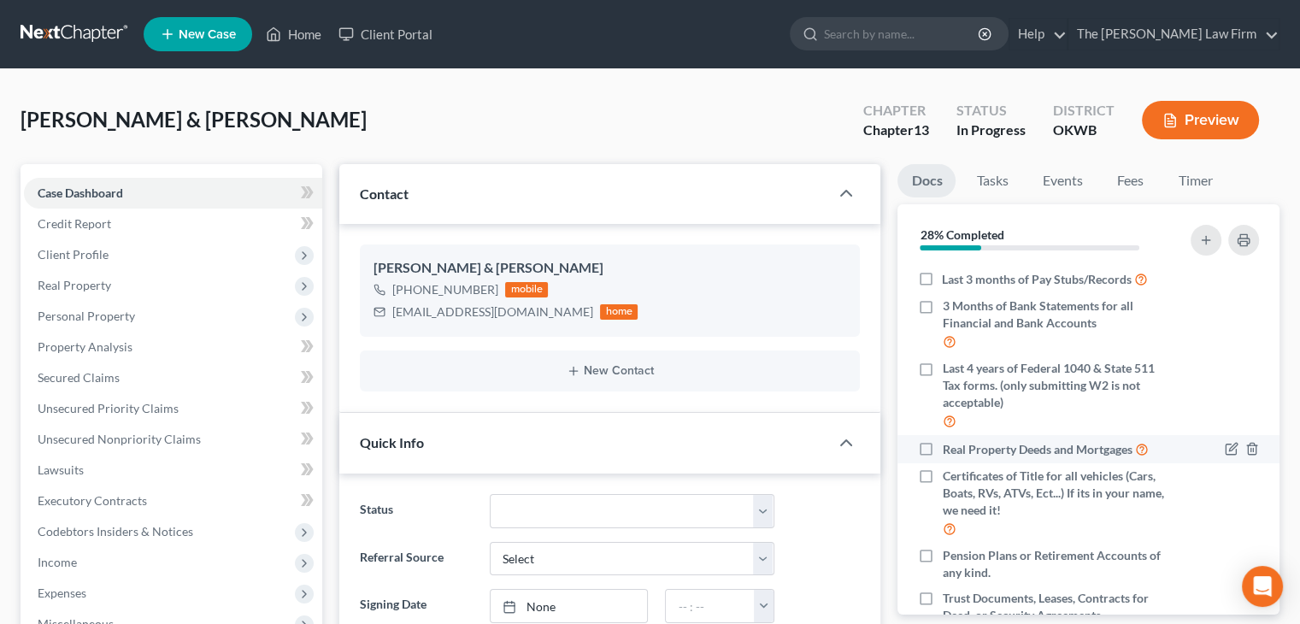
click at [995, 458] on span "Real Property Deeds and Mortgages" at bounding box center [1037, 449] width 190 height 17
click at [960, 450] on input "Real Property Deeds and Mortgages" at bounding box center [954, 444] width 11 height 11
checkbox input "true"
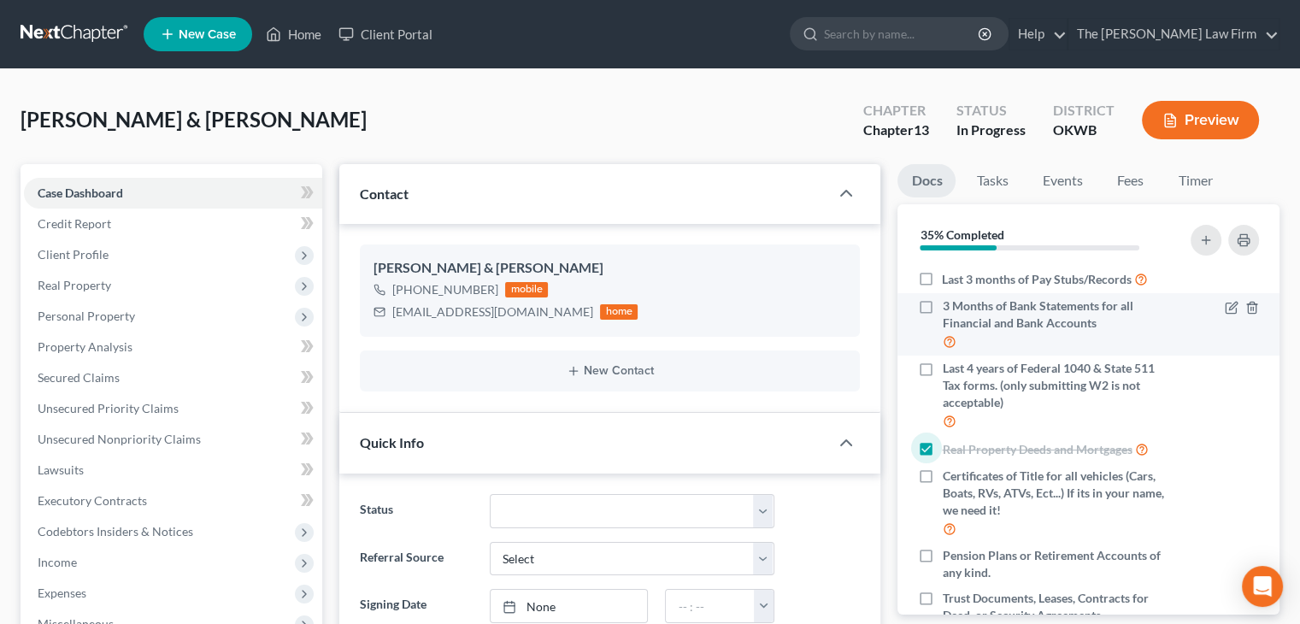
click at [977, 324] on span "3 Months of Bank Statements for all Financial and Bank Accounts" at bounding box center [1055, 314] width 227 height 34
click at [960, 309] on input "3 Months of Bank Statements for all Financial and Bank Accounts" at bounding box center [954, 302] width 11 height 11
checkbox input "true"
click at [1225, 314] on icon "button" at bounding box center [1232, 308] width 14 height 14
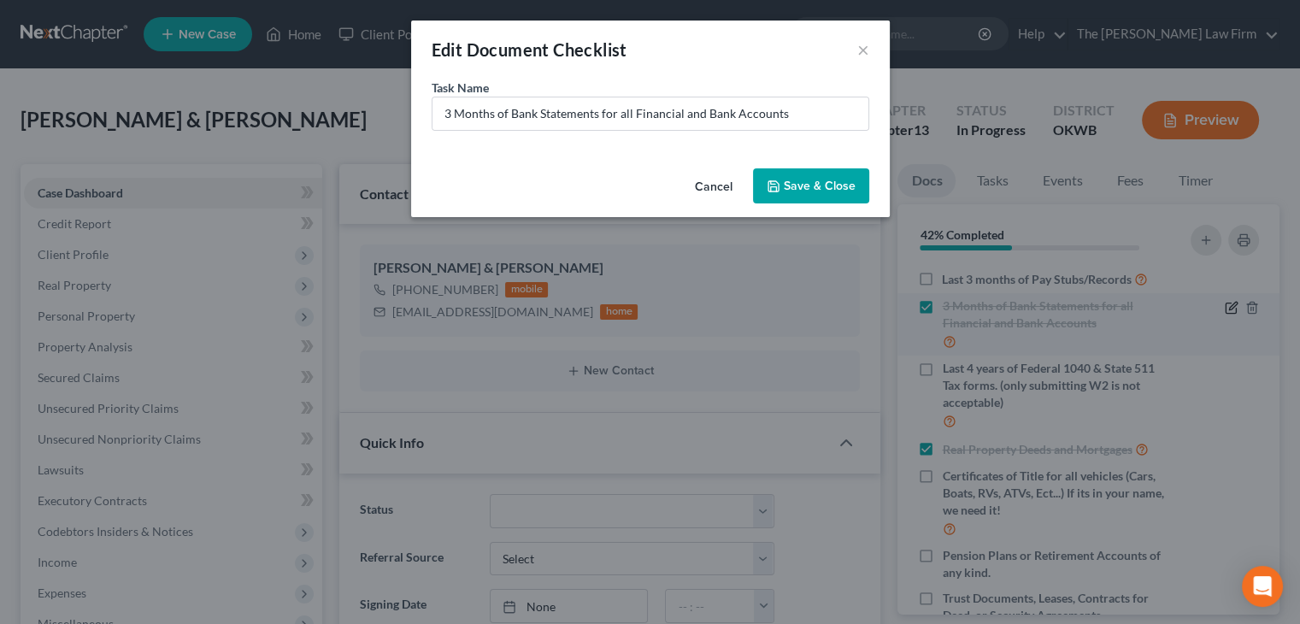
scroll to position [154, 0]
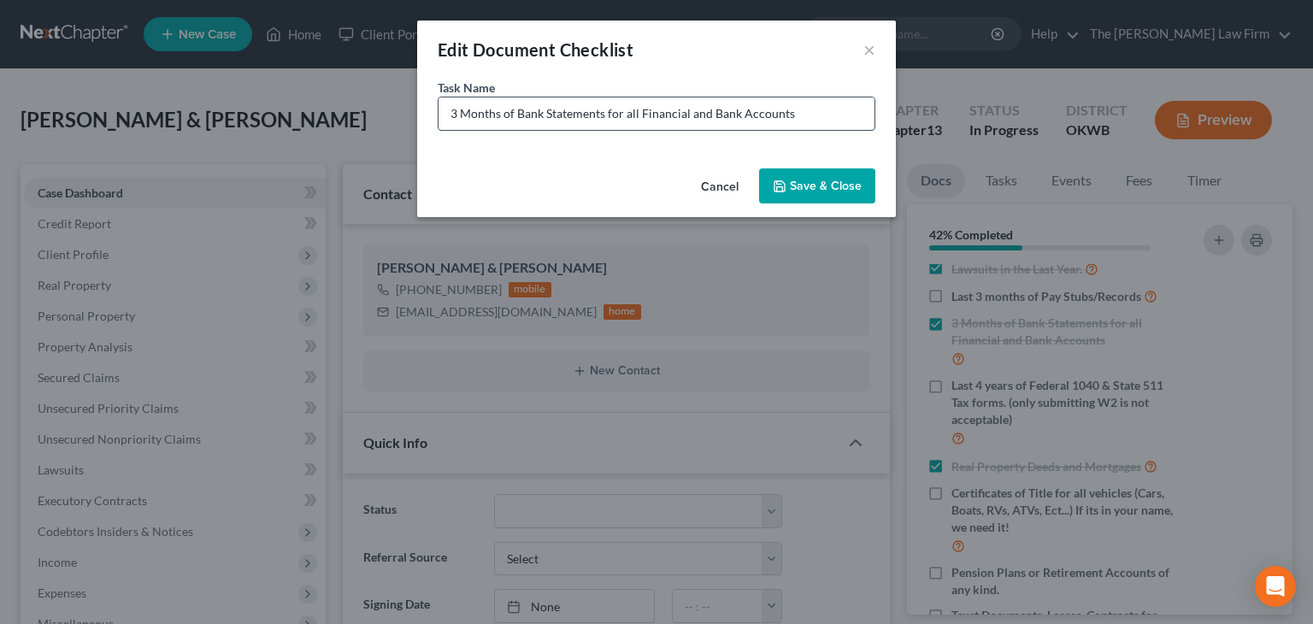
drag, startPoint x: 454, startPoint y: 109, endPoint x: 441, endPoint y: 116, distance: 14.5
click at [441, 116] on input "3 Months of Bank Statements for all Financial and Bank Accounts" at bounding box center [656, 113] width 436 height 32
type input "6 Months of Bank Statements for all Financial and Bank Accounts"
click at [803, 192] on button "Save & Close" at bounding box center [817, 186] width 116 height 36
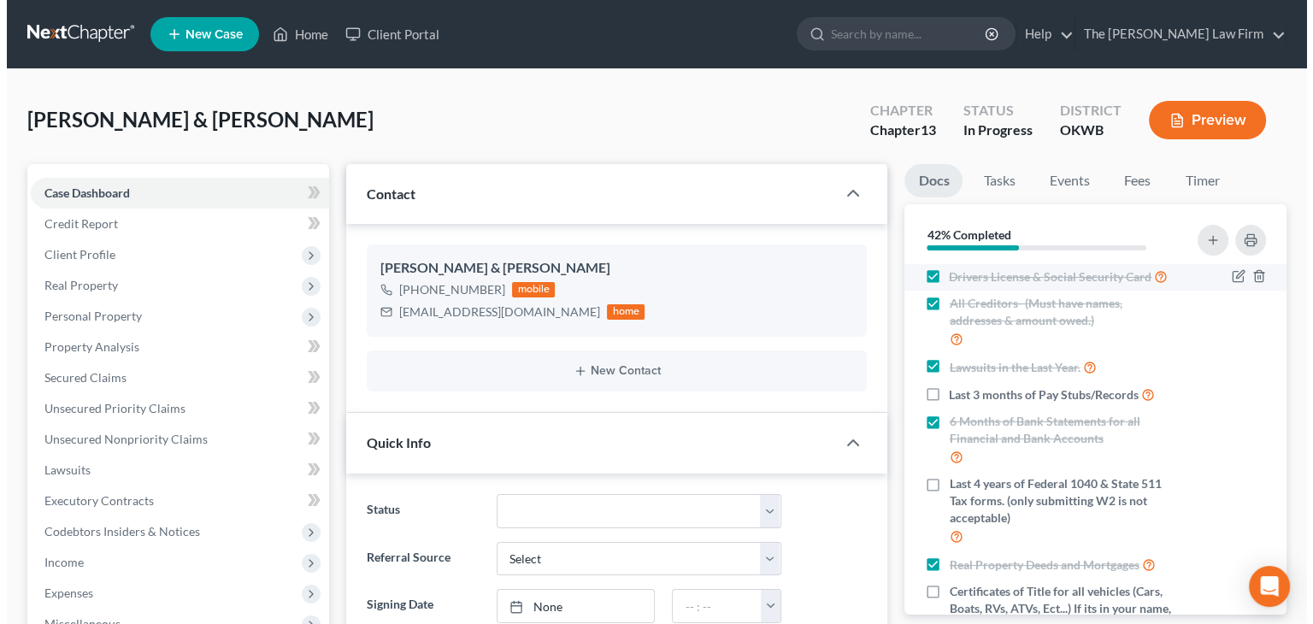
scroll to position [85, 0]
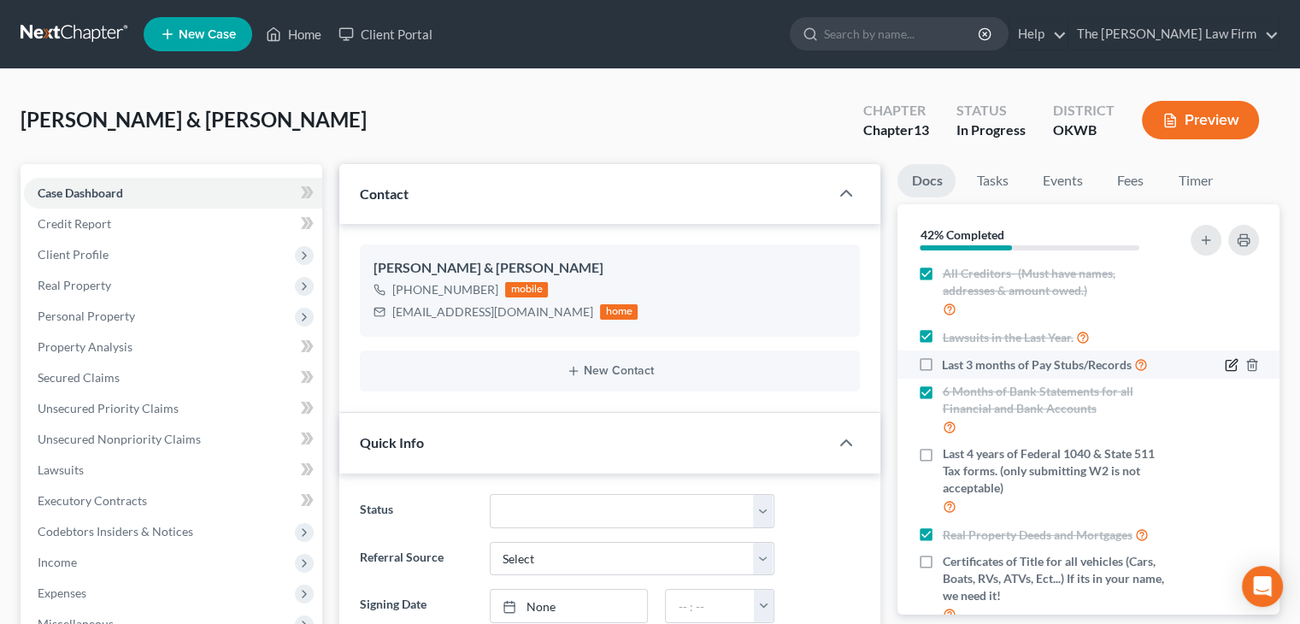
click at [1225, 372] on icon "button" at bounding box center [1232, 365] width 14 height 14
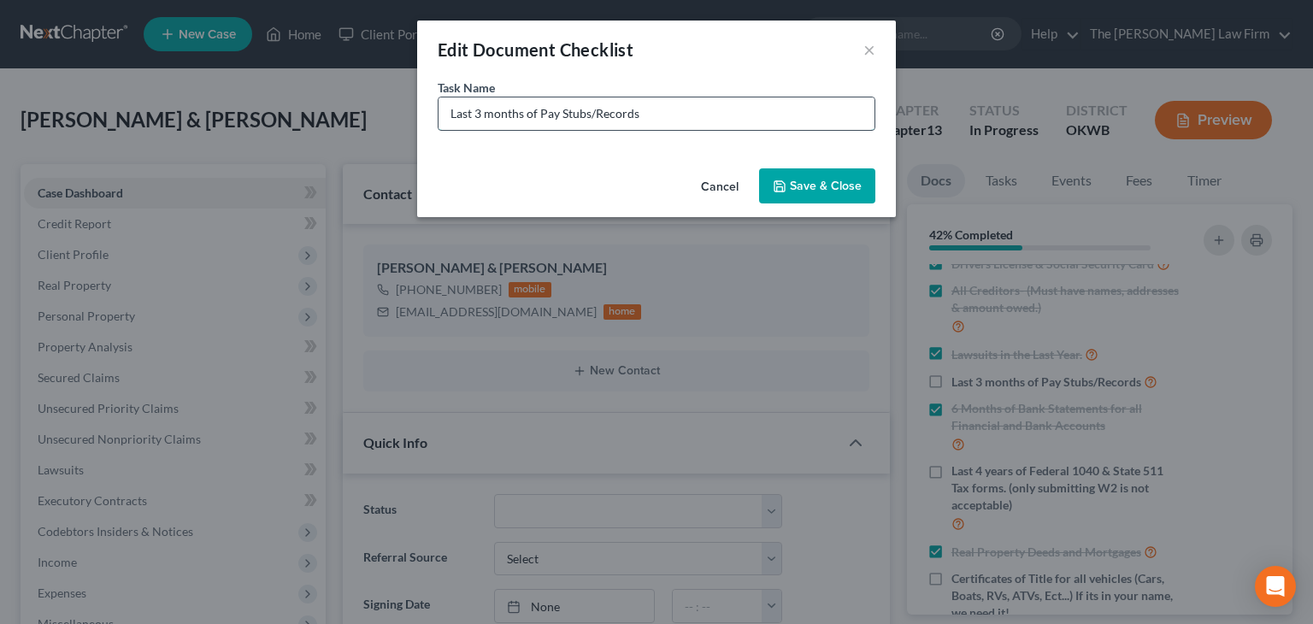
click at [482, 107] on input "Last 3 months of Pay Stubs/Records" at bounding box center [656, 113] width 436 height 32
type input "Last 6 months of Pay Stubs/Records"
click at [773, 186] on button "Save & Close" at bounding box center [817, 186] width 116 height 36
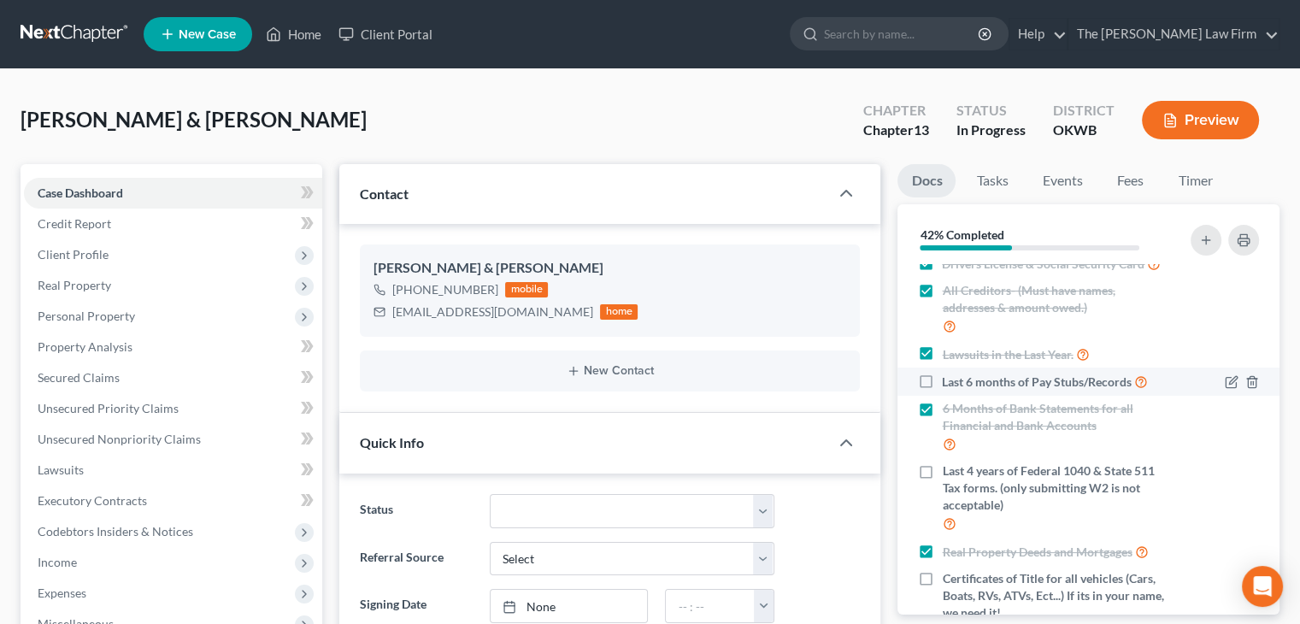
click at [942, 391] on label "Last 6 months of Pay Stubs/Records" at bounding box center [1045, 382] width 206 height 20
click at [949, 383] on input "Last 6 months of Pay Stubs/Records" at bounding box center [954, 377] width 11 height 11
checkbox input "true"
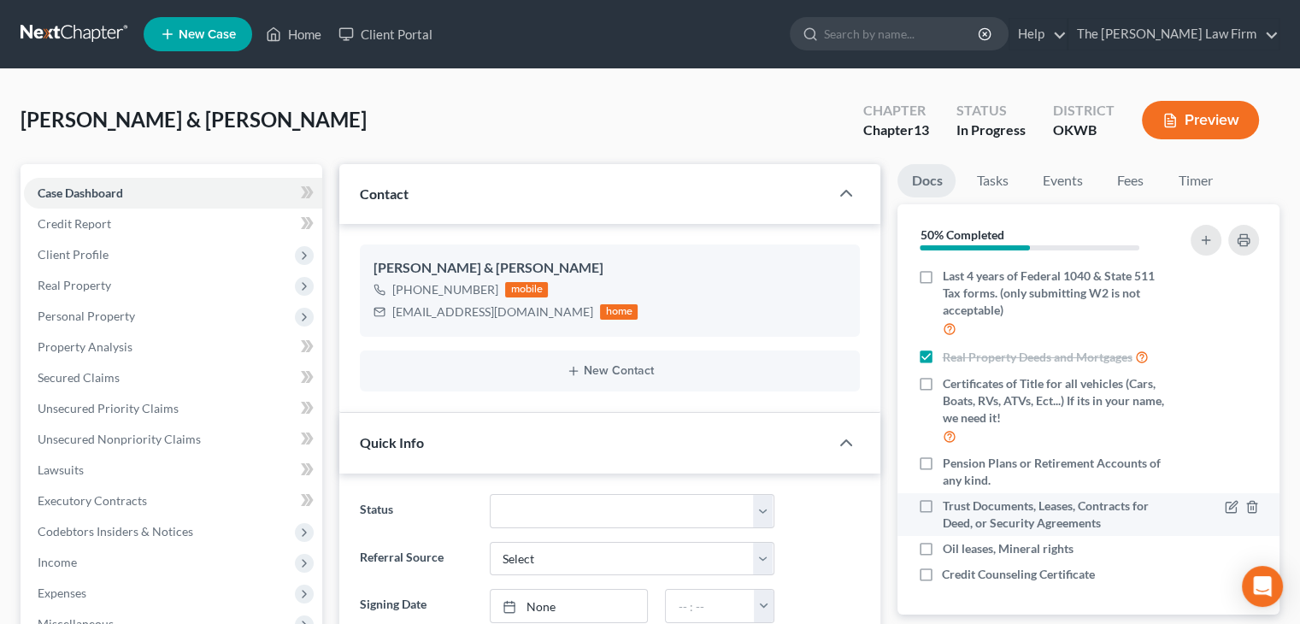
scroll to position [280, 0]
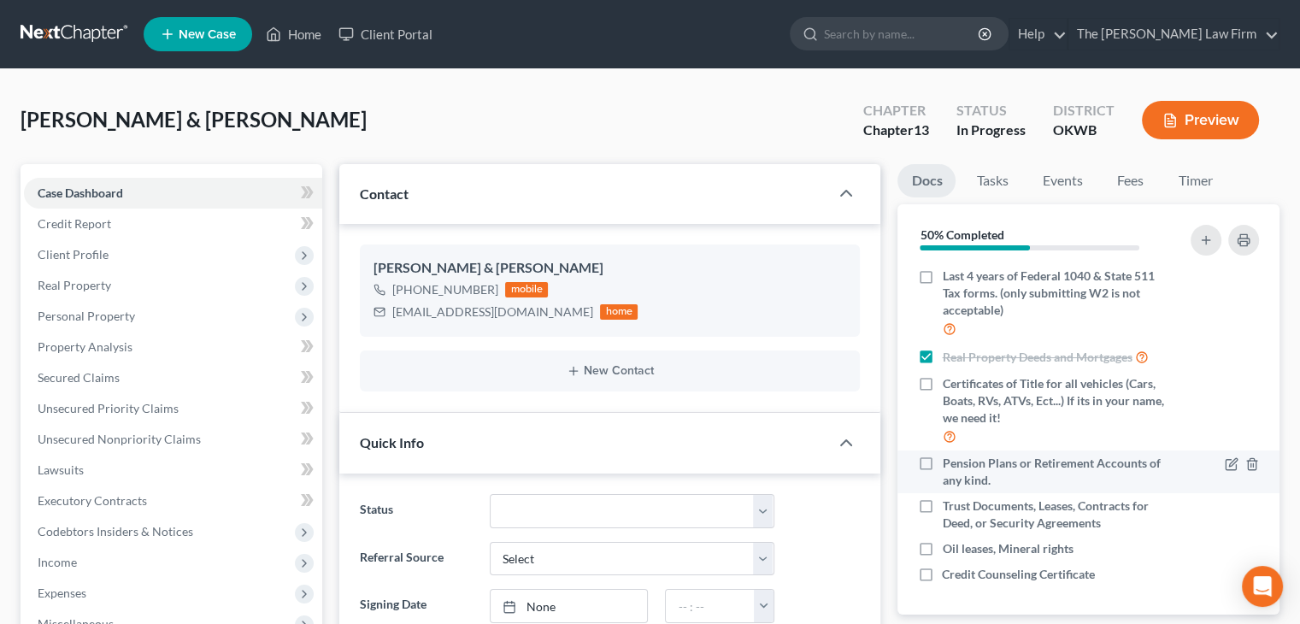
click at [1015, 468] on span "Pension Plans or Retirement Accounts of any kind." at bounding box center [1055, 472] width 227 height 34
click at [960, 466] on input "Pension Plans or Retirement Accounts of any kind." at bounding box center [954, 460] width 11 height 11
checkbox input "true"
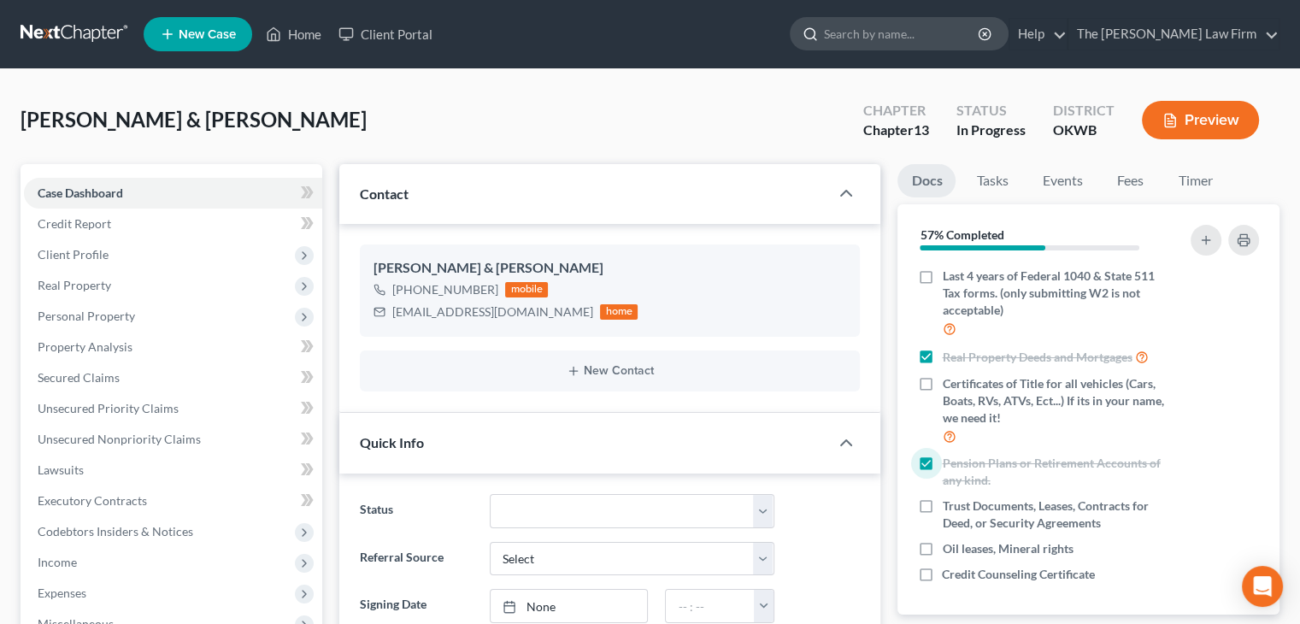
click at [964, 45] on input "search" at bounding box center [902, 34] width 156 height 32
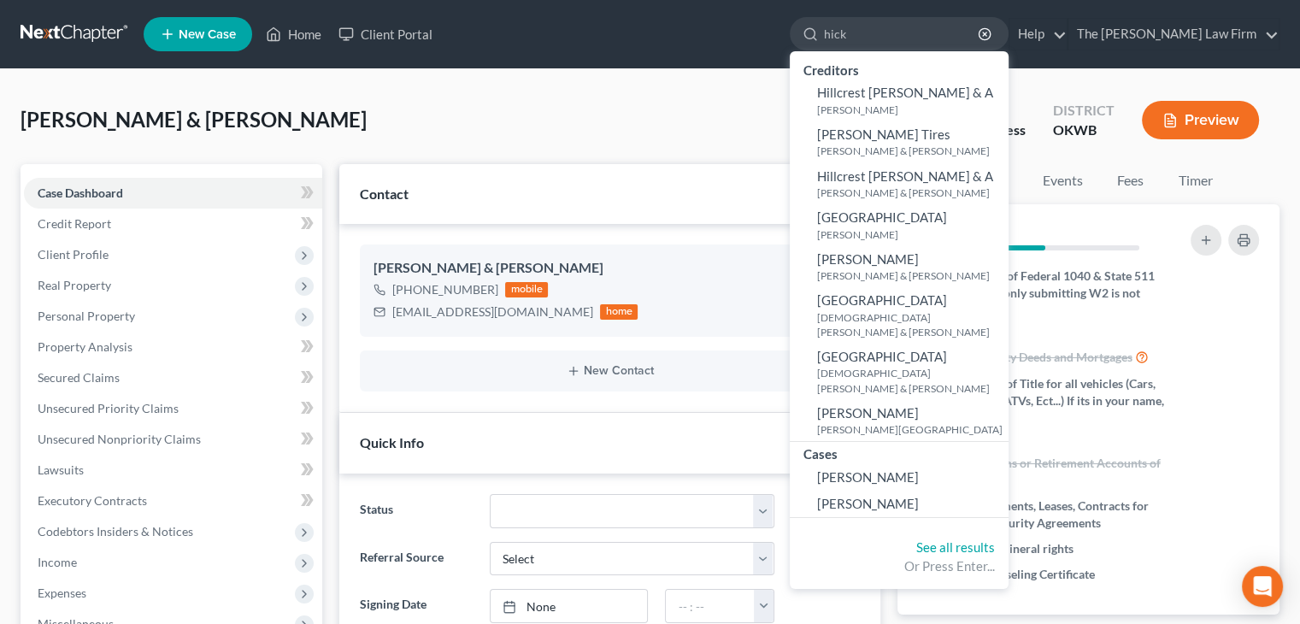
type input "hick"
click at [919, 496] on span "[PERSON_NAME]" at bounding box center [868, 503] width 102 height 15
select select "4"
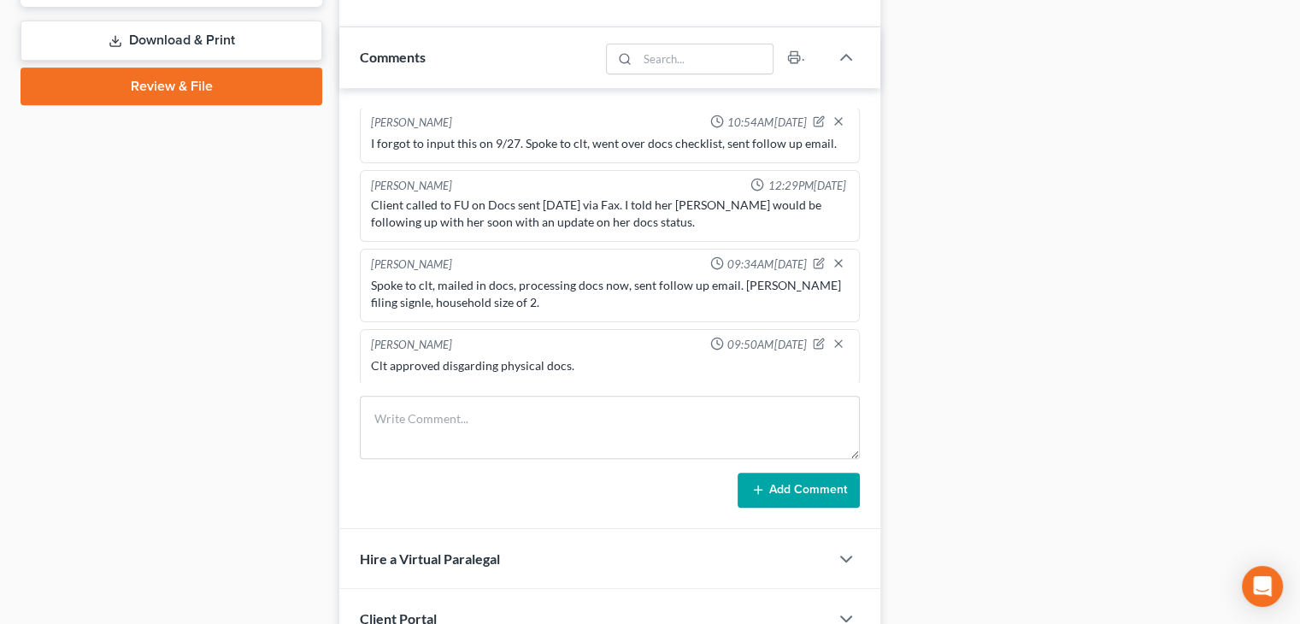
scroll to position [684, 0]
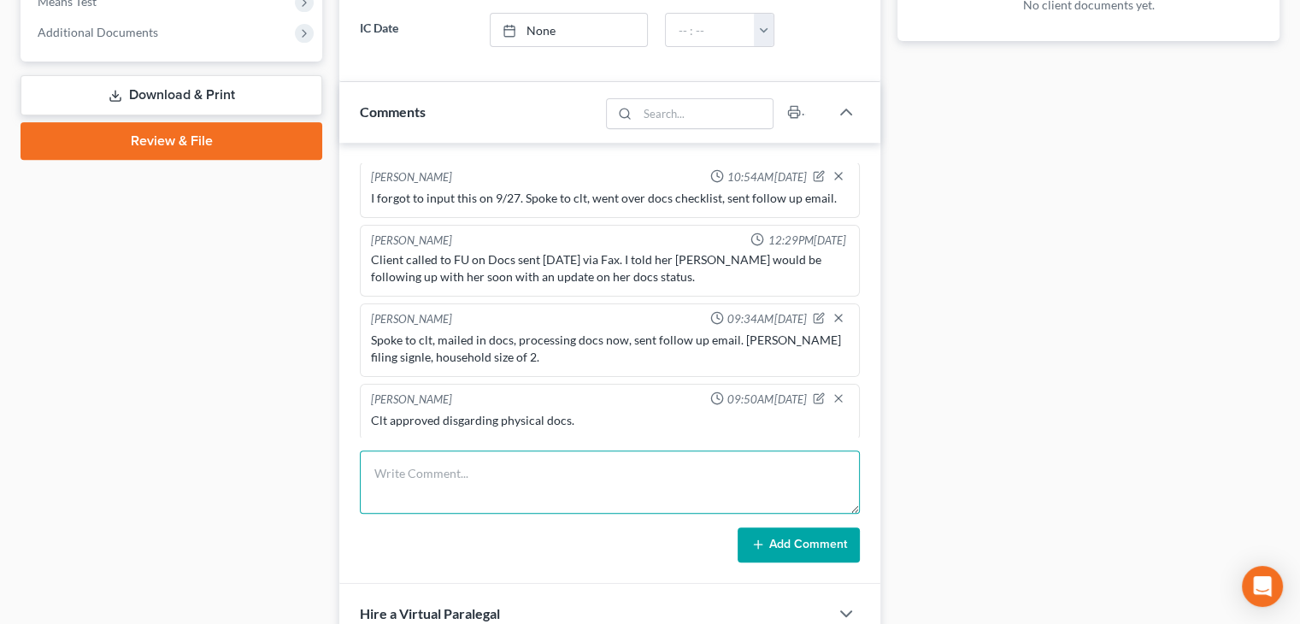
click at [432, 469] on textarea at bounding box center [610, 481] width 500 height 63
type textarea "Spoke to clt, sent class, info, all docs collected, sent follow up email."
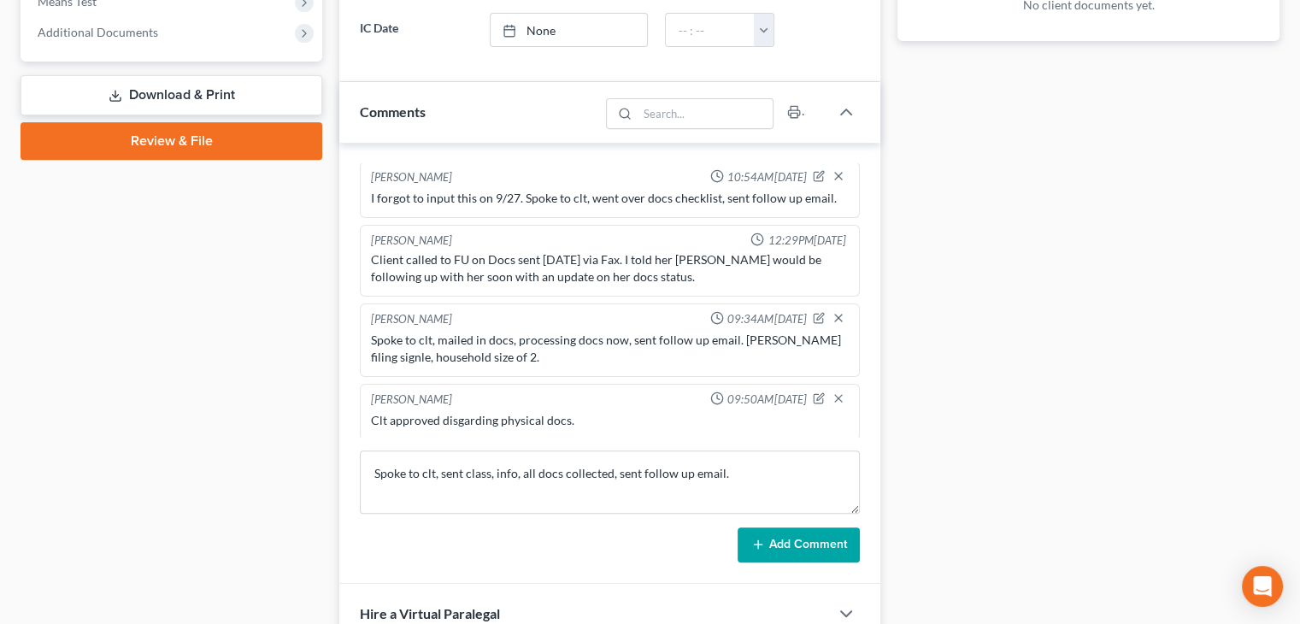
click at [808, 551] on button "Add Comment" at bounding box center [799, 545] width 122 height 36
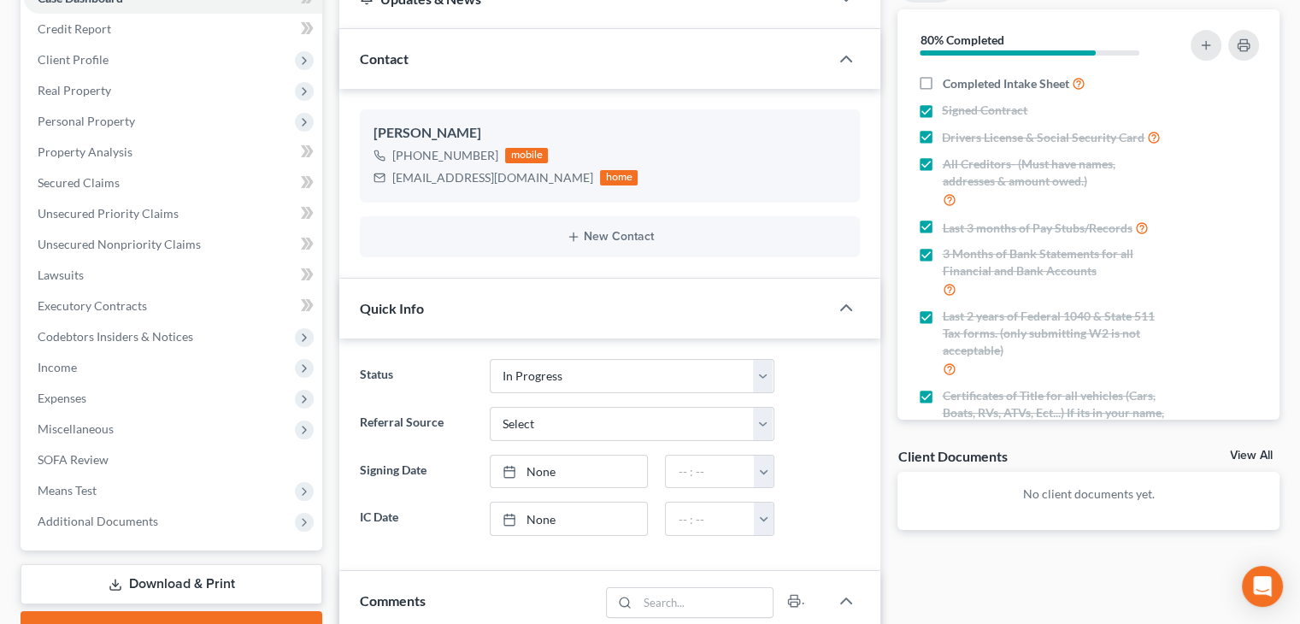
scroll to position [0, 0]
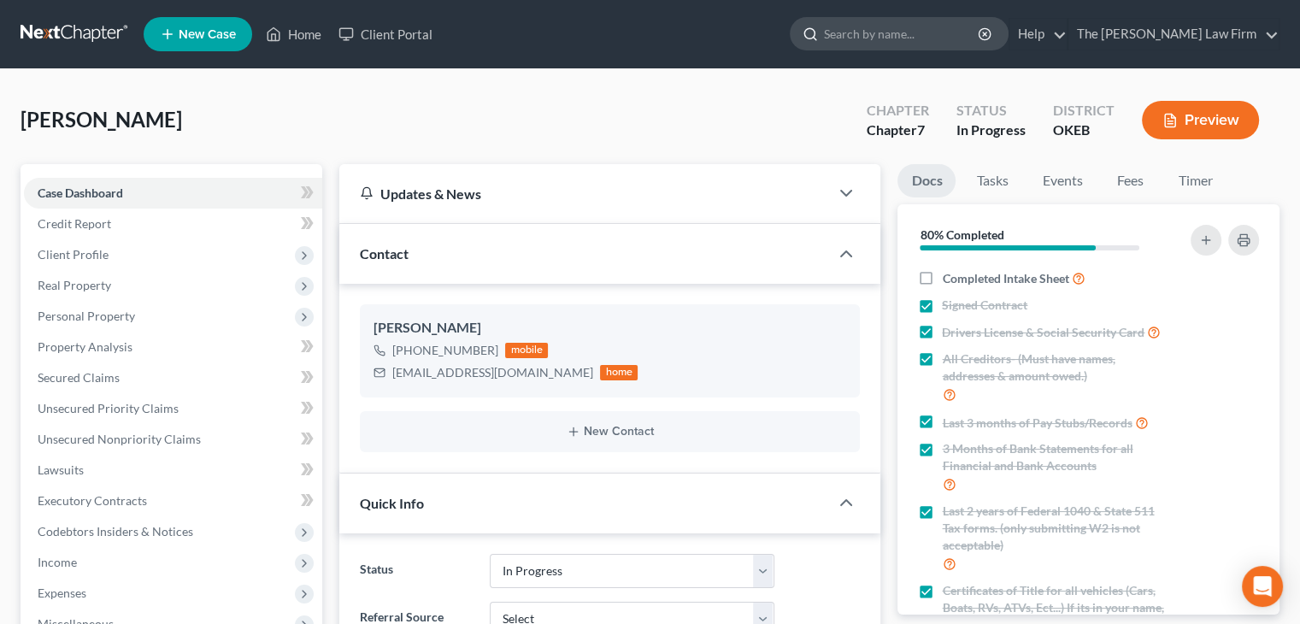
click at [959, 32] on input "search" at bounding box center [902, 34] width 156 height 32
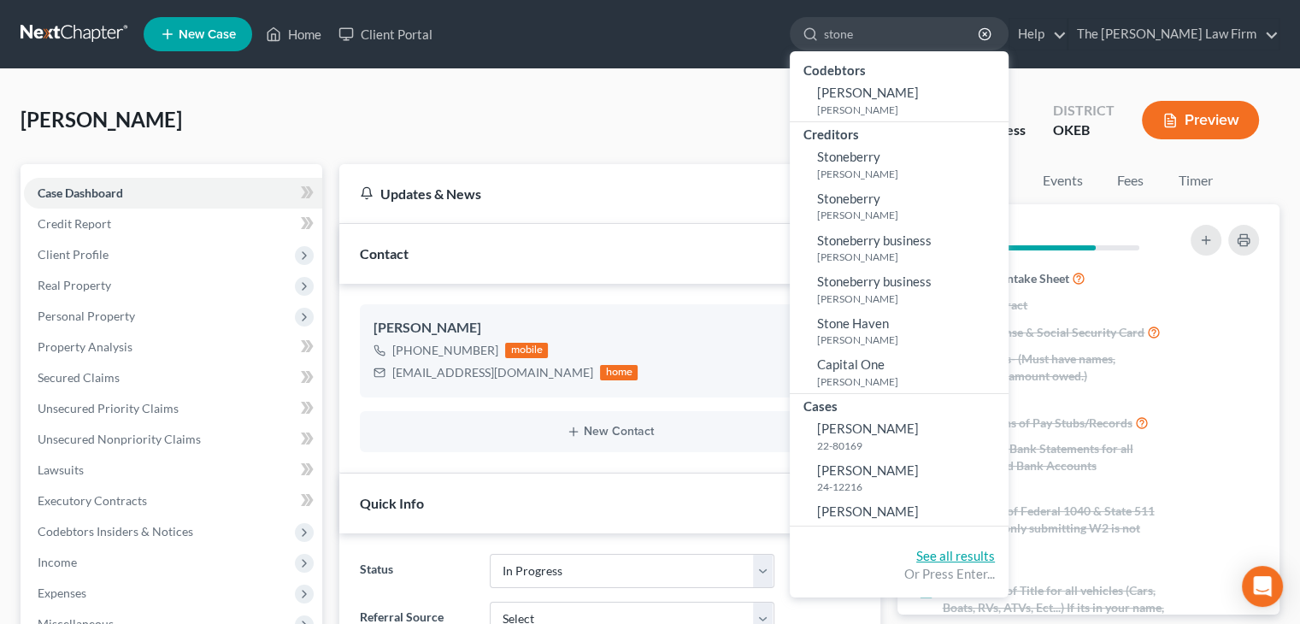
type input "stone"
click at [995, 550] on link "See all results" at bounding box center [955, 555] width 79 height 15
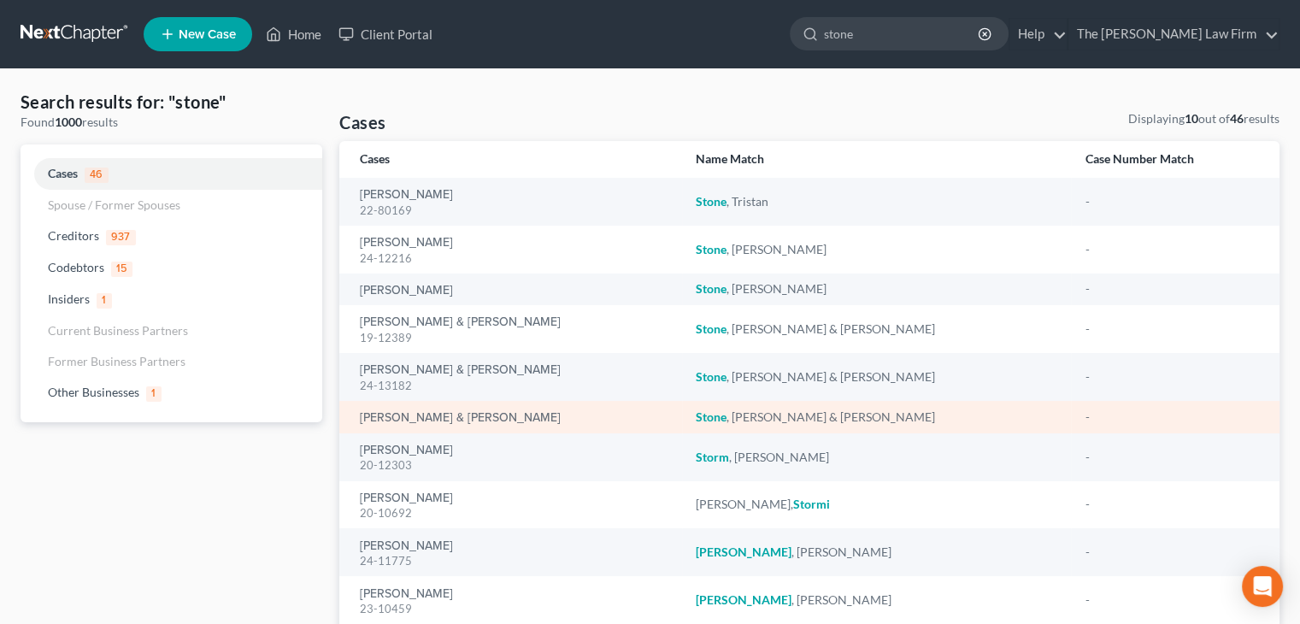
click at [379, 408] on div "[PERSON_NAME] & [PERSON_NAME]" at bounding box center [514, 416] width 309 height 17
click at [376, 416] on link "[PERSON_NAME] & [PERSON_NAME]" at bounding box center [460, 418] width 201 height 12
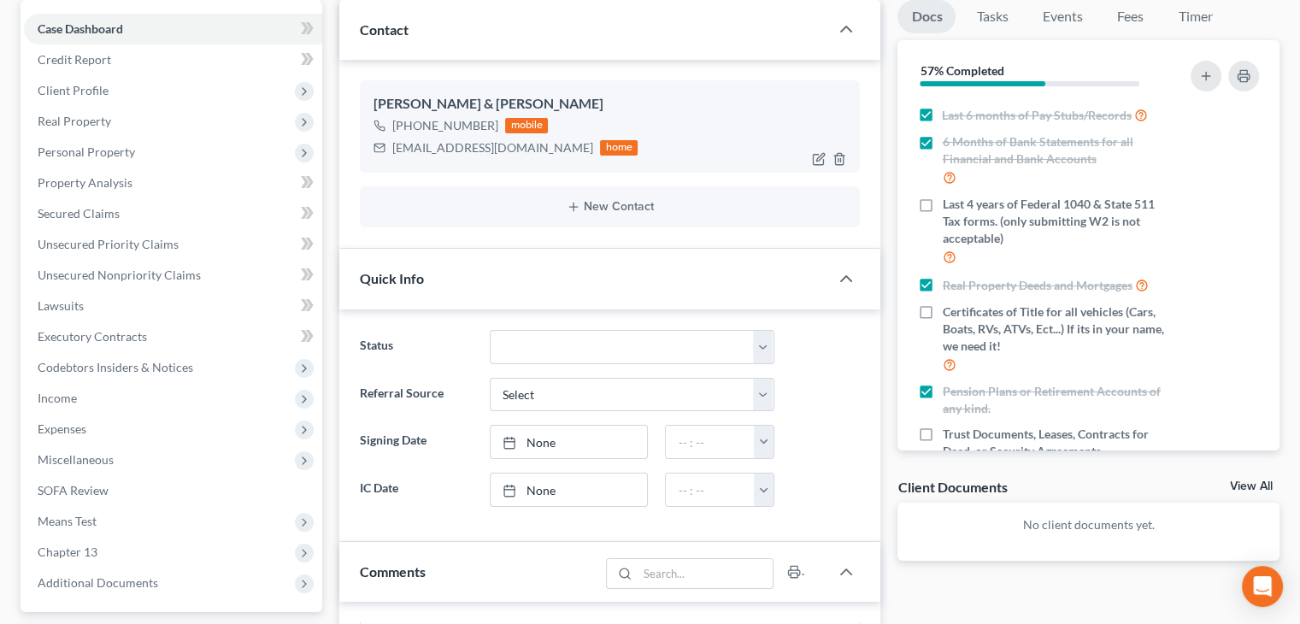
scroll to position [171, 0]
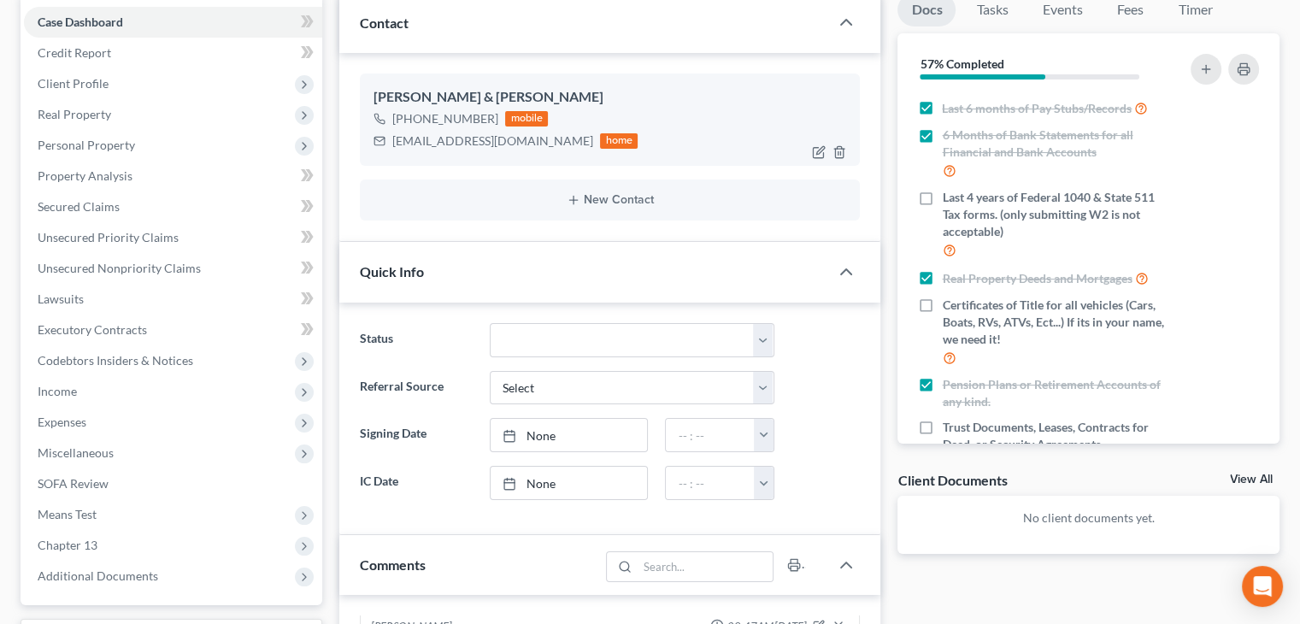
click at [457, 144] on div "[EMAIL_ADDRESS][DOMAIN_NAME]" at bounding box center [492, 140] width 201 height 17
copy div "[EMAIL_ADDRESS][DOMAIN_NAME]"
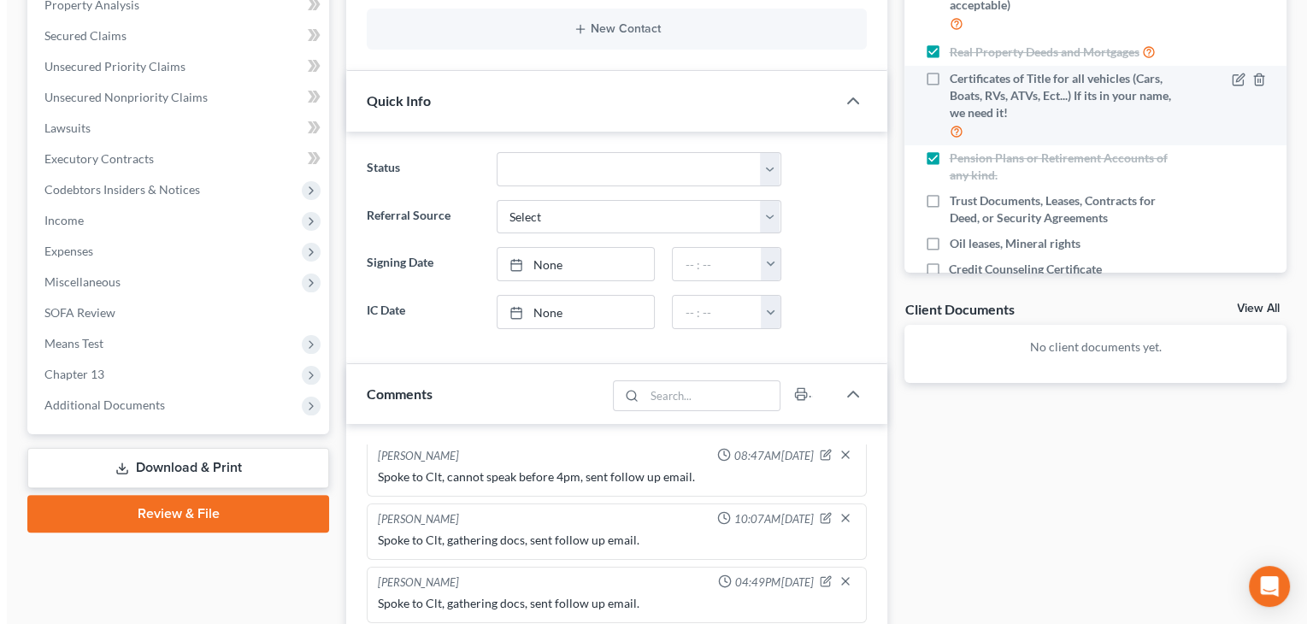
scroll to position [280, 0]
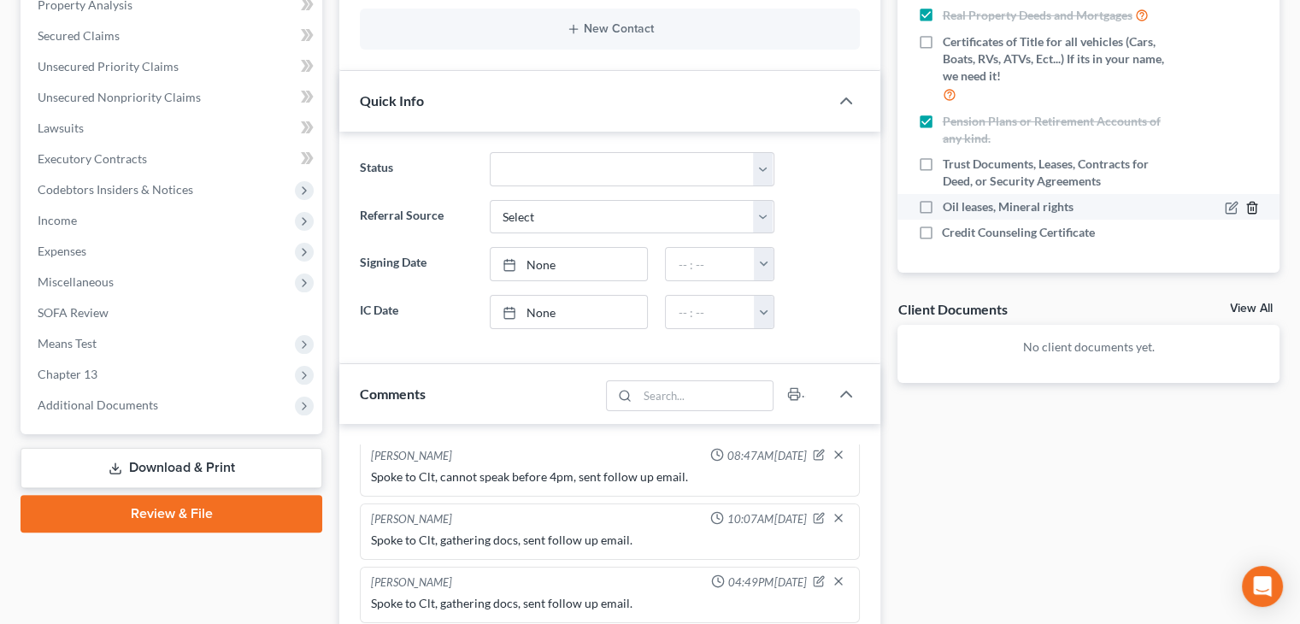
click at [1248, 206] on icon "button" at bounding box center [1252, 207] width 8 height 11
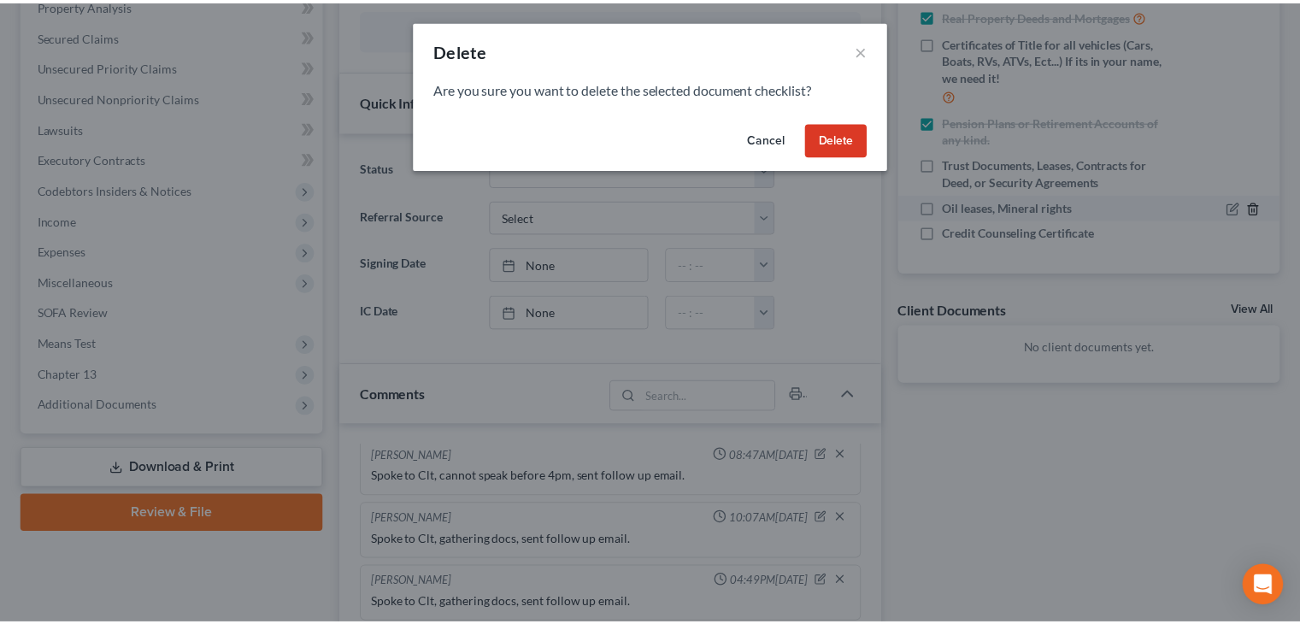
scroll to position [263, 0]
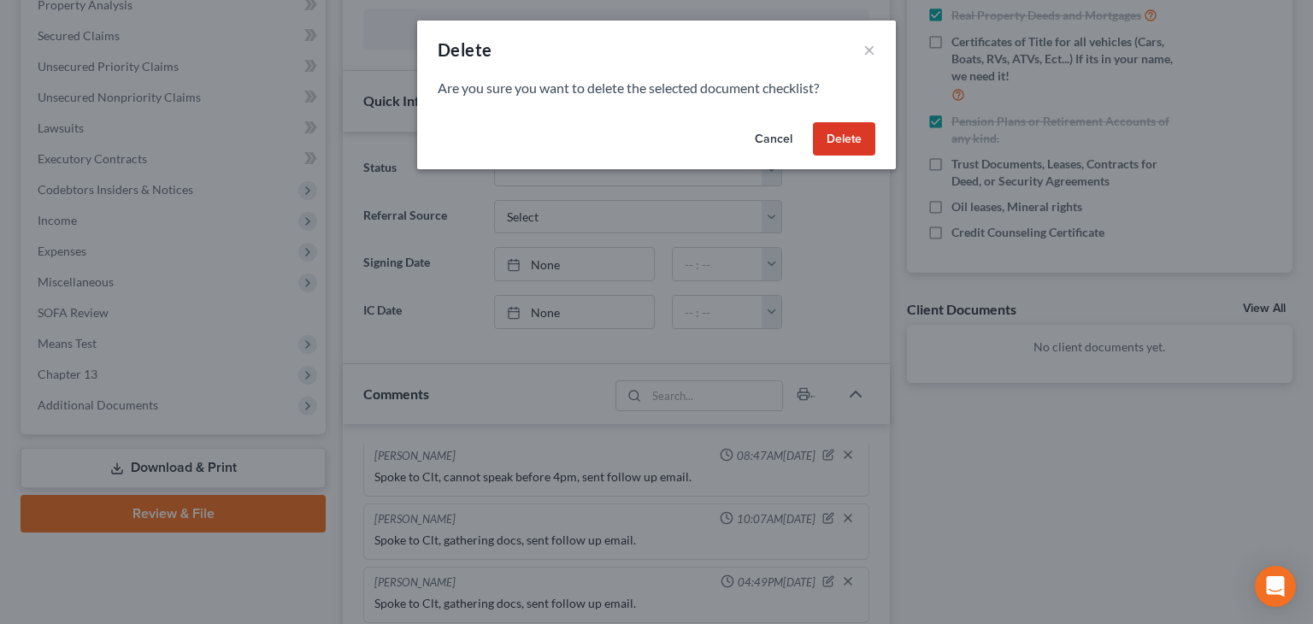
click at [775, 126] on button "Cancel" at bounding box center [773, 139] width 65 height 34
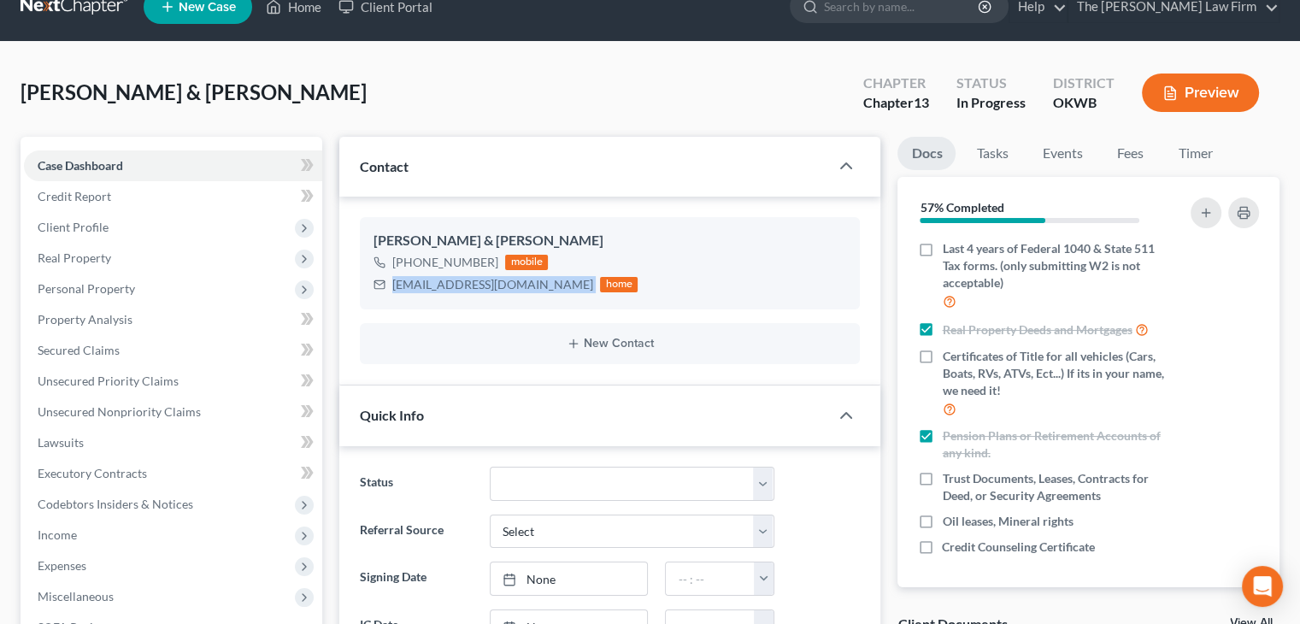
scroll to position [0, 0]
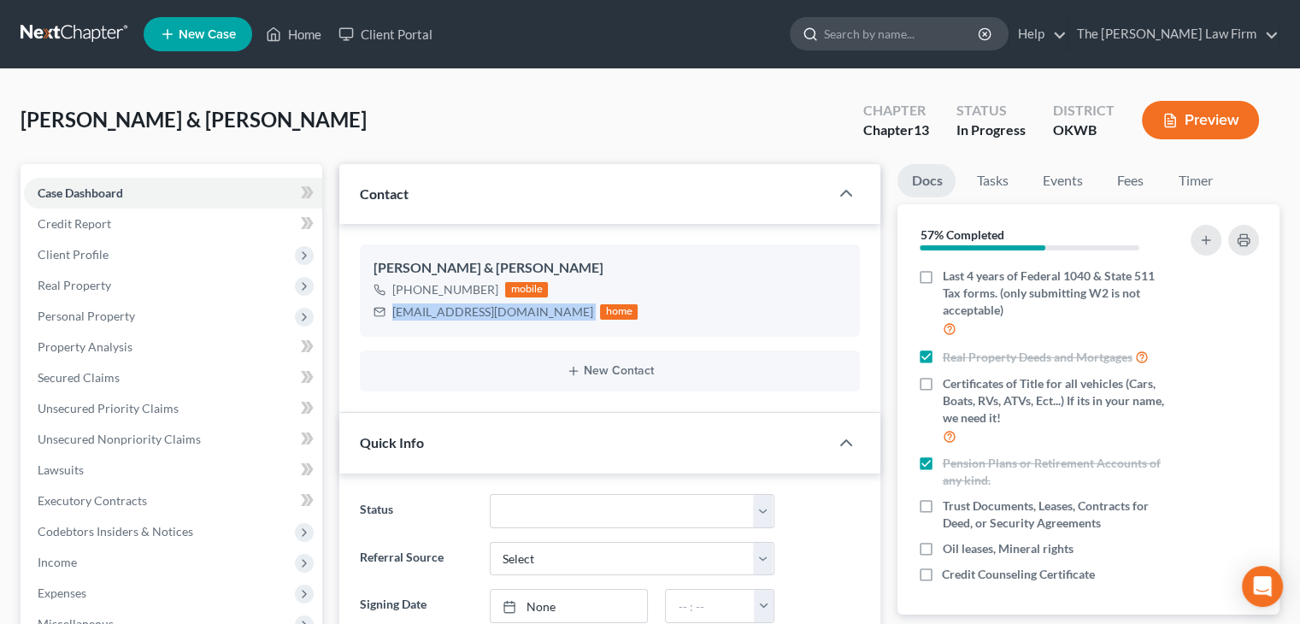
click at [896, 32] on input "search" at bounding box center [902, 34] width 156 height 32
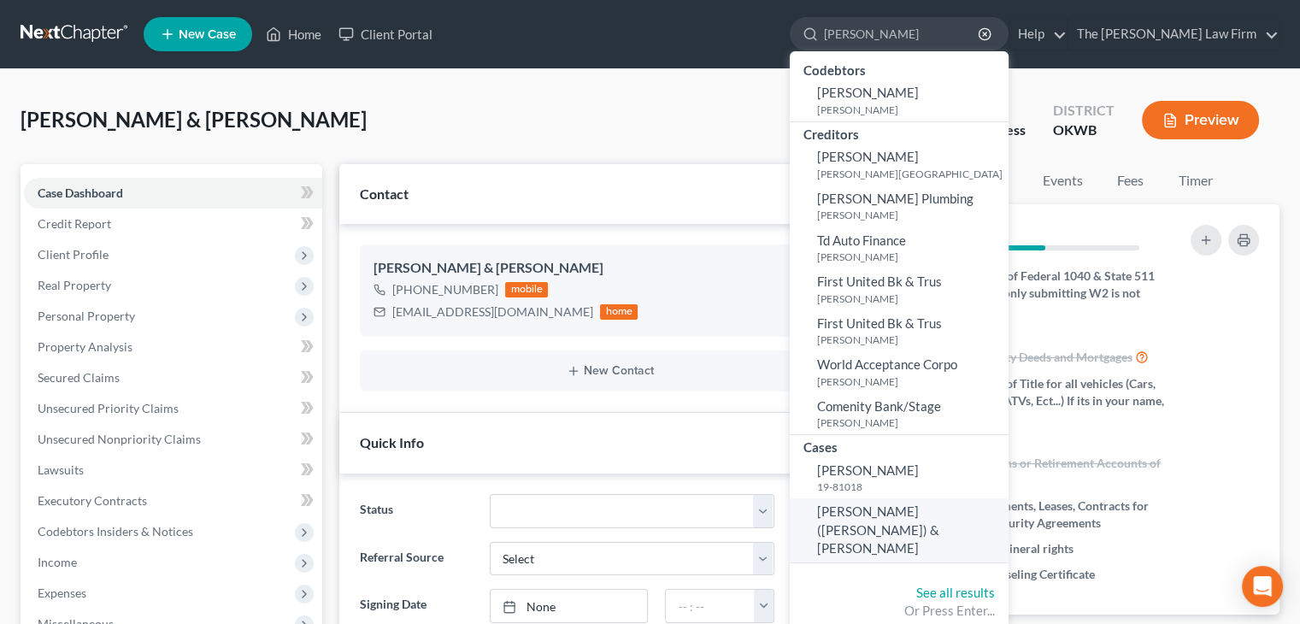
type input "[PERSON_NAME]"
click at [879, 518] on span "[PERSON_NAME] ([PERSON_NAME]) & [PERSON_NAME]" at bounding box center [878, 529] width 122 height 52
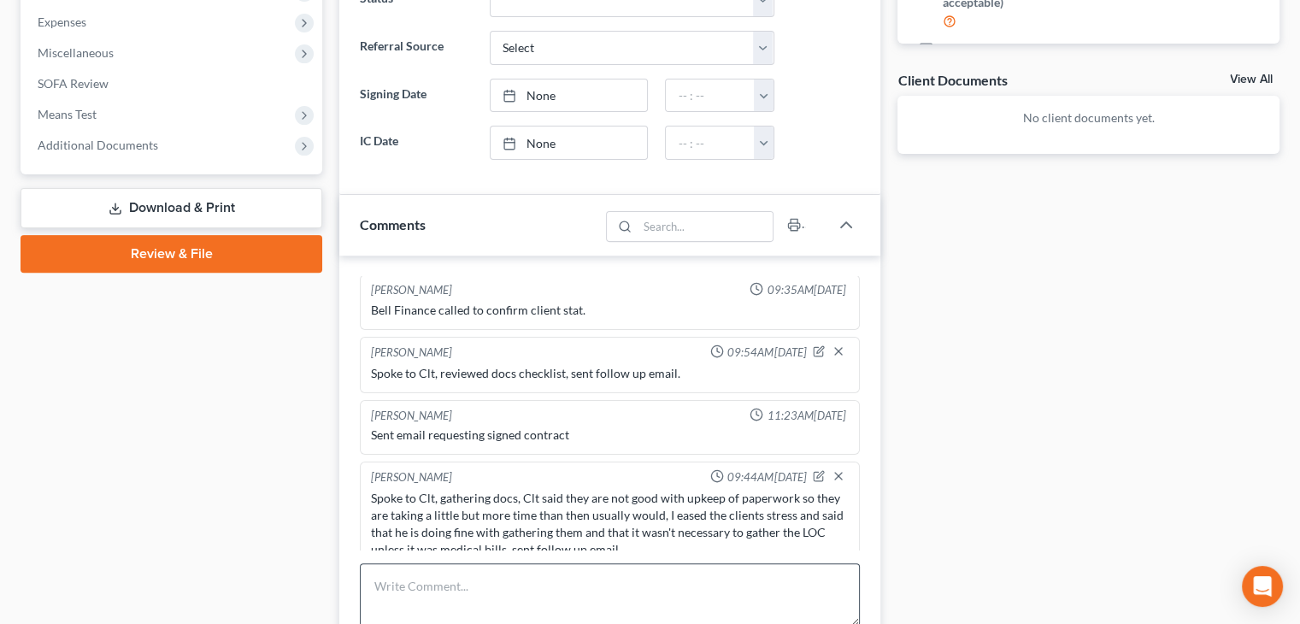
scroll to position [684, 0]
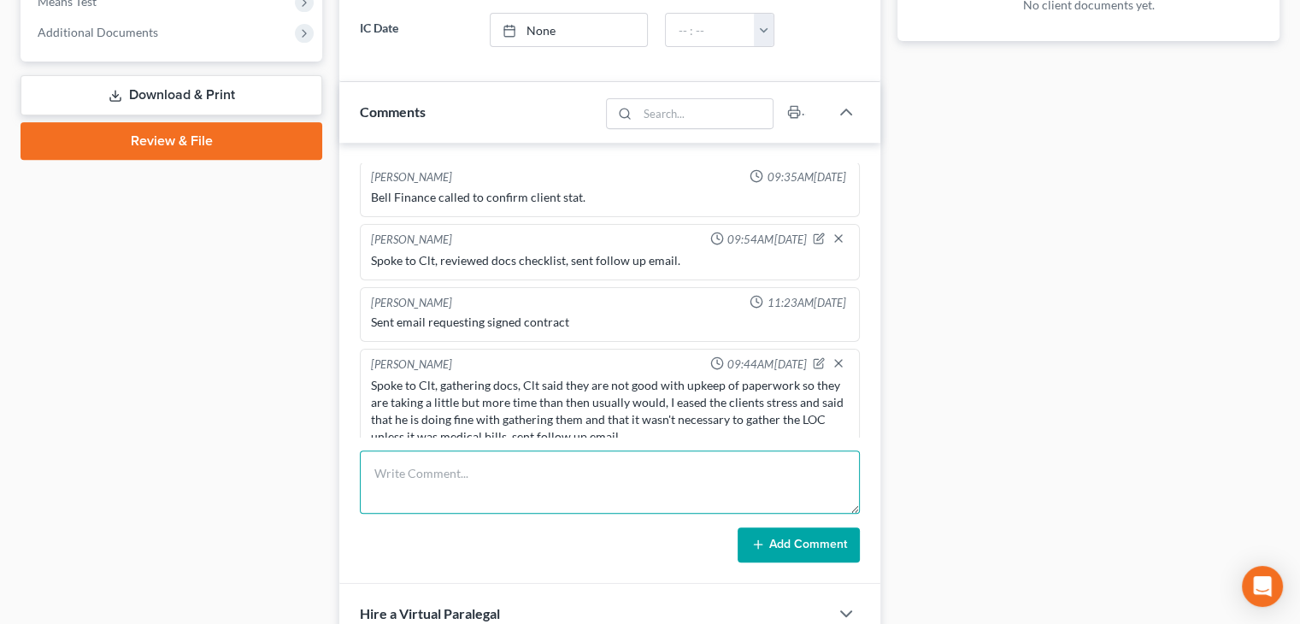
click at [480, 454] on textarea at bounding box center [610, 481] width 500 height 63
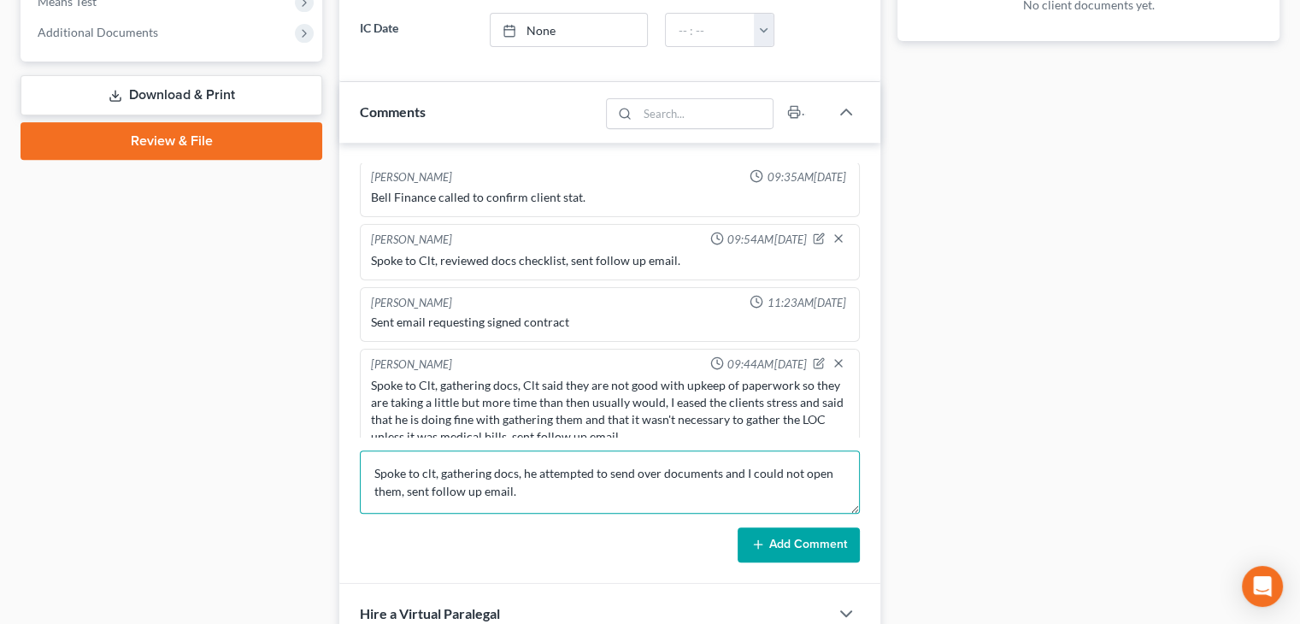
type textarea "Spoke to clt, gathering docs, he attempted to send over documents and I could n…"
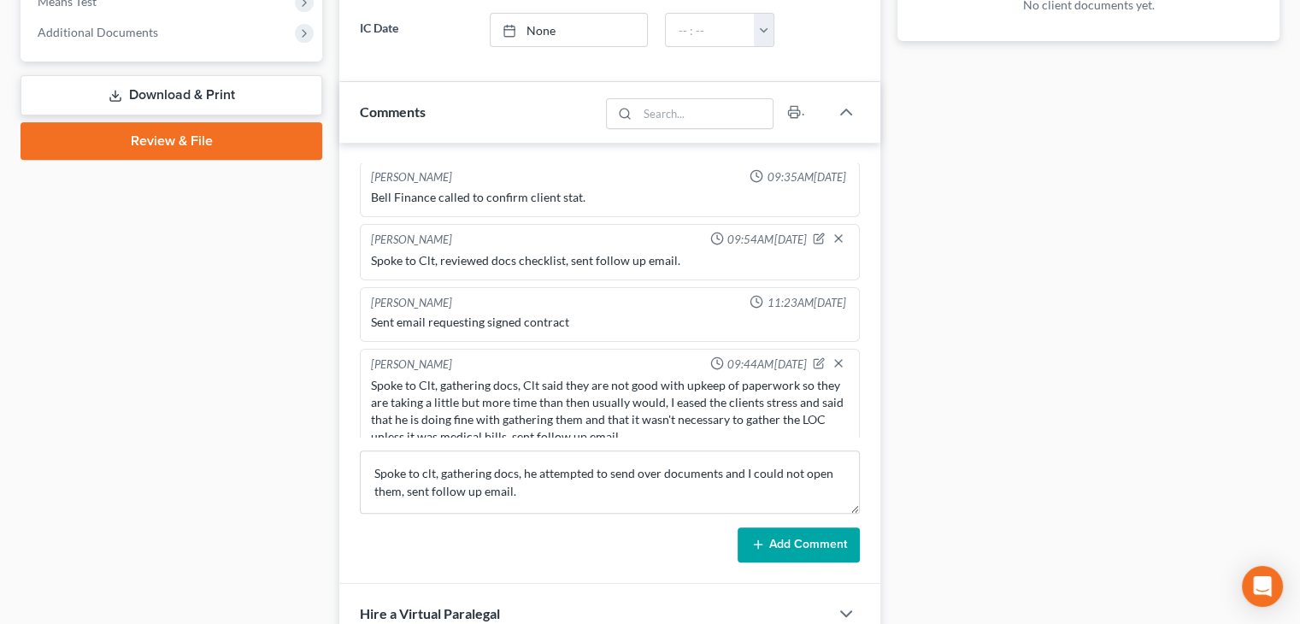
click at [829, 541] on button "Add Comment" at bounding box center [799, 545] width 122 height 36
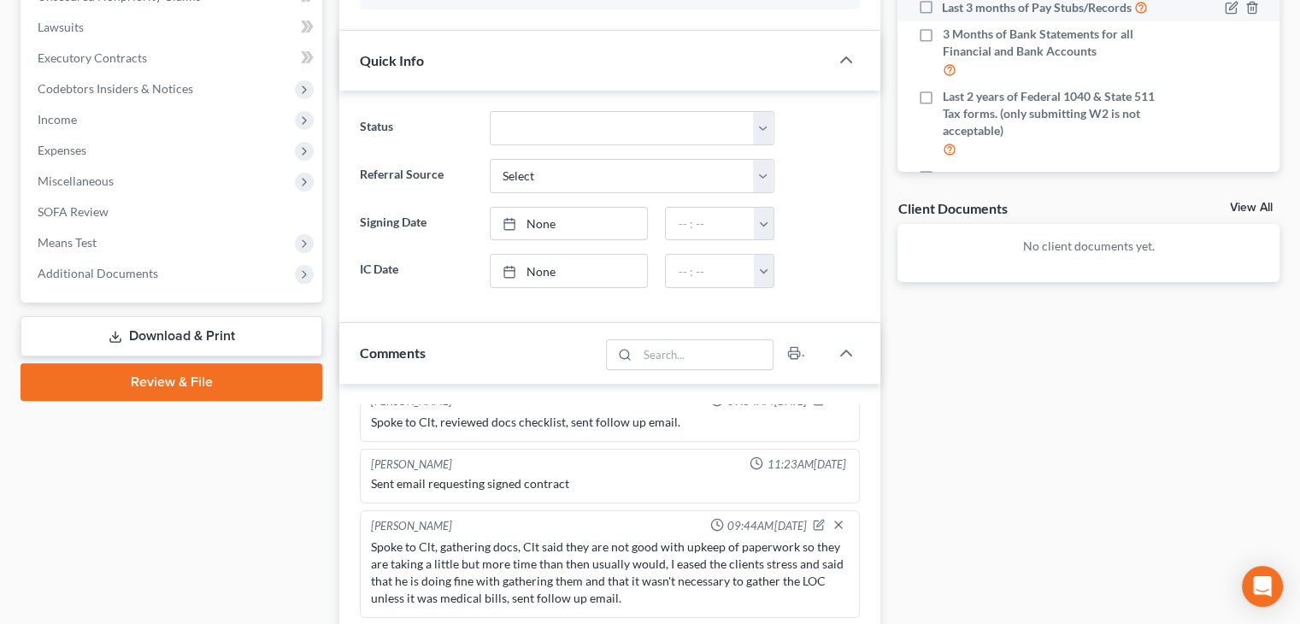
scroll to position [0, 0]
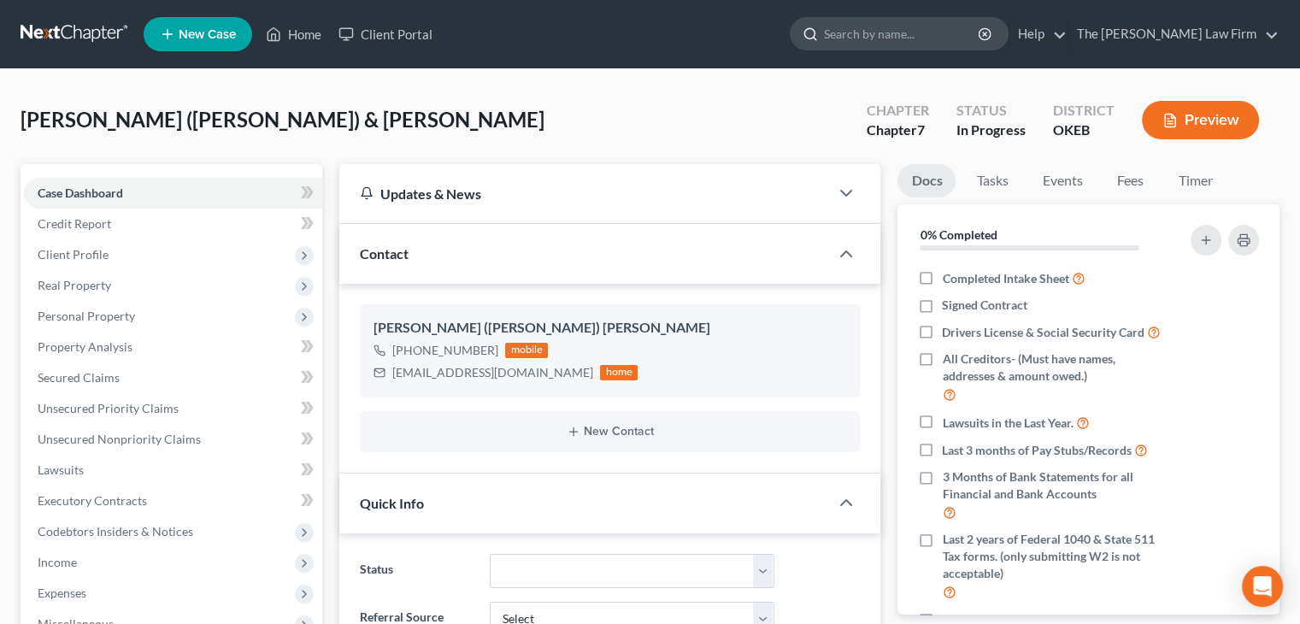
drag, startPoint x: 922, startPoint y: 32, endPoint x: 920, endPoint y: 43, distance: 10.6
click at [922, 35] on input "search" at bounding box center [902, 34] width 156 height 32
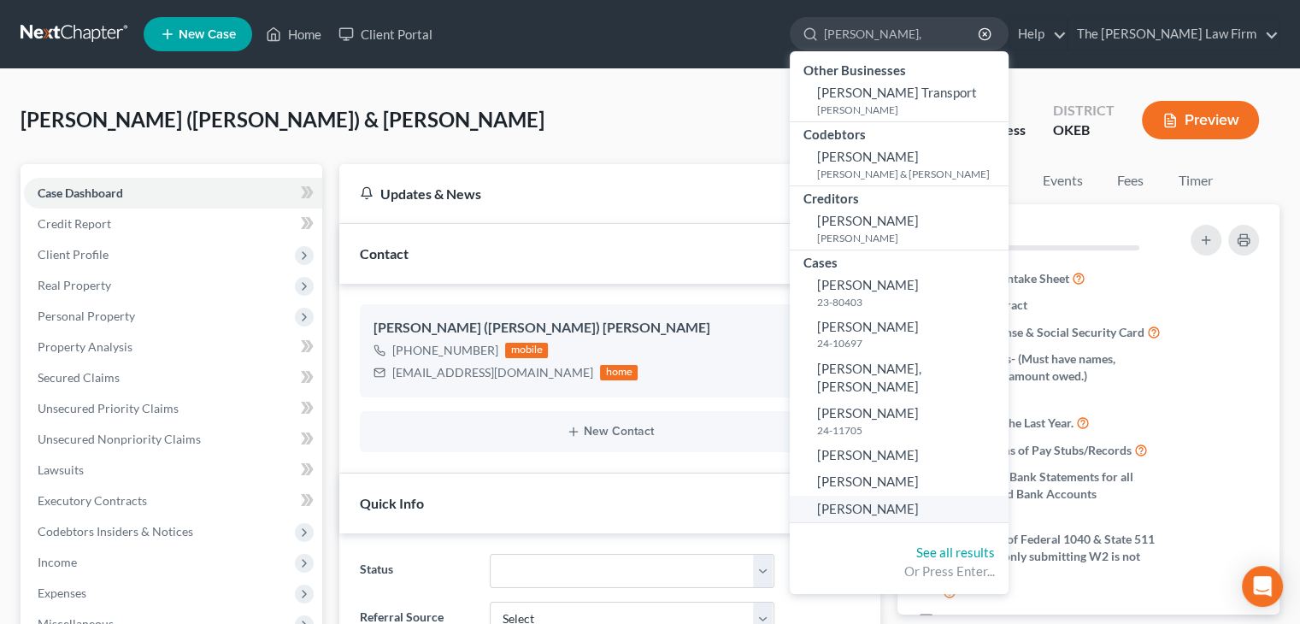
type input "[PERSON_NAME],"
click at [953, 496] on link "[PERSON_NAME]" at bounding box center [899, 509] width 219 height 26
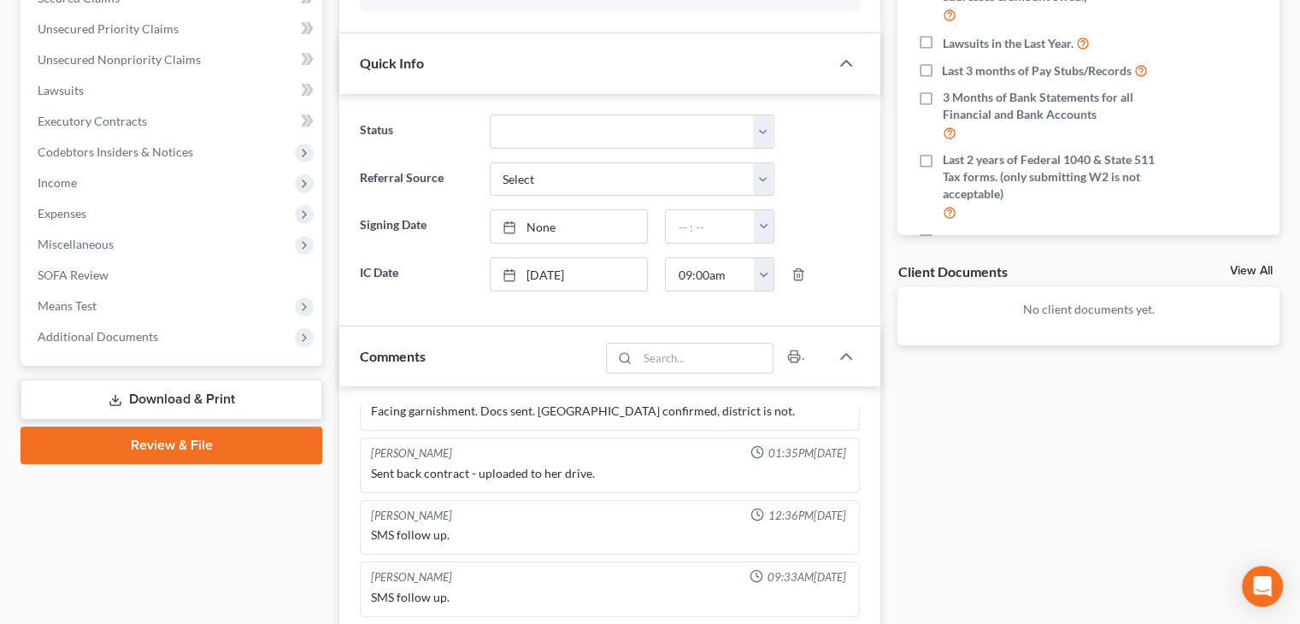
scroll to position [513, 0]
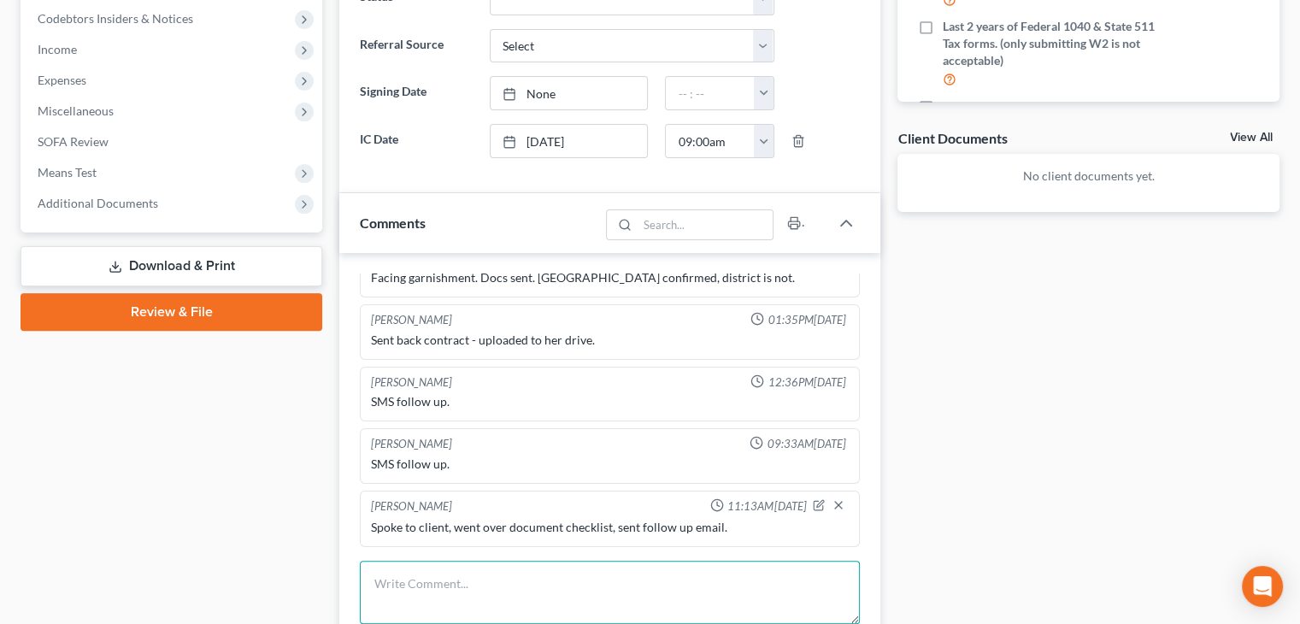
click at [656, 593] on textarea at bounding box center [610, 592] width 500 height 63
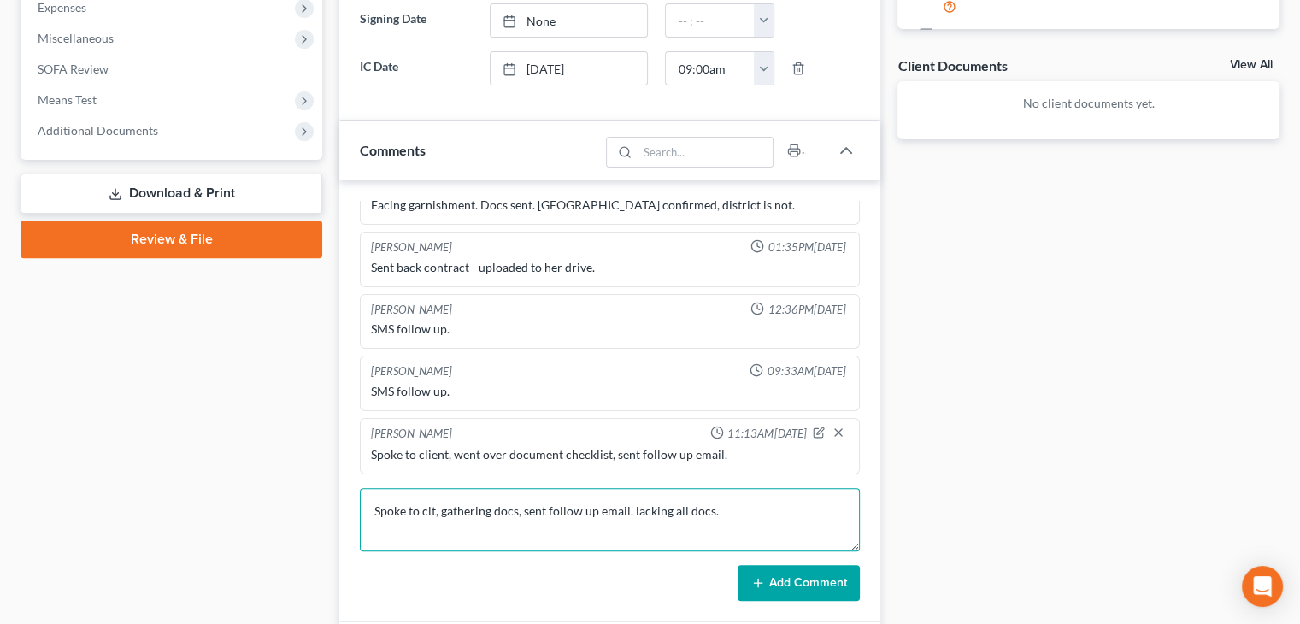
scroll to position [684, 0]
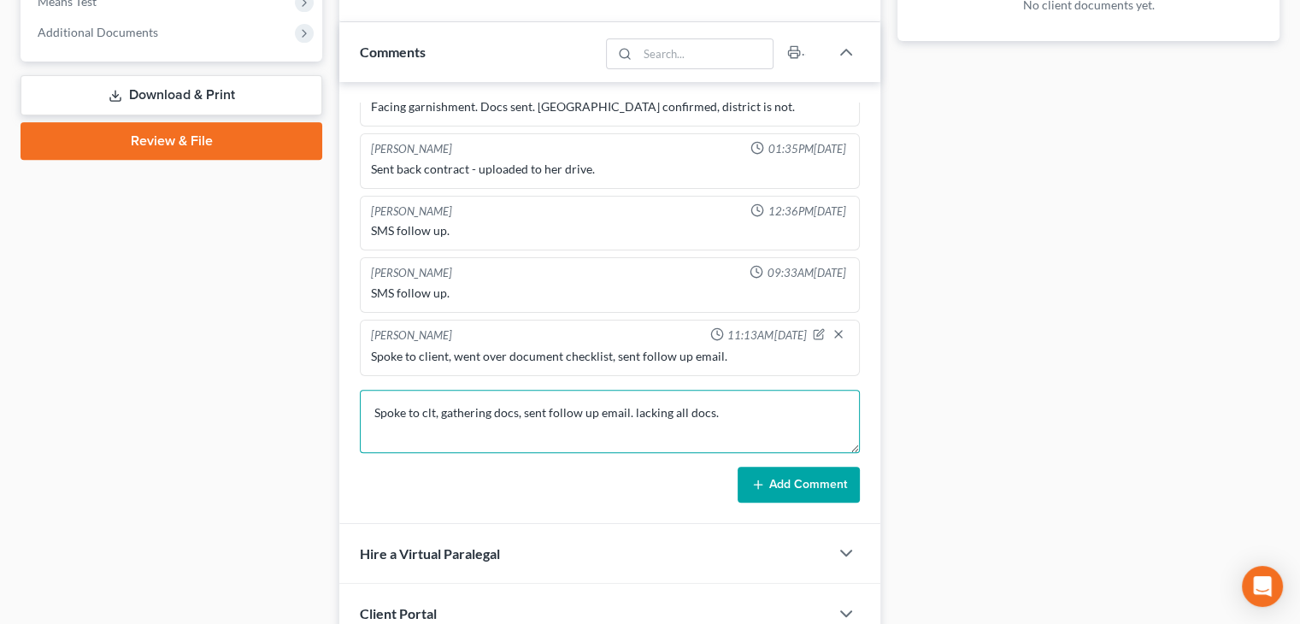
type textarea "Spoke to clt, gathering docs, sent follow up email. lacking all docs."
click at [819, 469] on button "Add Comment" at bounding box center [799, 485] width 122 height 36
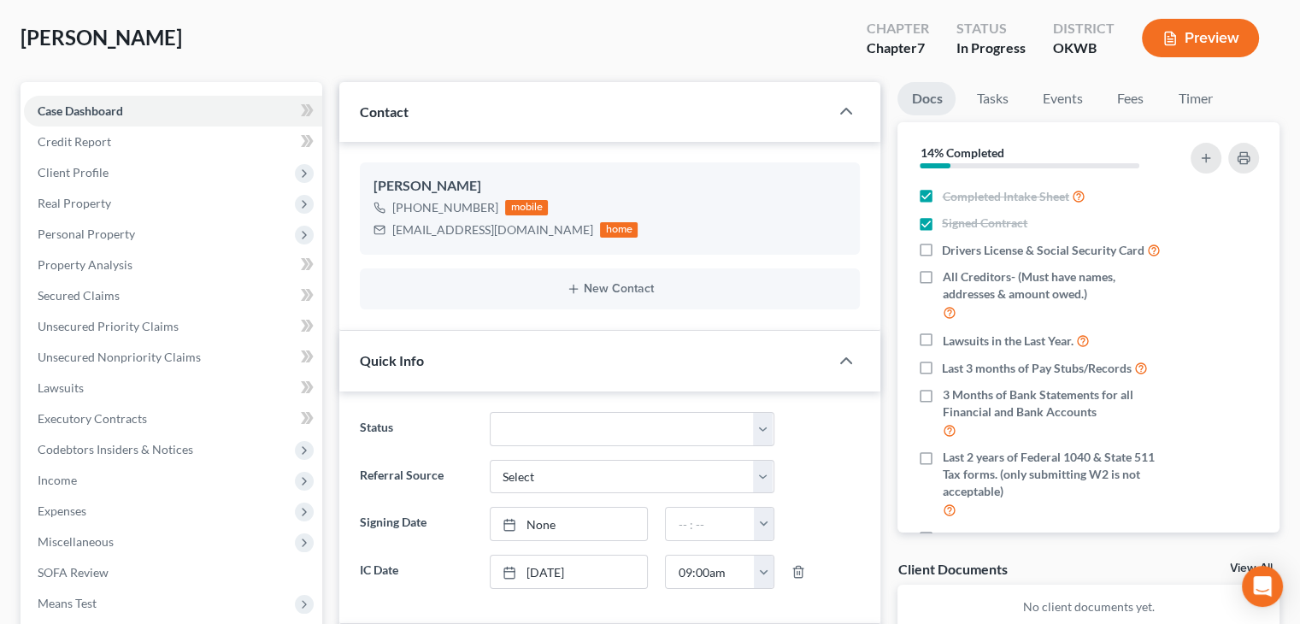
scroll to position [0, 0]
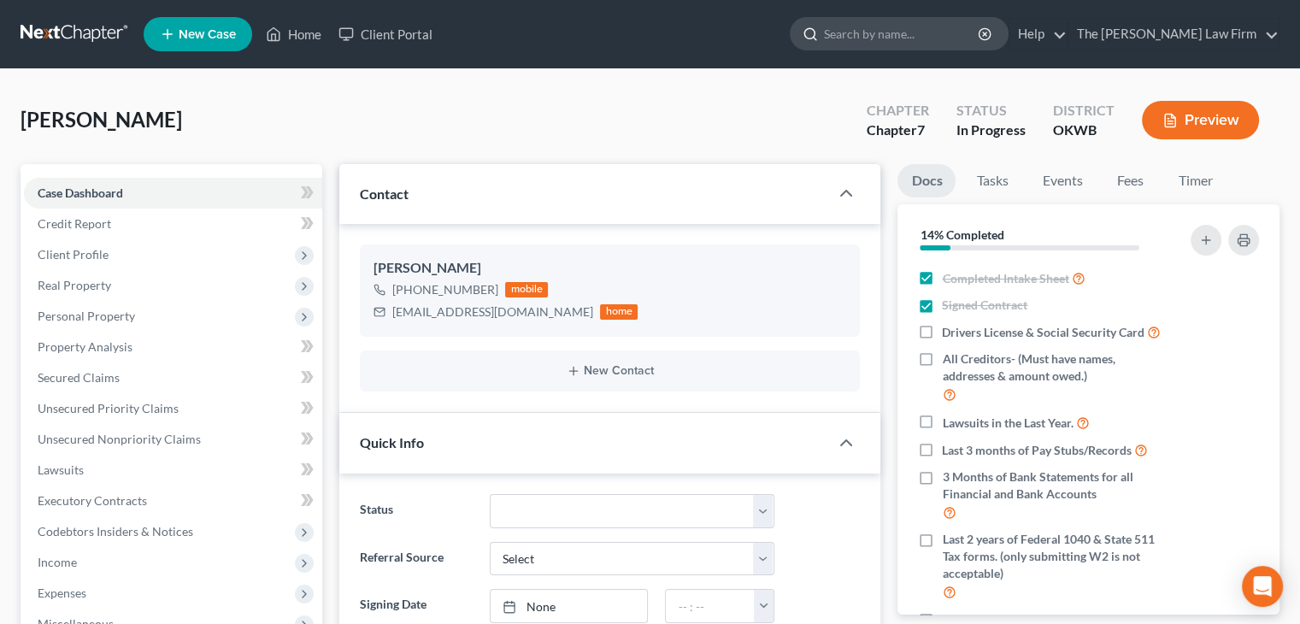
click at [895, 32] on input "search" at bounding box center [902, 34] width 156 height 32
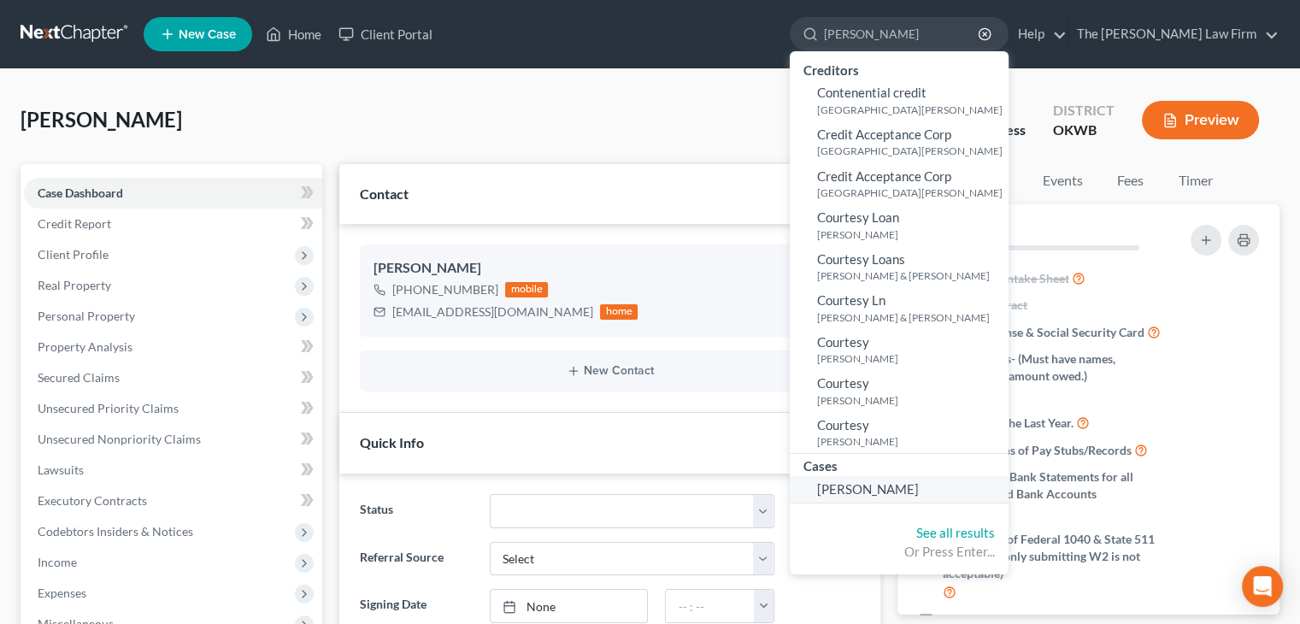
type input "[PERSON_NAME]"
click at [987, 498] on link "[PERSON_NAME]" at bounding box center [899, 489] width 219 height 26
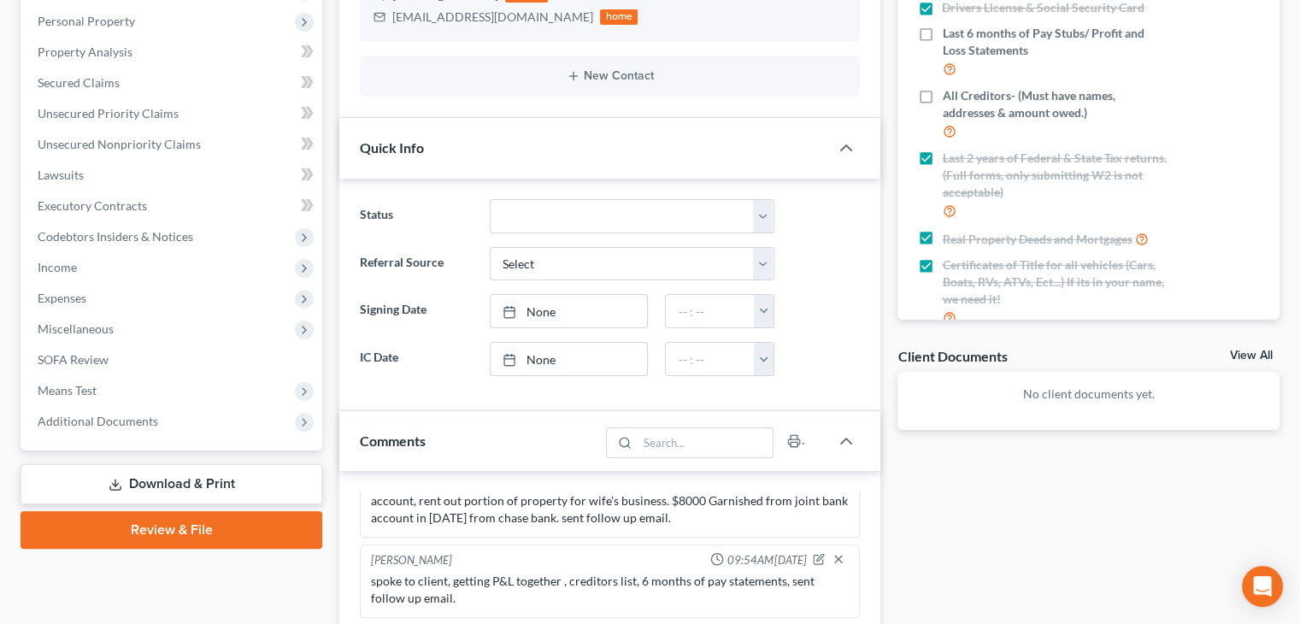
scroll to position [513, 0]
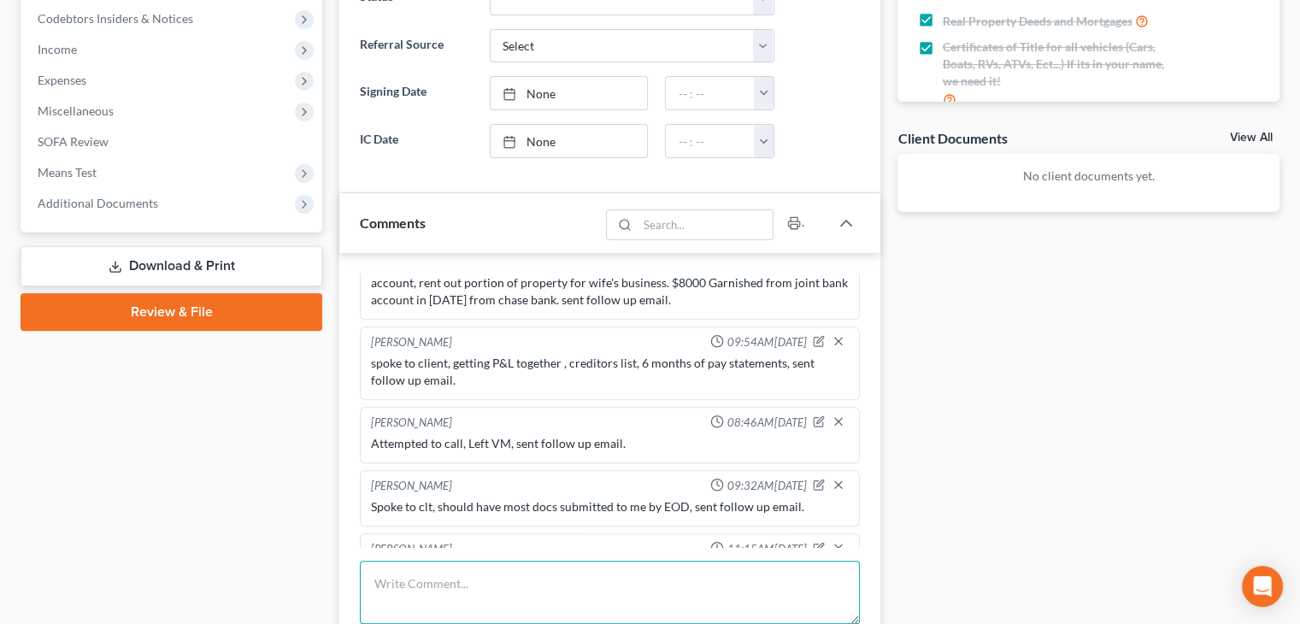
click at [632, 569] on textarea at bounding box center [610, 592] width 500 height 63
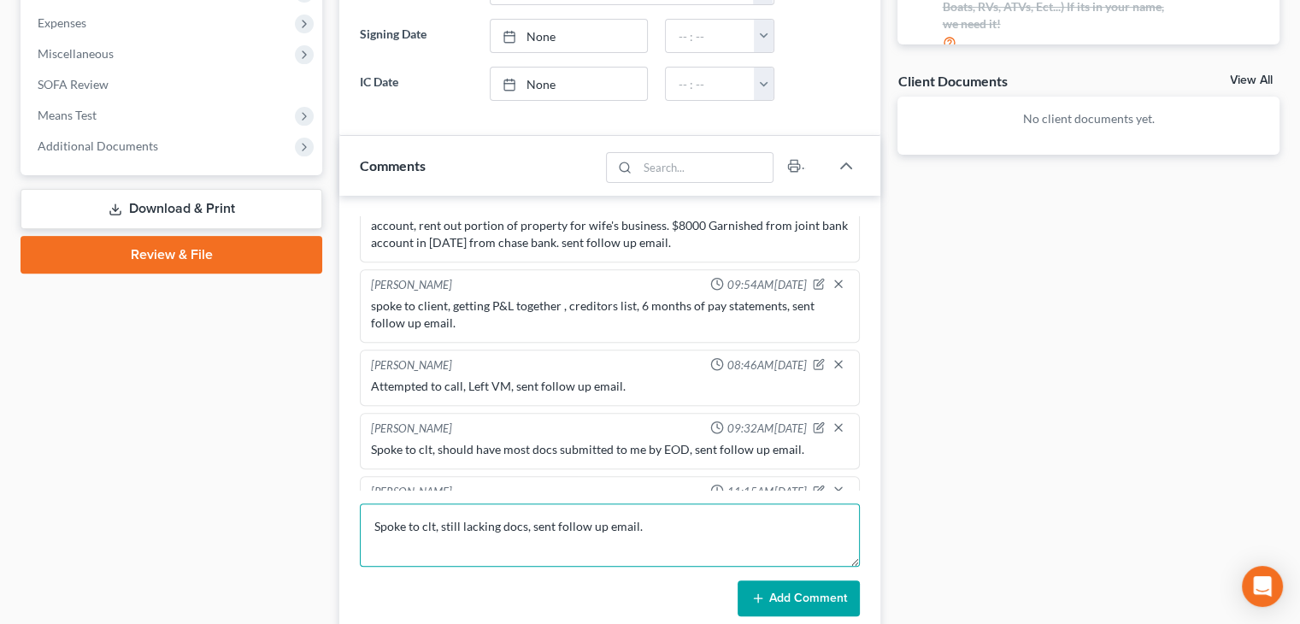
scroll to position [684, 0]
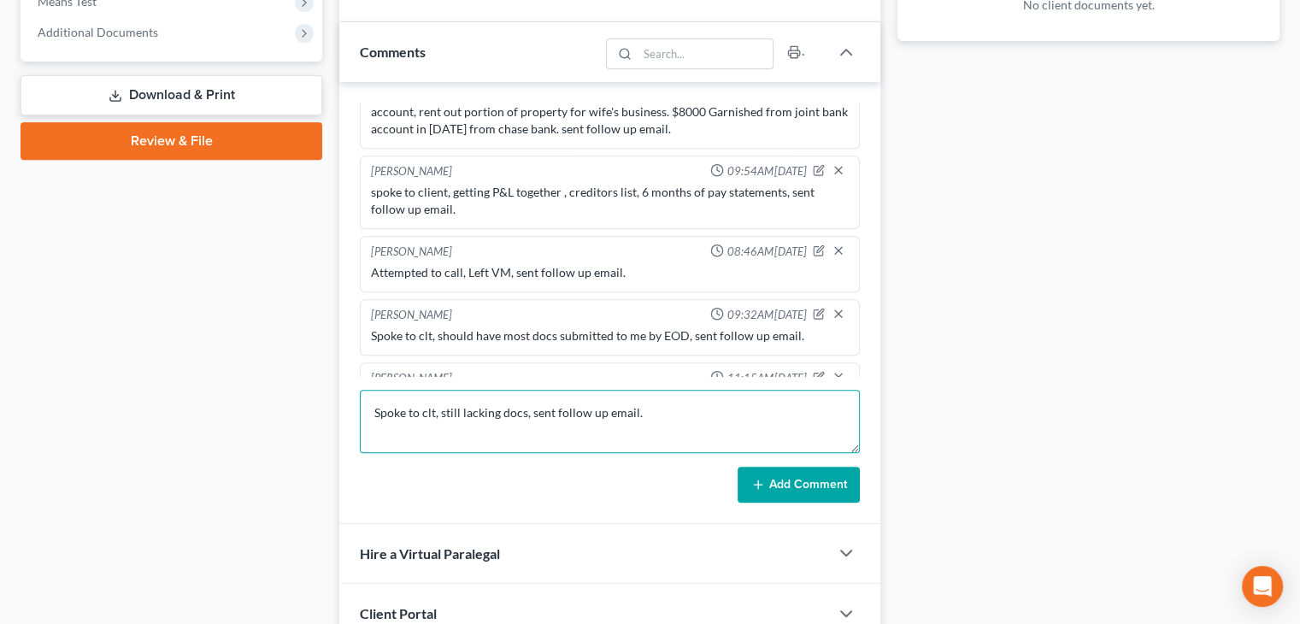
type textarea "Spoke to clt, still lacking docs, sent follow up email."
click at [832, 475] on button "Add Comment" at bounding box center [799, 485] width 122 height 36
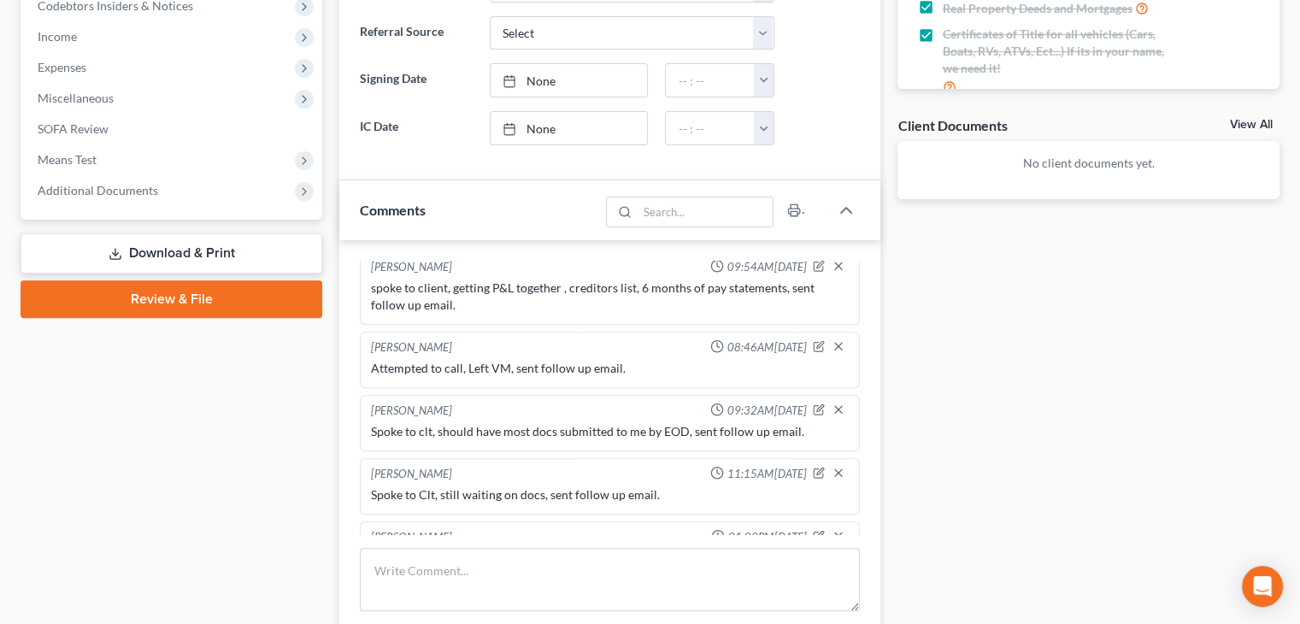
scroll to position [598, 0]
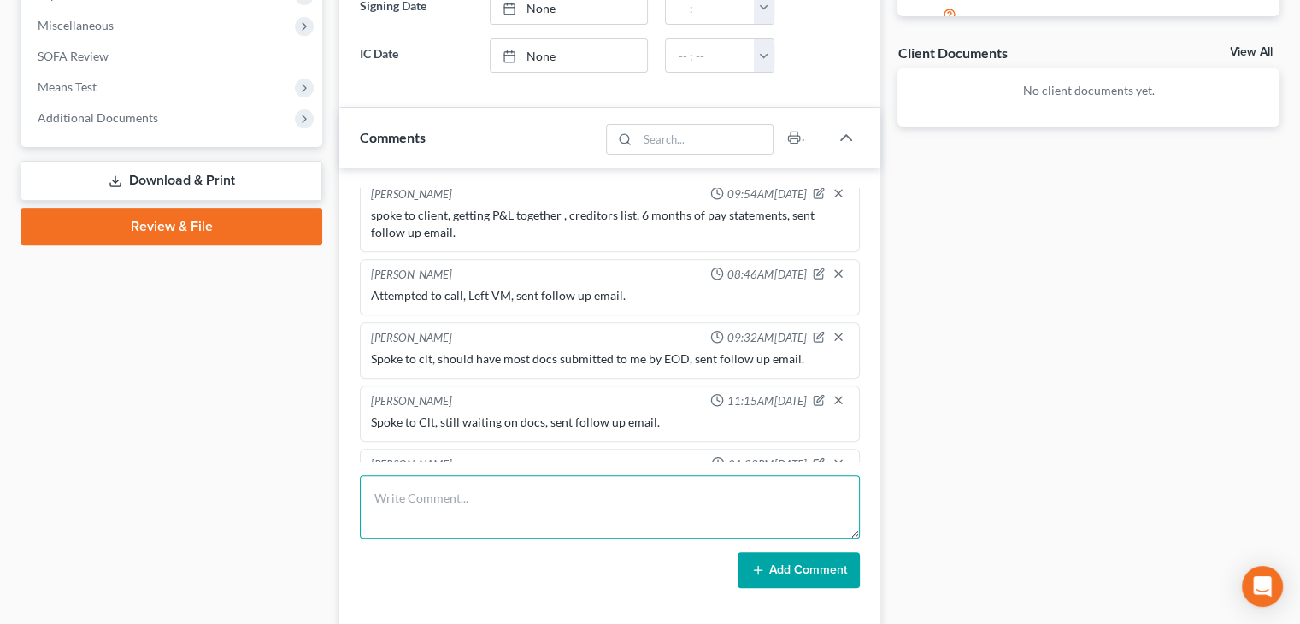
click at [691, 495] on textarea at bounding box center [610, 506] width 500 height 63
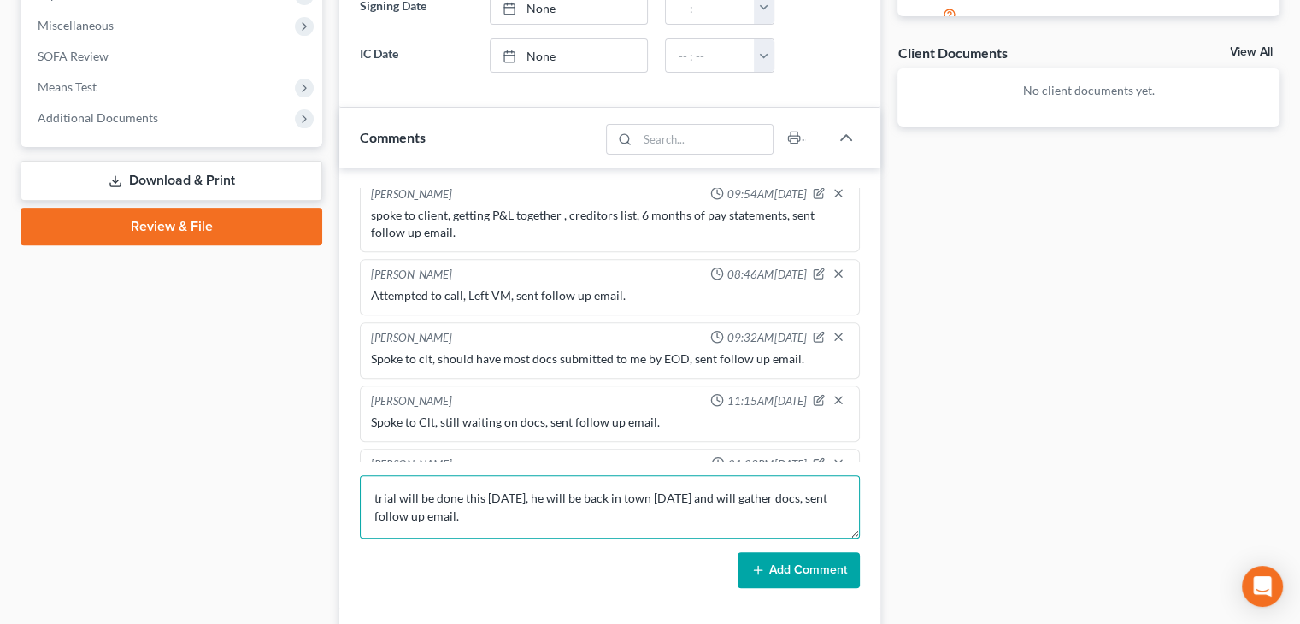
scroll to position [684, 0]
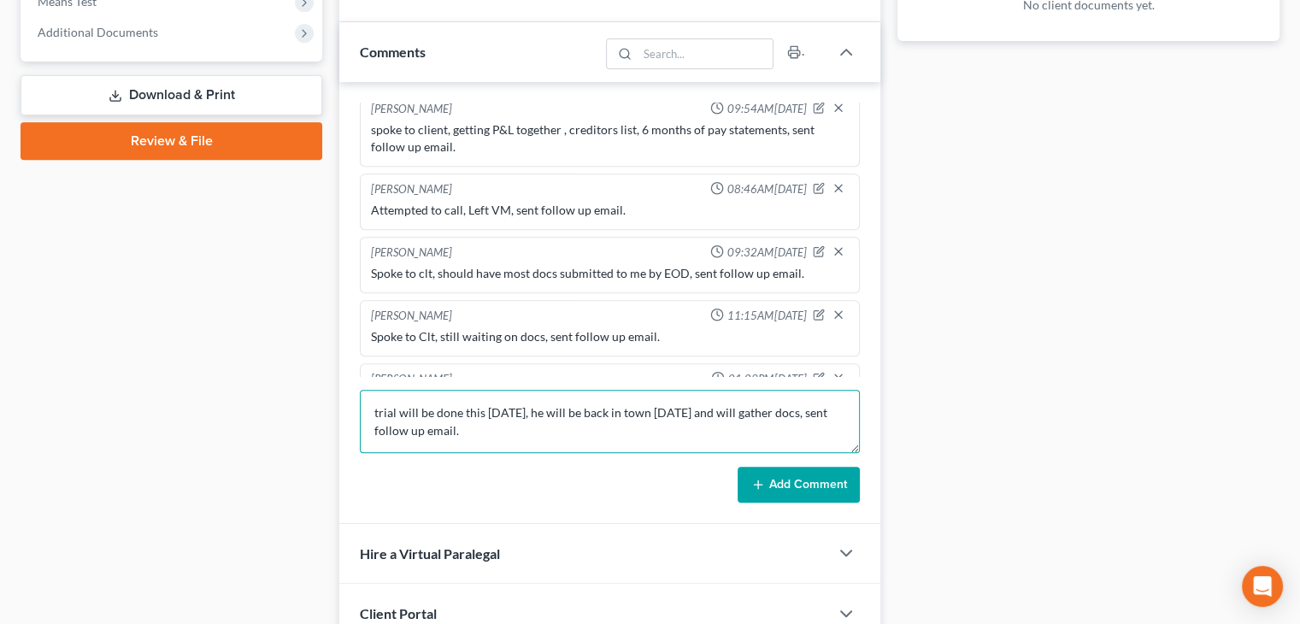
type textarea "trial will be done this [DATE], he will be back in town [DATE] and will gather …"
click at [846, 479] on button "Add Comment" at bounding box center [799, 485] width 122 height 36
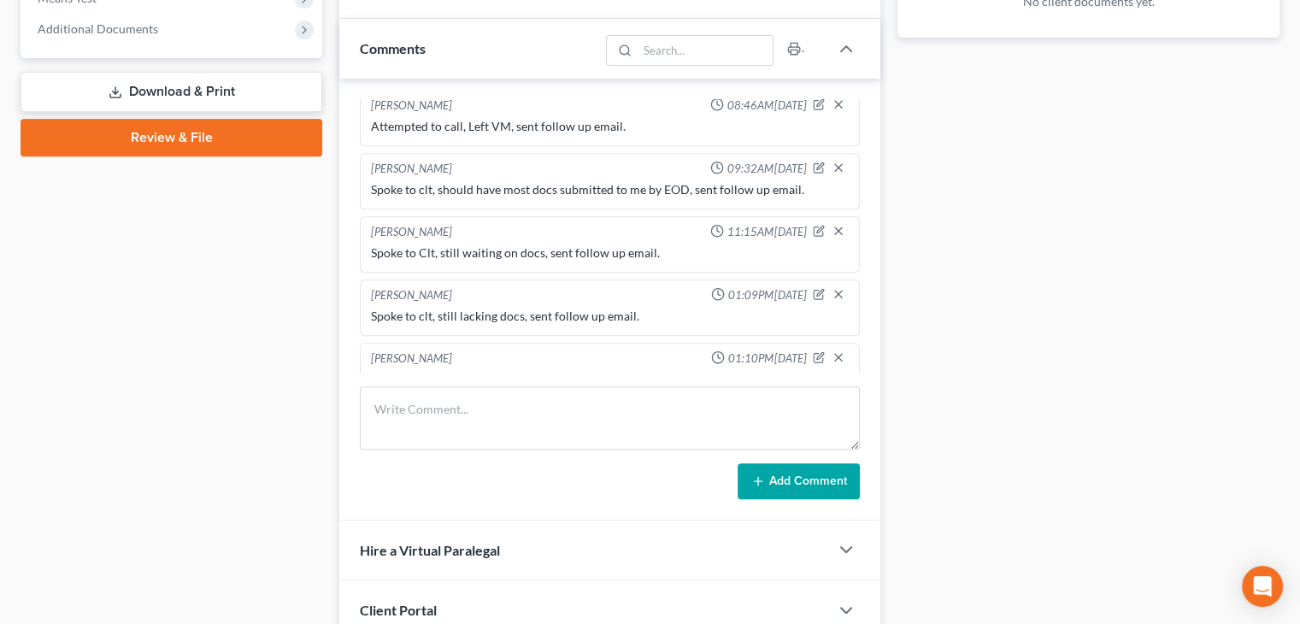
scroll to position [825, 0]
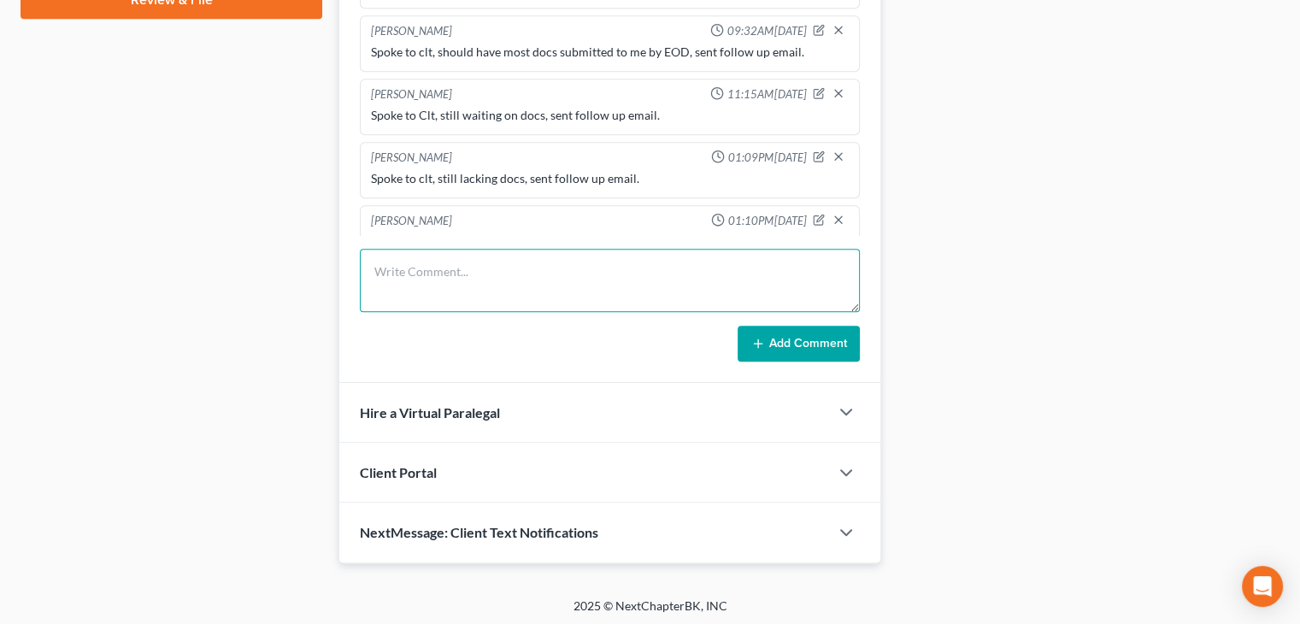
drag, startPoint x: 755, startPoint y: 288, endPoint x: 747, endPoint y: 303, distance: 17.2
click at [754, 302] on textarea at bounding box center [610, 280] width 500 height 63
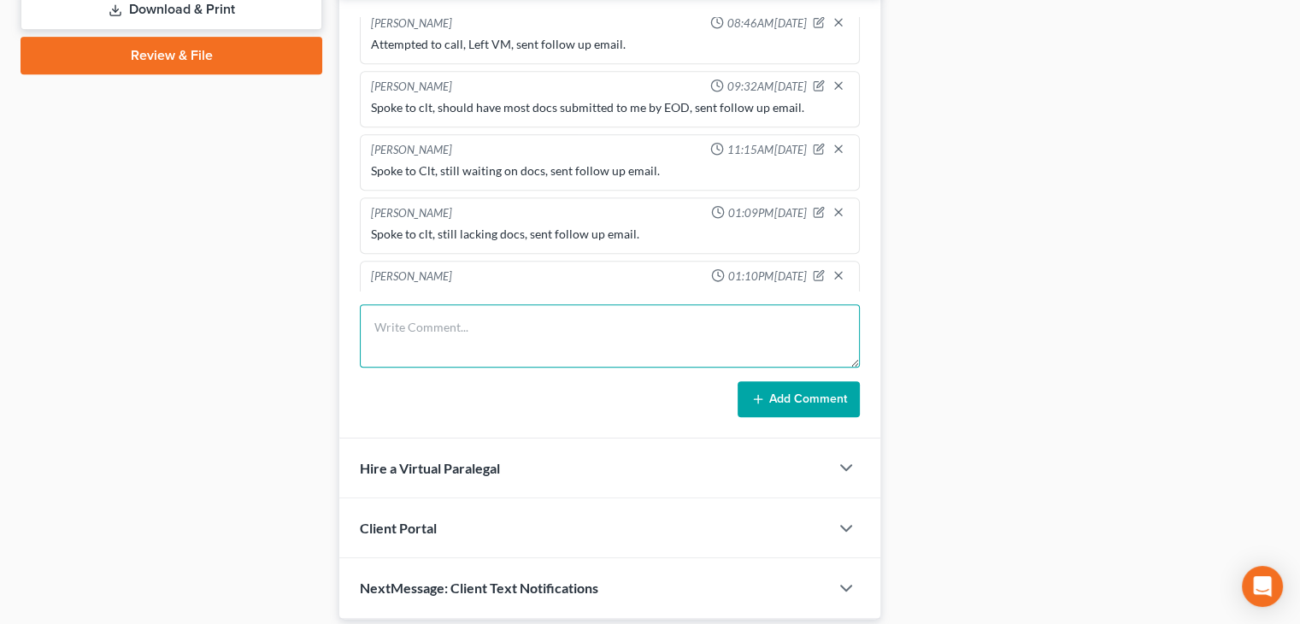
scroll to position [654, 0]
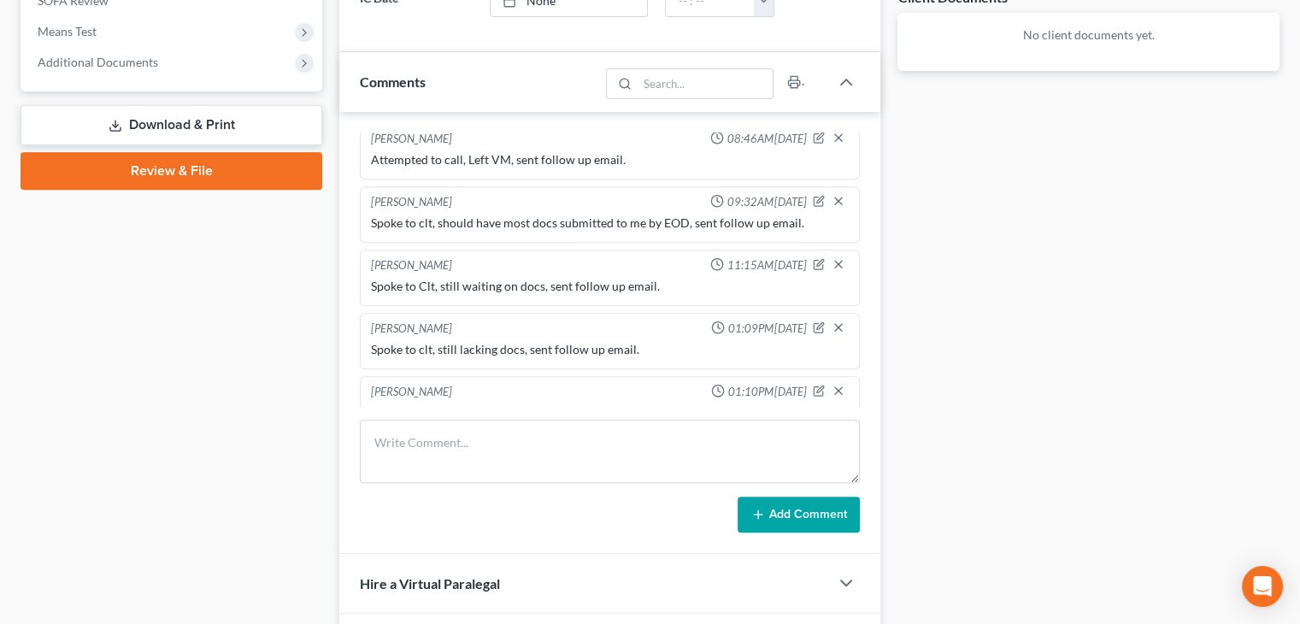
click at [902, 148] on div "Docs Tasks Events Fees Timer 62% Completed Nothing here yet! Credit Counseling …" at bounding box center [1088, 122] width 399 height 1224
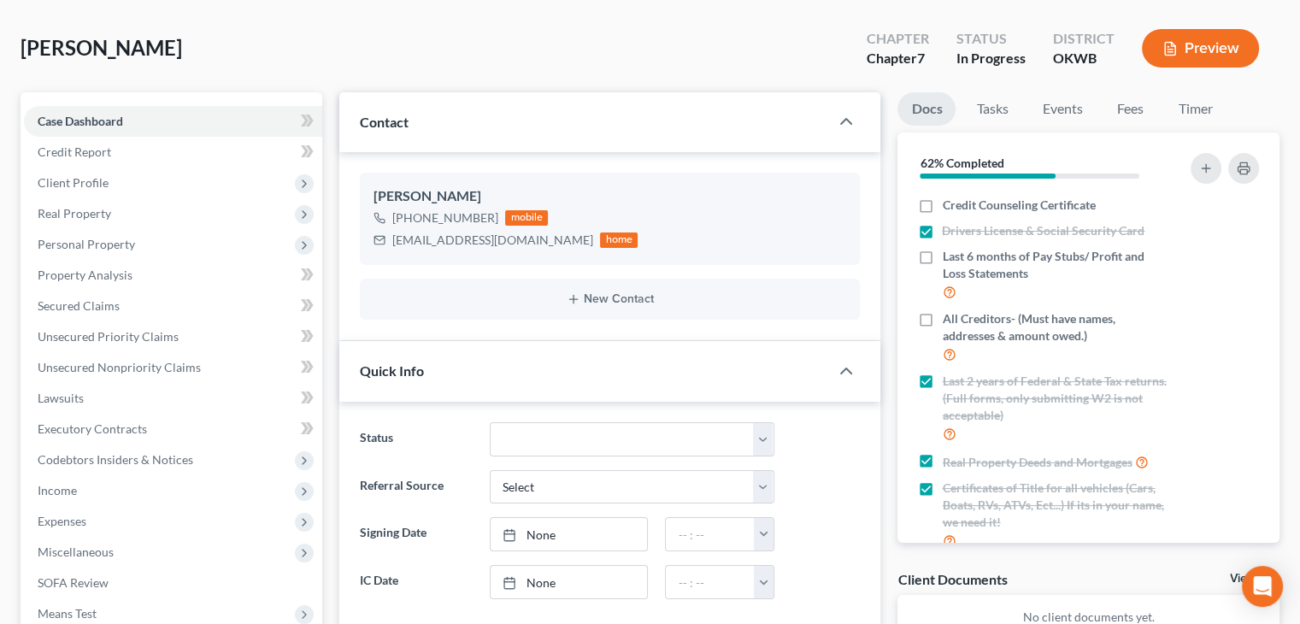
scroll to position [0, 0]
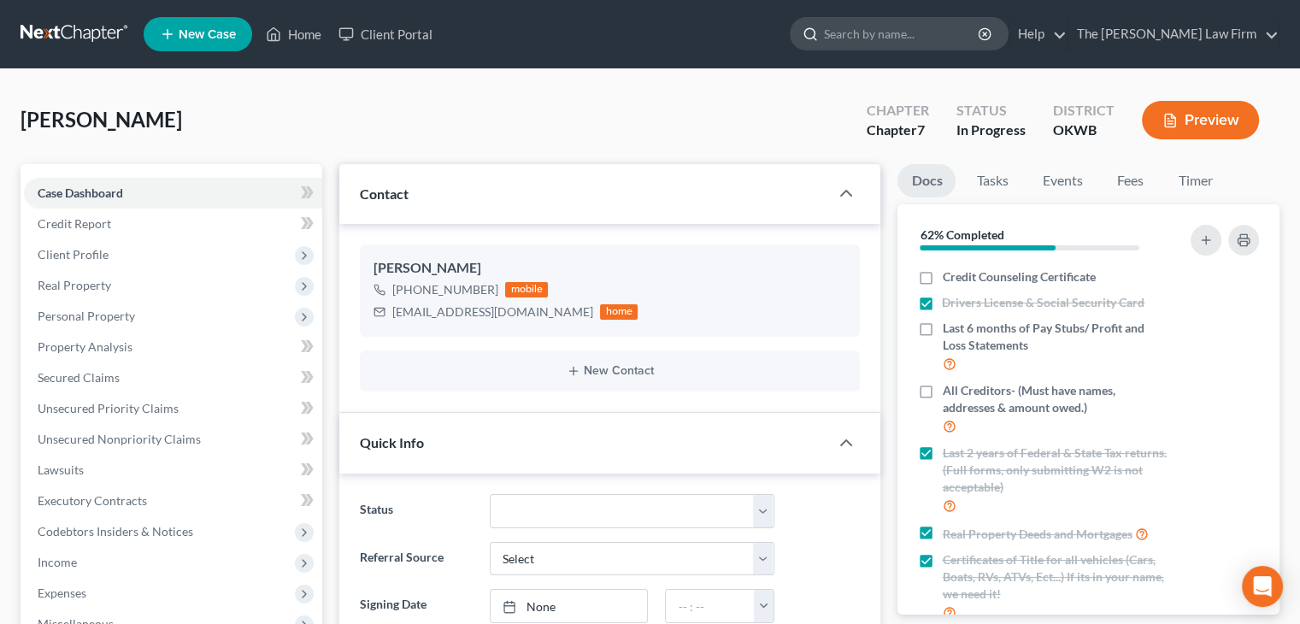
click at [913, 25] on input "search" at bounding box center [902, 34] width 156 height 32
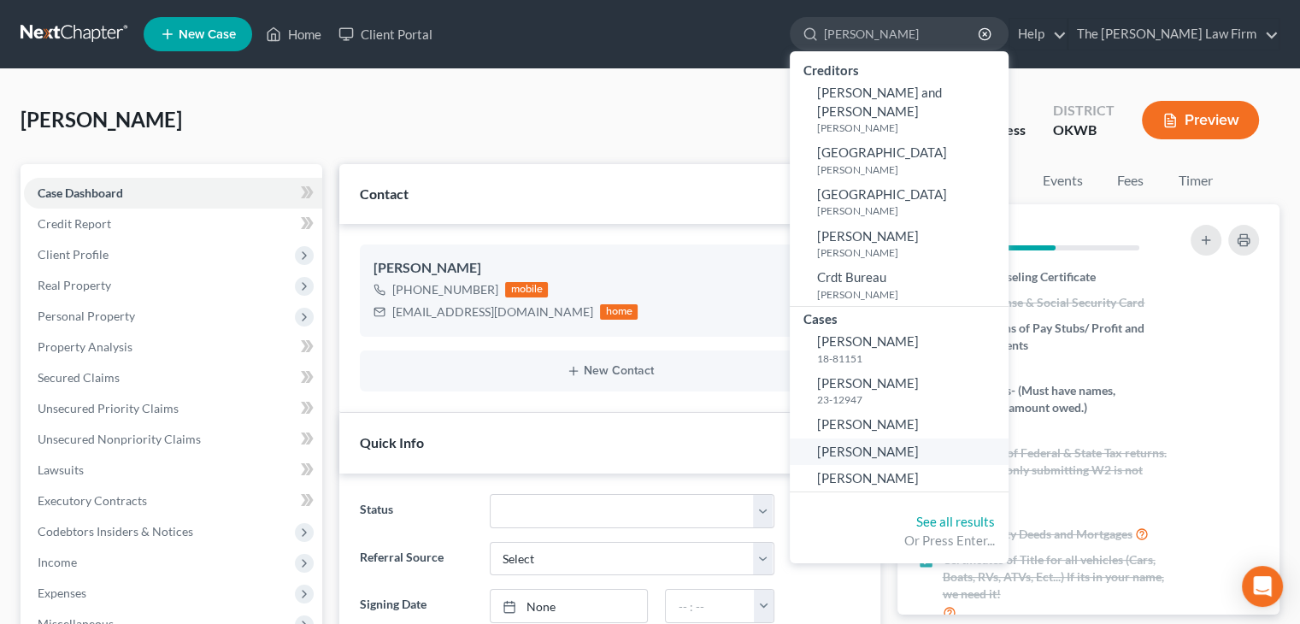
type input "[PERSON_NAME]"
click at [919, 444] on span "[PERSON_NAME]" at bounding box center [868, 451] width 102 height 15
select select "4"
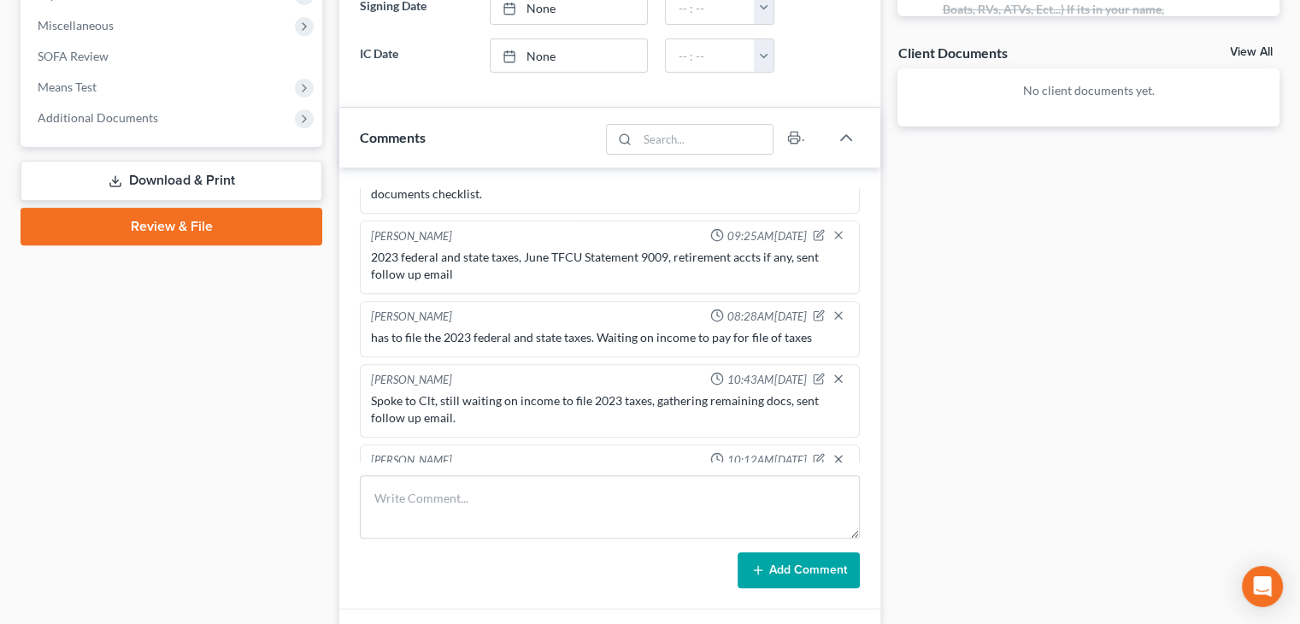
scroll to position [769, 0]
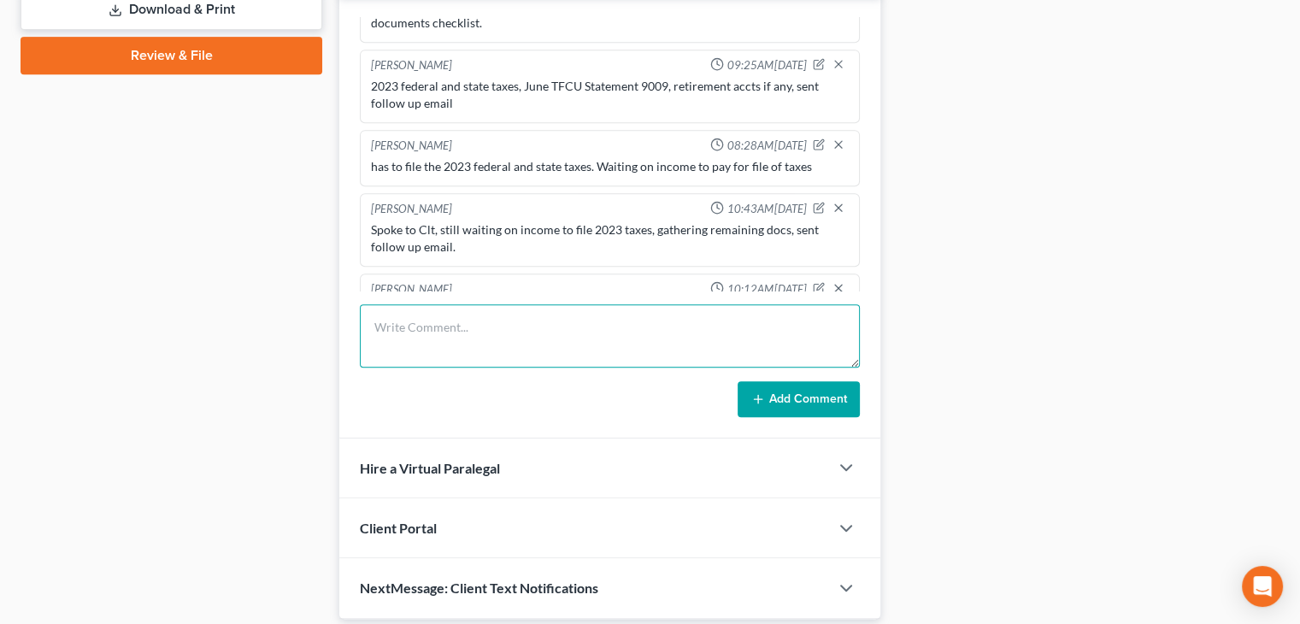
click at [620, 333] on textarea at bounding box center [610, 335] width 500 height 63
click at [740, 323] on textarea "Spoke to clt, still awaiting bank statements, sent follow up email." at bounding box center [610, 335] width 500 height 63
drag, startPoint x: 738, startPoint y: 319, endPoint x: 685, endPoint y: 366, distance: 70.8
click at [734, 360] on textarea "Spoke to clt, still awaiting bank statements, sent follow up email. KM approved…" at bounding box center [610, 335] width 500 height 63
click at [525, 356] on textarea "Spoke to clt, still awaiting bank statements, sent follow up email. KM approved…" at bounding box center [610, 335] width 500 height 63
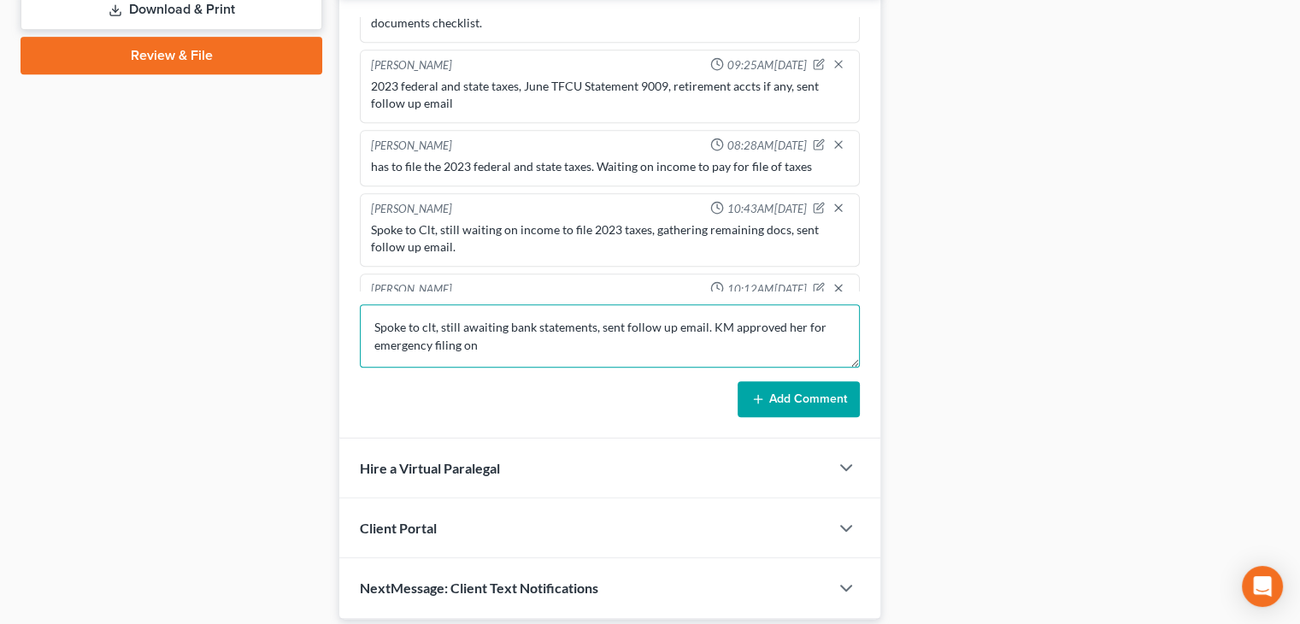
click at [487, 342] on textarea "Spoke to clt, still awaiting bank statements, sent follow up email. KM approved…" at bounding box center [610, 335] width 500 height 63
type textarea "Spoke to clt, still awaiting bank statements, sent follow up email. KM approved…"
click at [783, 396] on button "Add Comment" at bounding box center [799, 399] width 122 height 36
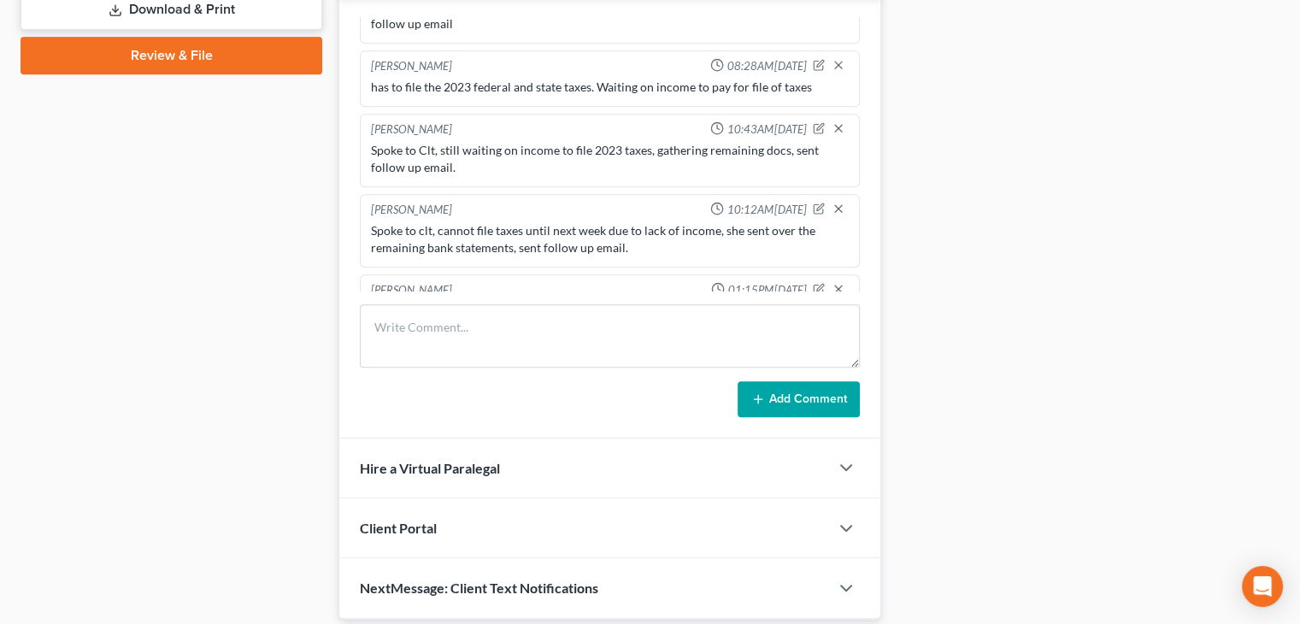
scroll to position [85, 0]
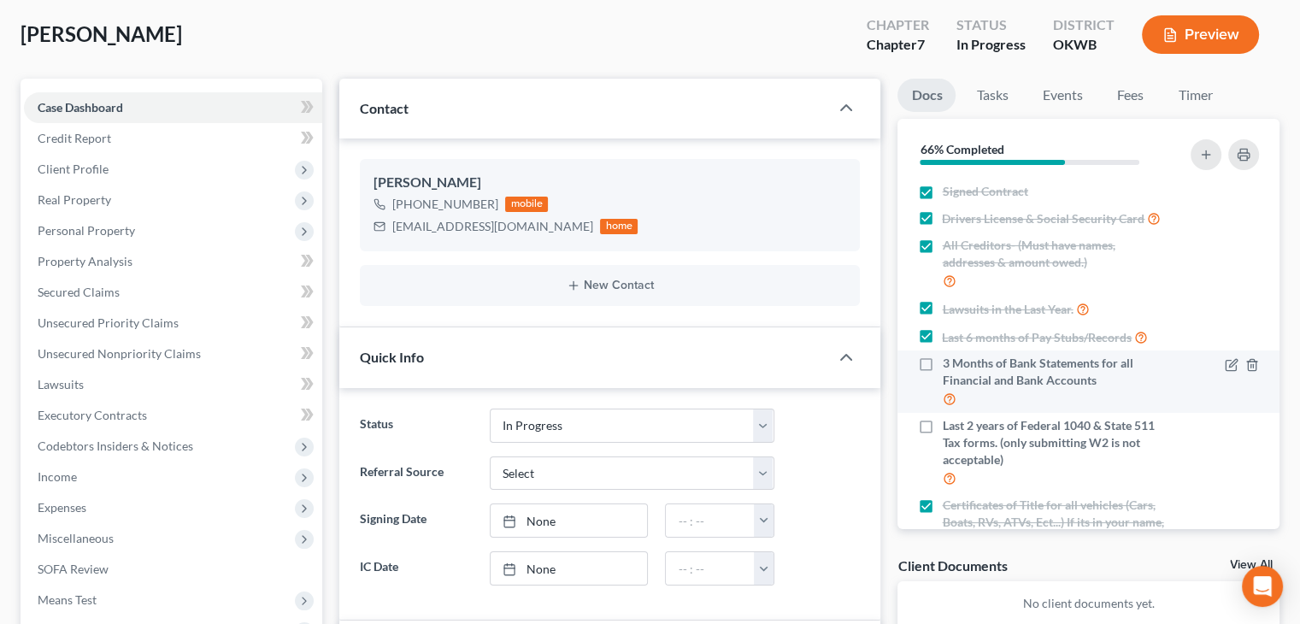
click at [942, 387] on label "3 Months of Bank Statements for all Financial and Bank Accounts" at bounding box center [1055, 382] width 227 height 54
click at [949, 366] on input "3 Months of Bank Statements for all Financial and Bank Accounts" at bounding box center [954, 360] width 11 height 11
click at [942, 383] on label "3 Months of Bank Statements for all Financial and Bank Accounts" at bounding box center [1055, 382] width 227 height 54
click at [949, 366] on input "3 Months of Bank Statements for all Financial and Bank Accounts" at bounding box center [954, 360] width 11 height 11
checkbox input "false"
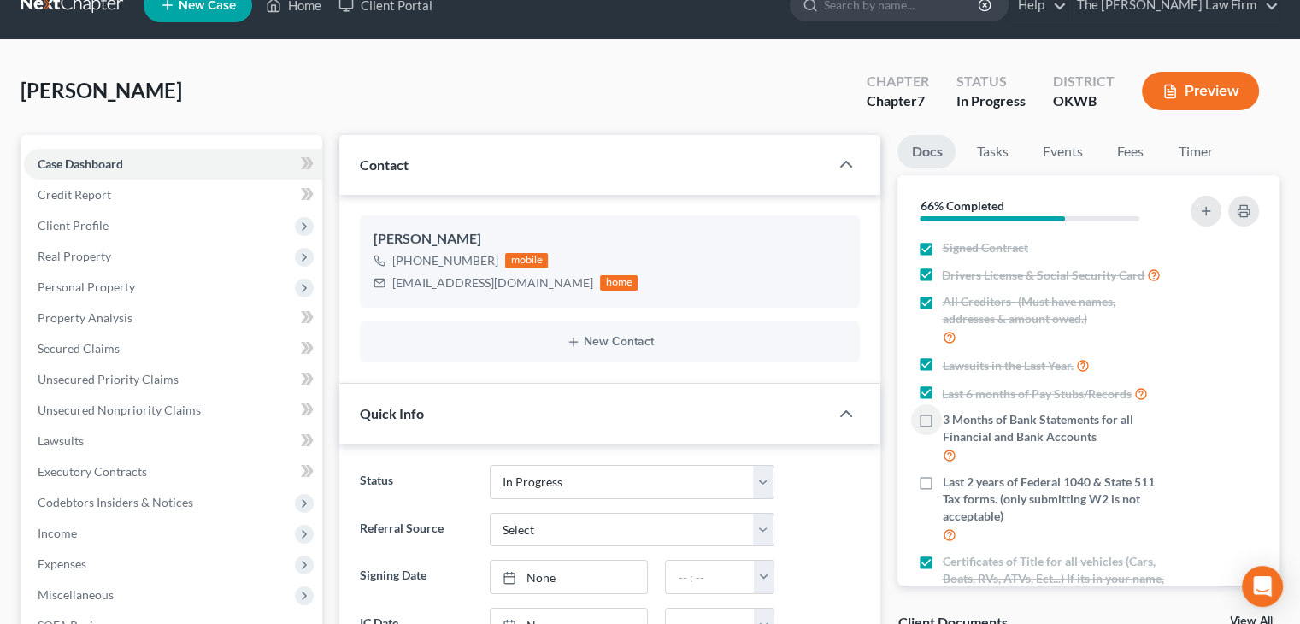
scroll to position [0, 0]
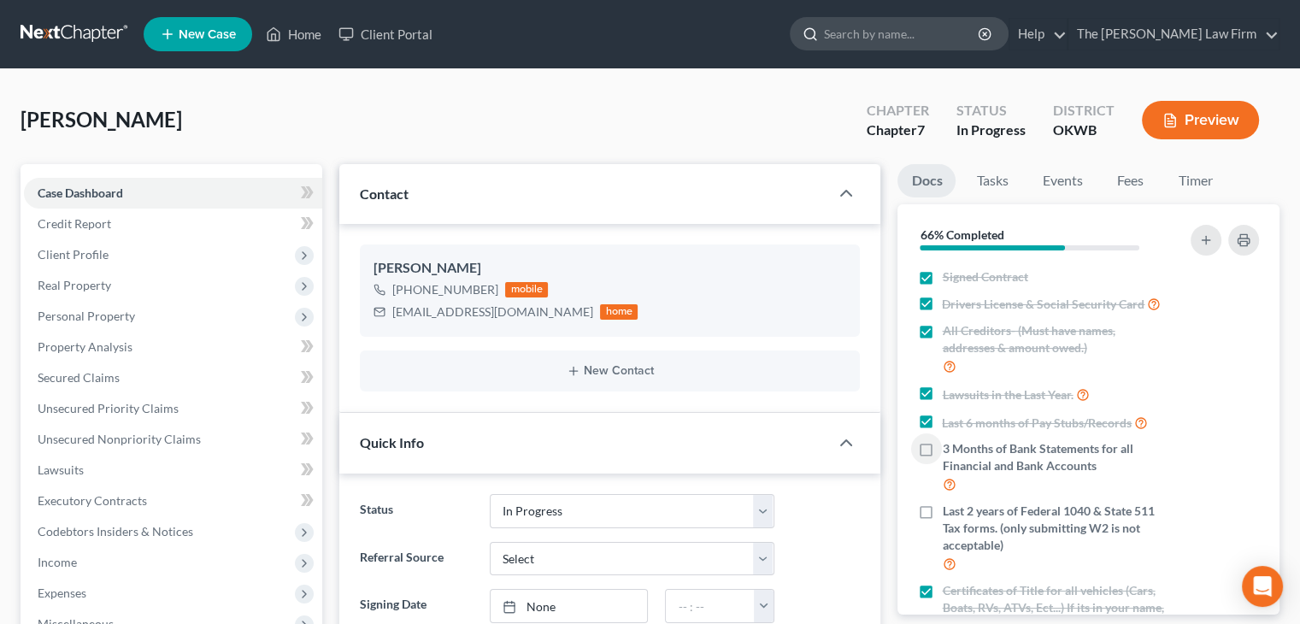
click at [906, 33] on input "search" at bounding box center [902, 34] width 156 height 32
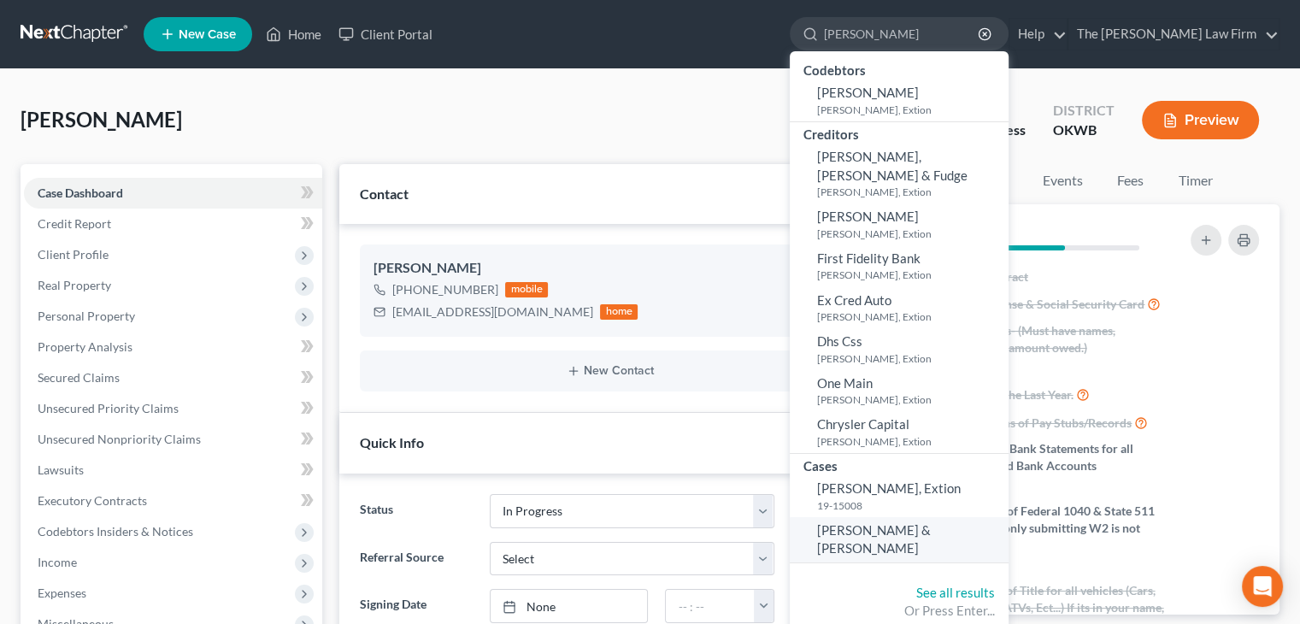
type input "[PERSON_NAME]"
click at [931, 522] on span "[PERSON_NAME] & [PERSON_NAME]" at bounding box center [874, 538] width 114 height 33
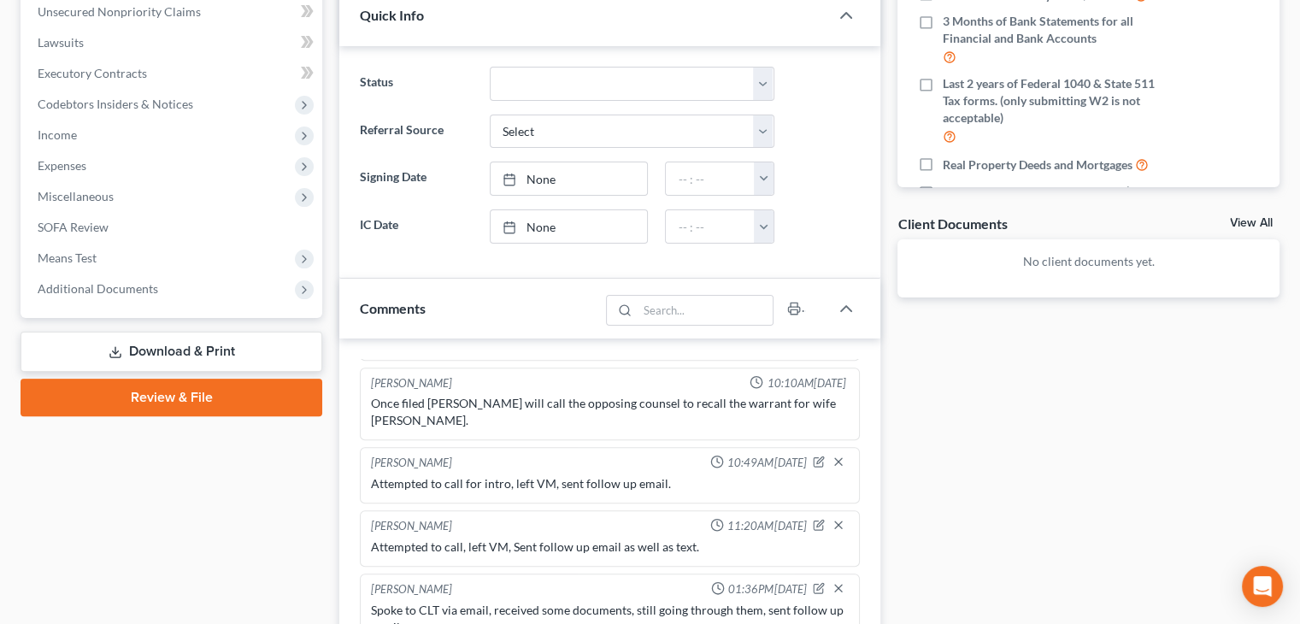
scroll to position [598, 0]
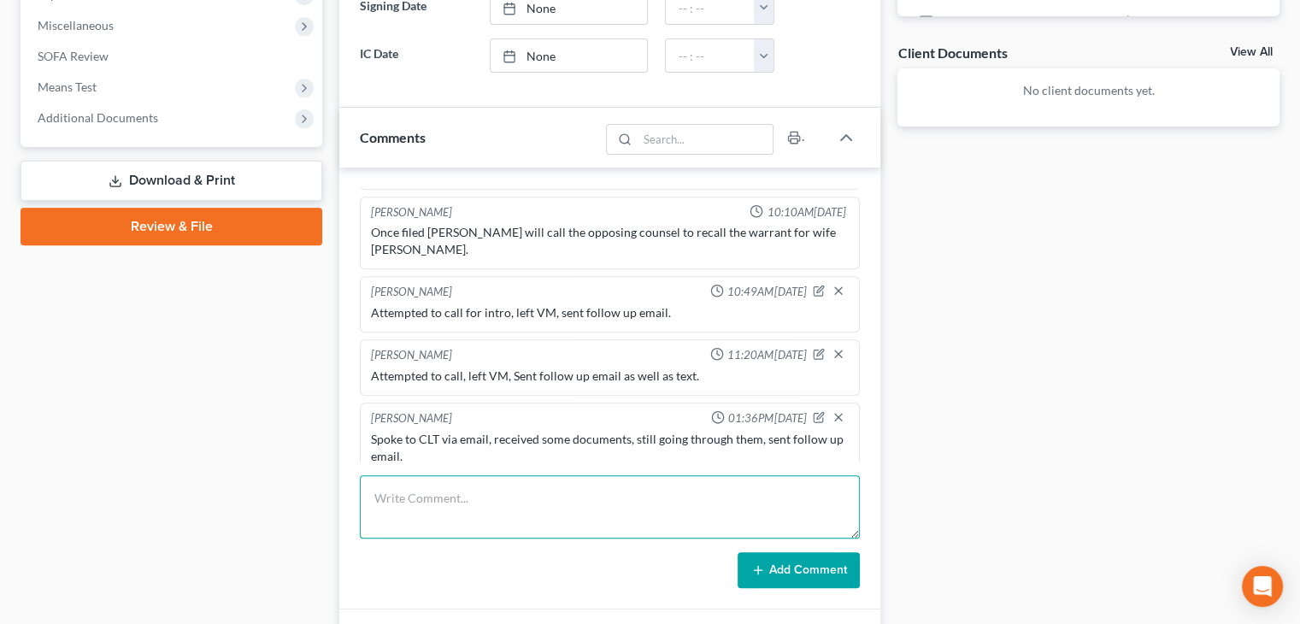
click at [511, 496] on textarea at bounding box center [610, 506] width 500 height 63
type textarea "Spoke to clt, gathering docs, sent follow up email."
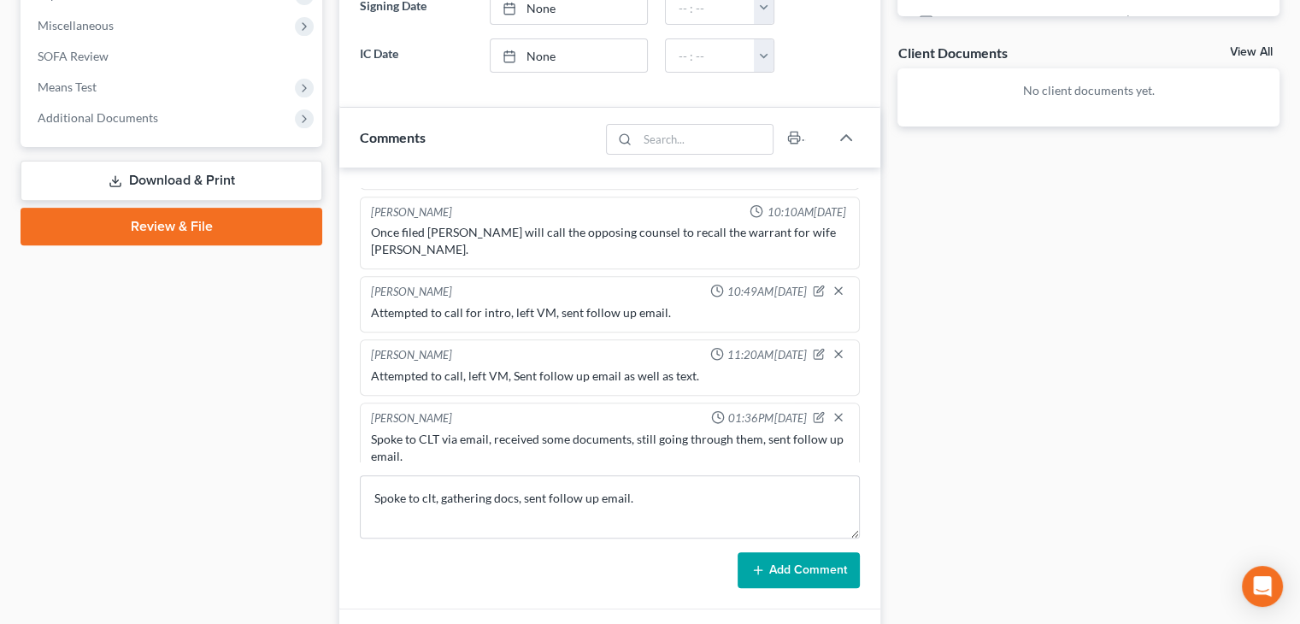
click at [738, 561] on button "Add Comment" at bounding box center [799, 570] width 122 height 36
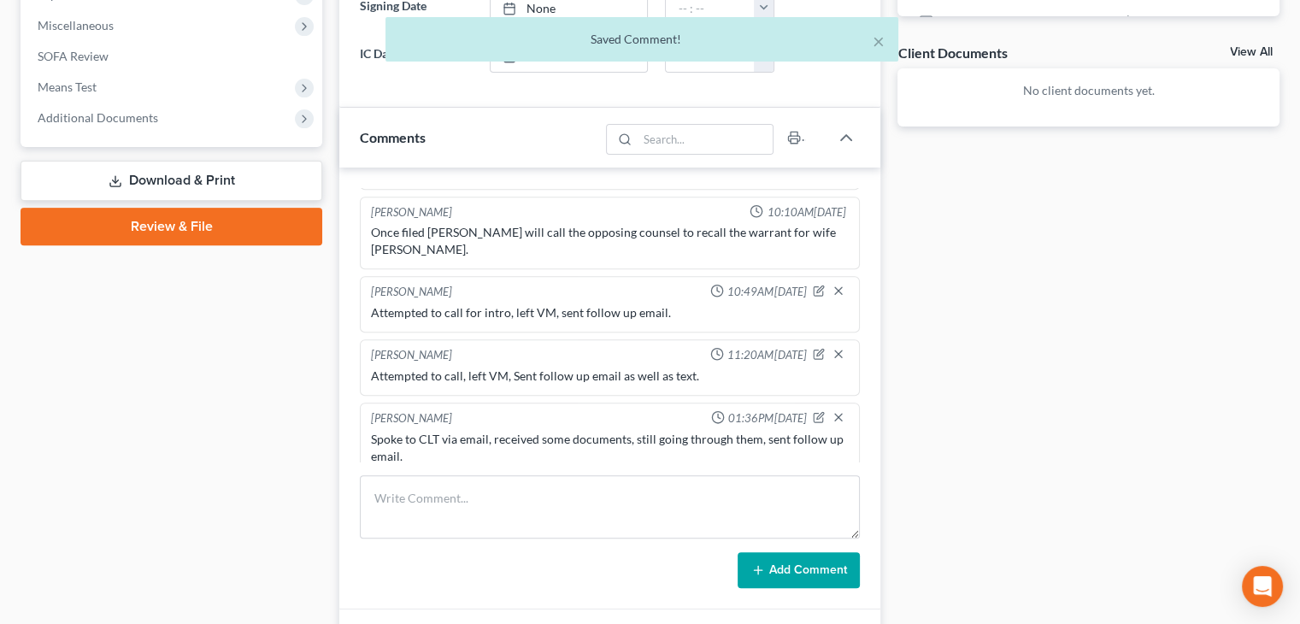
click at [739, 561] on button "Add Comment" at bounding box center [799, 570] width 122 height 36
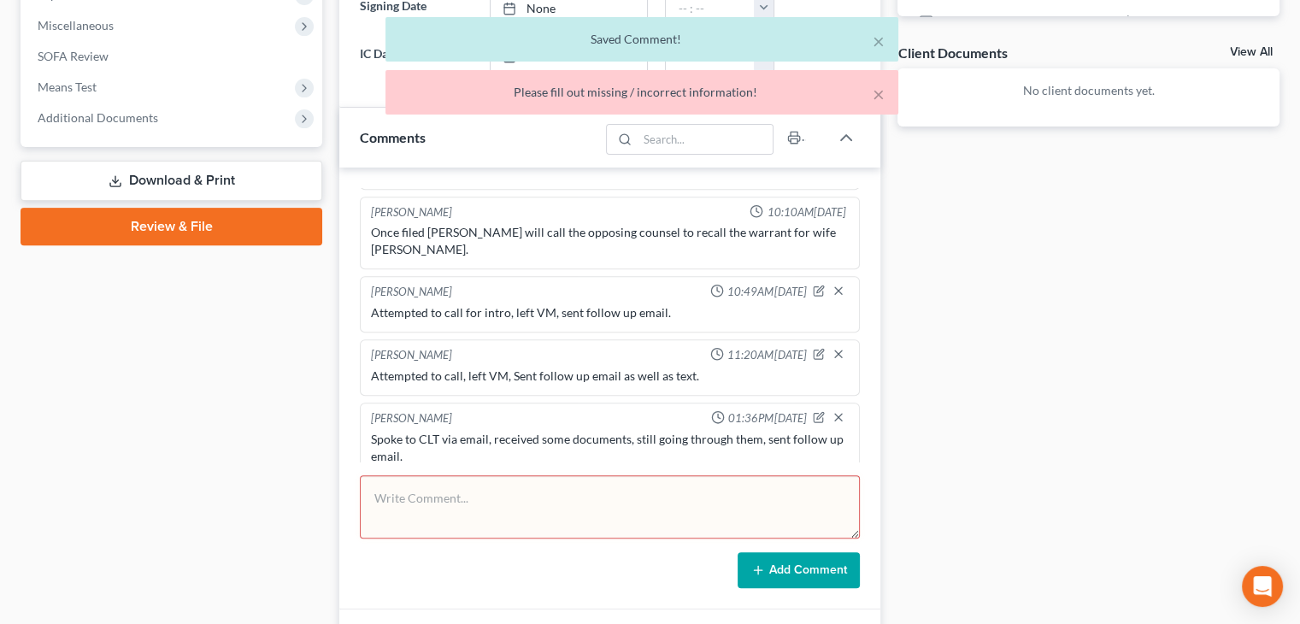
scroll to position [1759, 0]
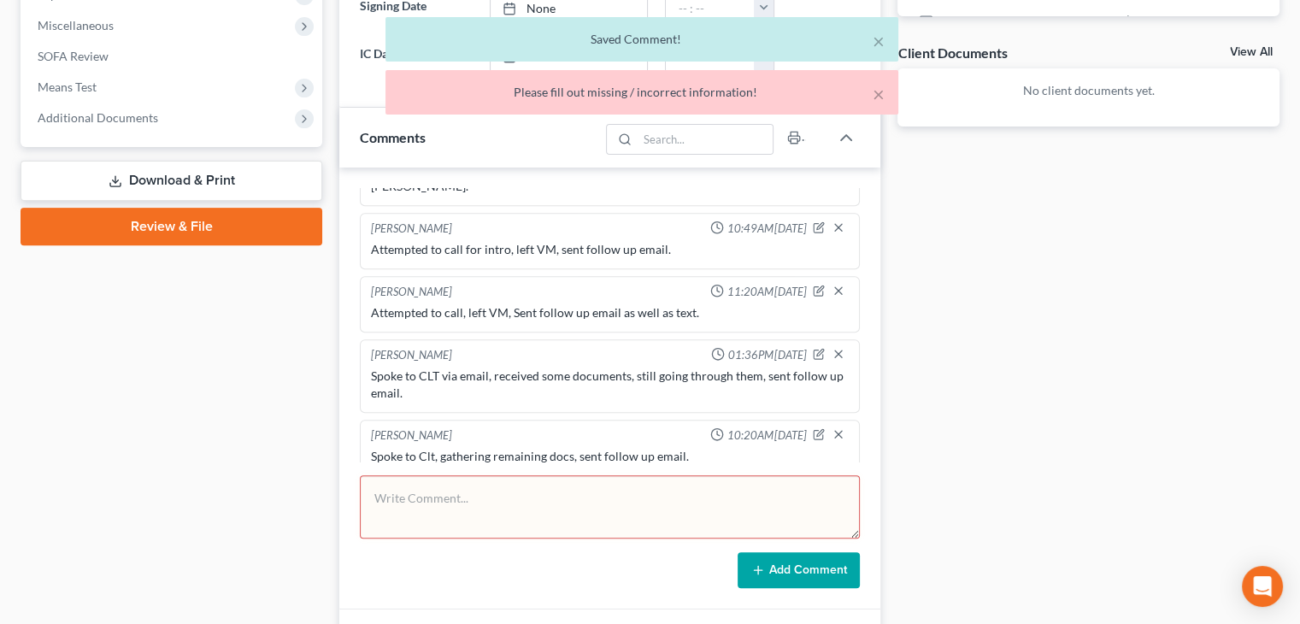
click at [208, 430] on div "Case Dashboard Payments Invoices Payments Payments Credit Report Client Profile" at bounding box center [171, 239] width 319 height 1347
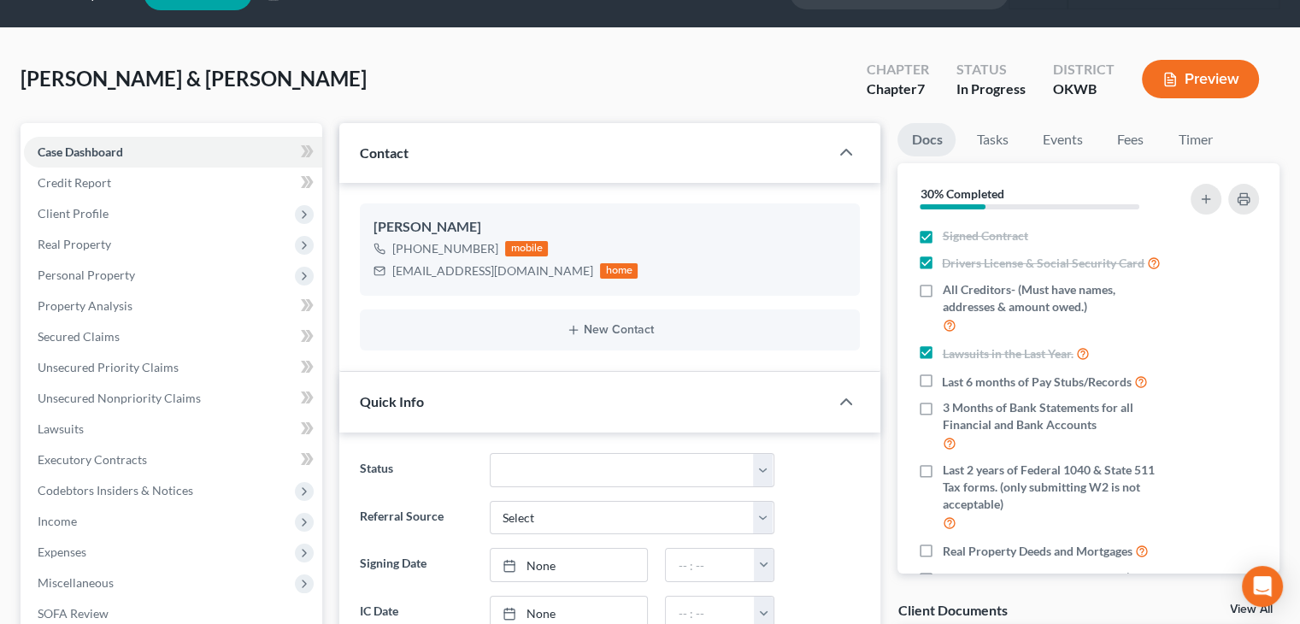
scroll to position [0, 0]
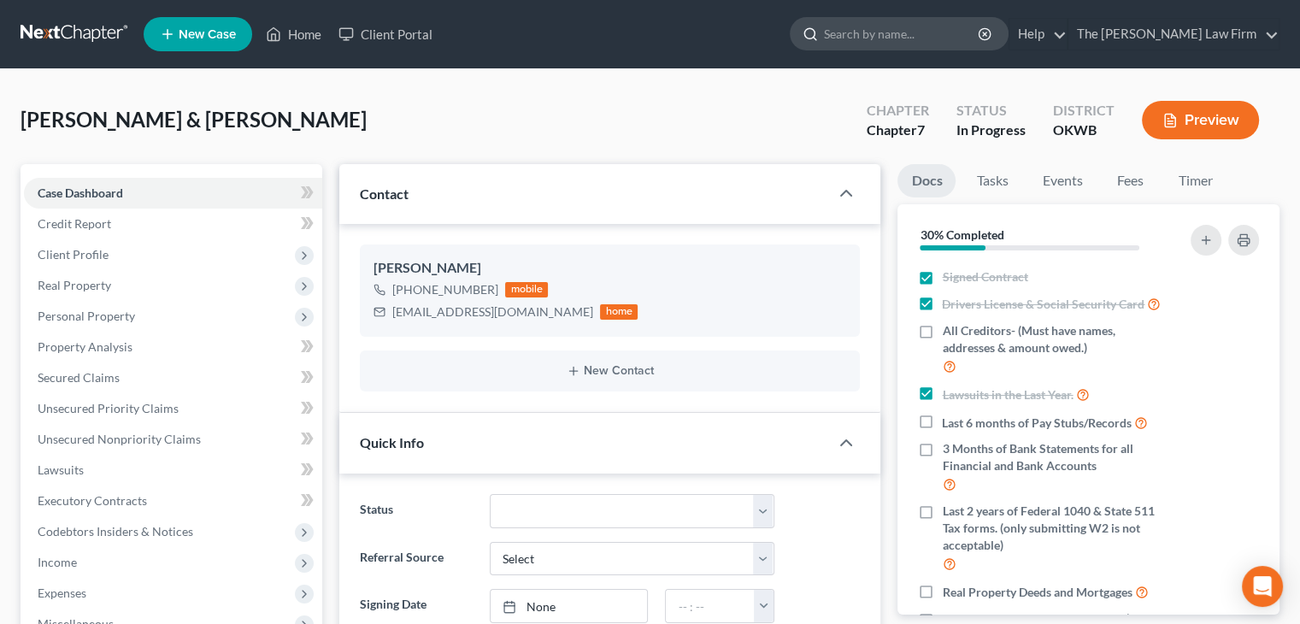
click at [923, 28] on input "search" at bounding box center [902, 34] width 156 height 32
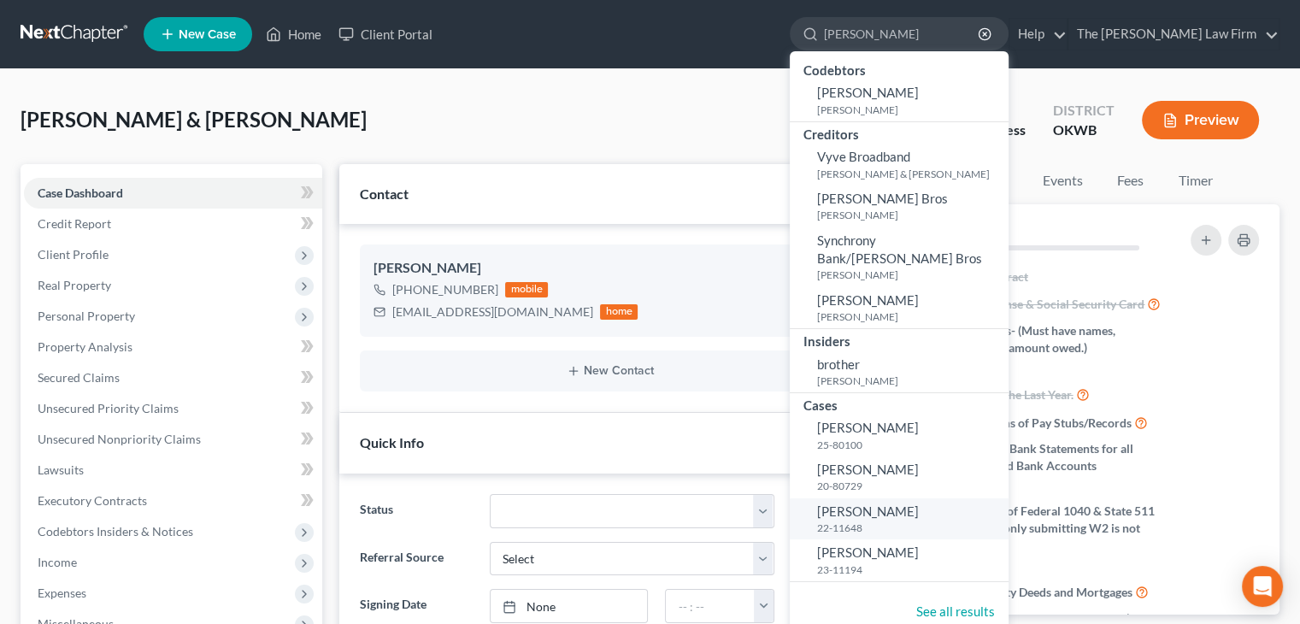
type input "[PERSON_NAME]"
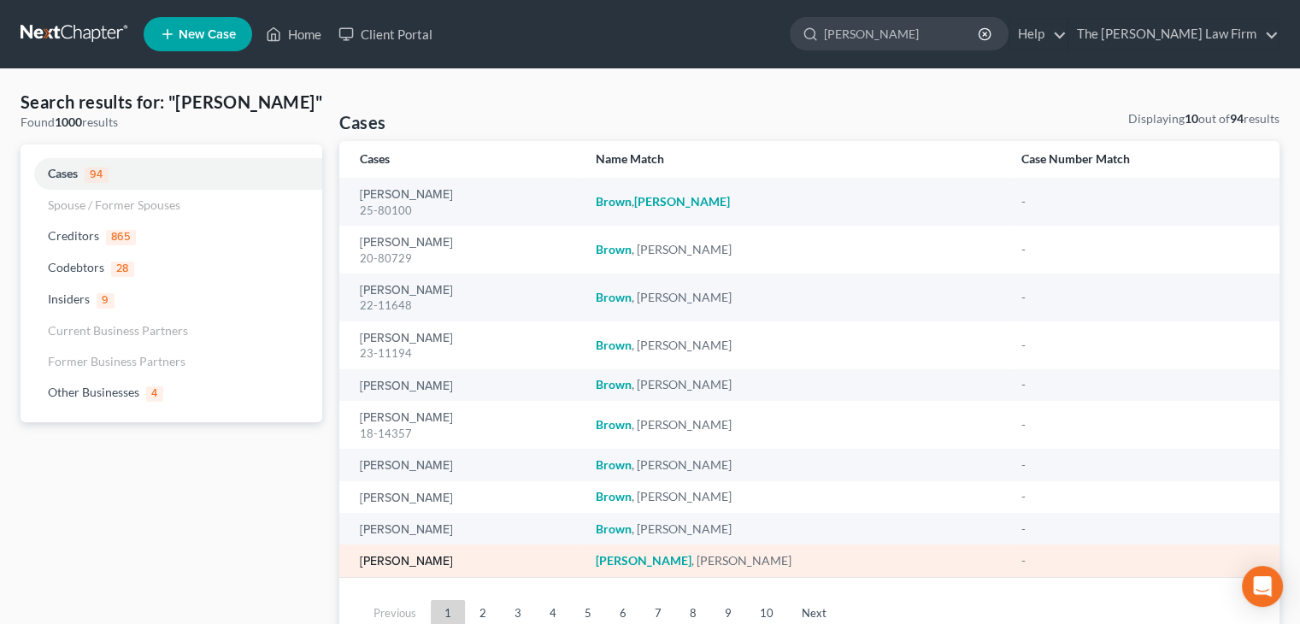
click at [424, 558] on link "[PERSON_NAME]" at bounding box center [406, 561] width 93 height 12
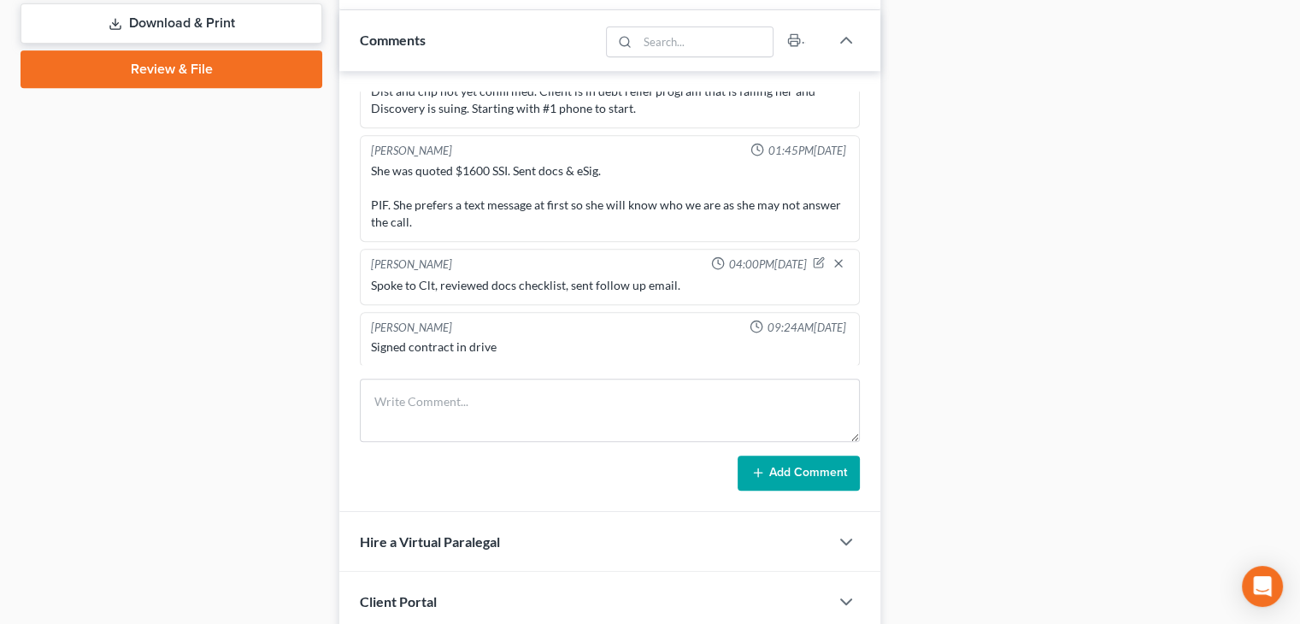
scroll to position [684, 0]
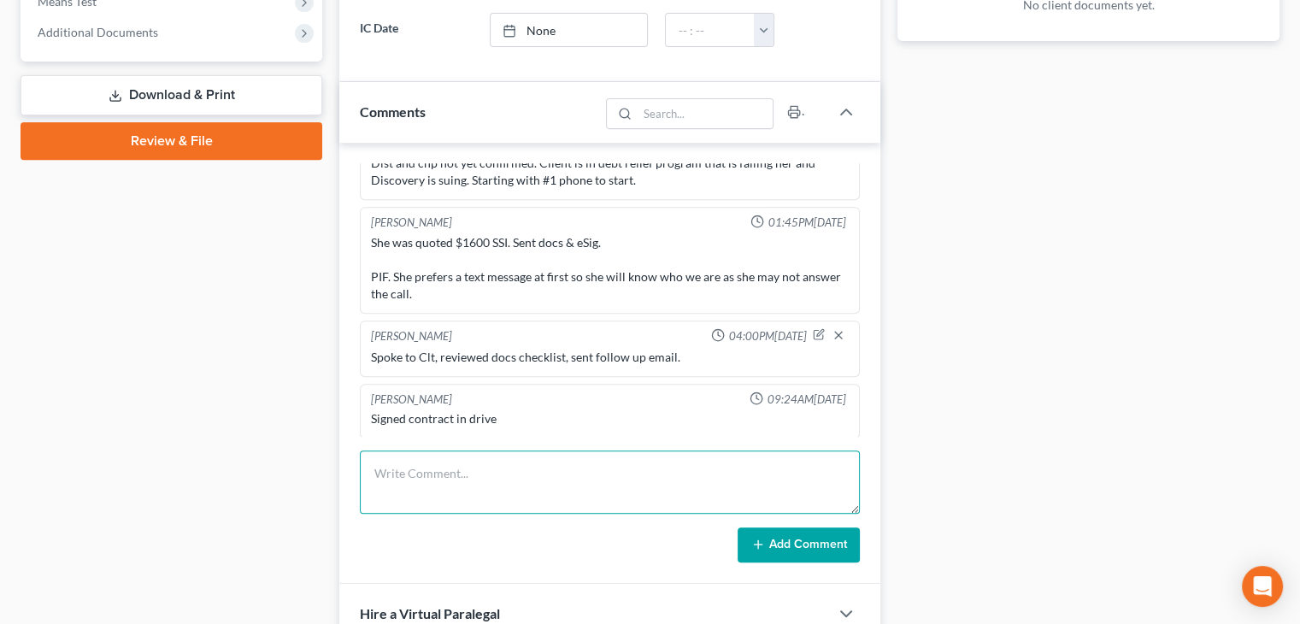
click at [554, 473] on textarea at bounding box center [610, 481] width 500 height 63
type textarea "Spoke to clt, gathering docs, sent follow up email."
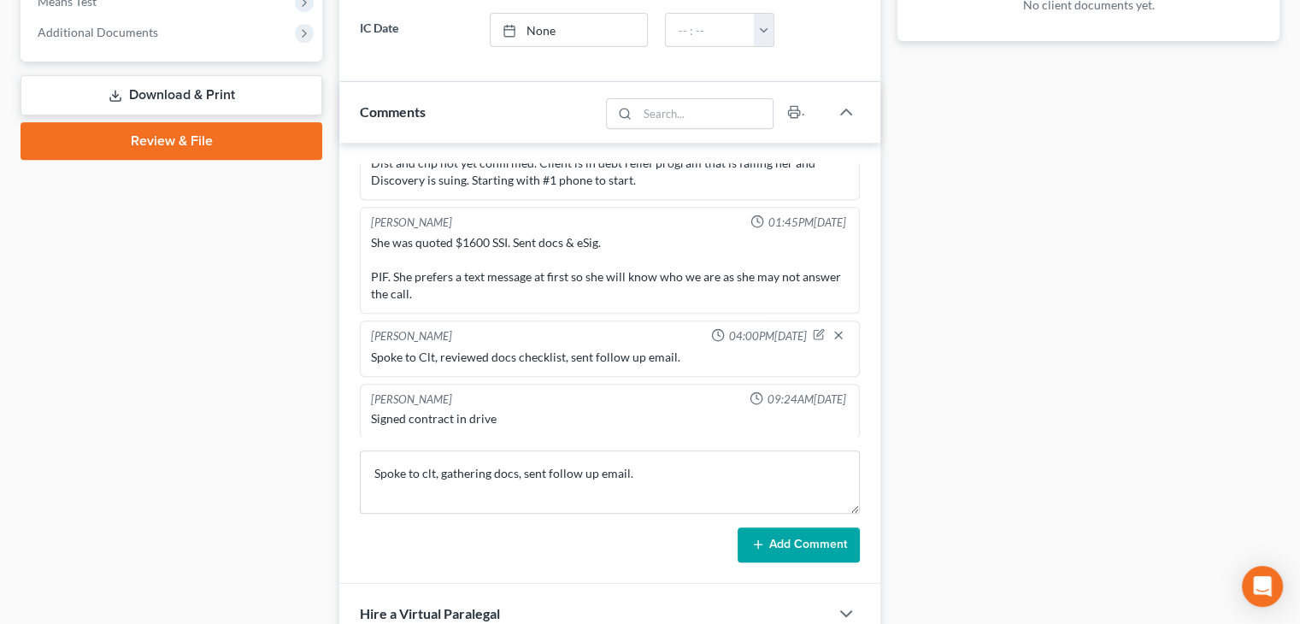
click at [796, 534] on button "Add Comment" at bounding box center [799, 545] width 122 height 36
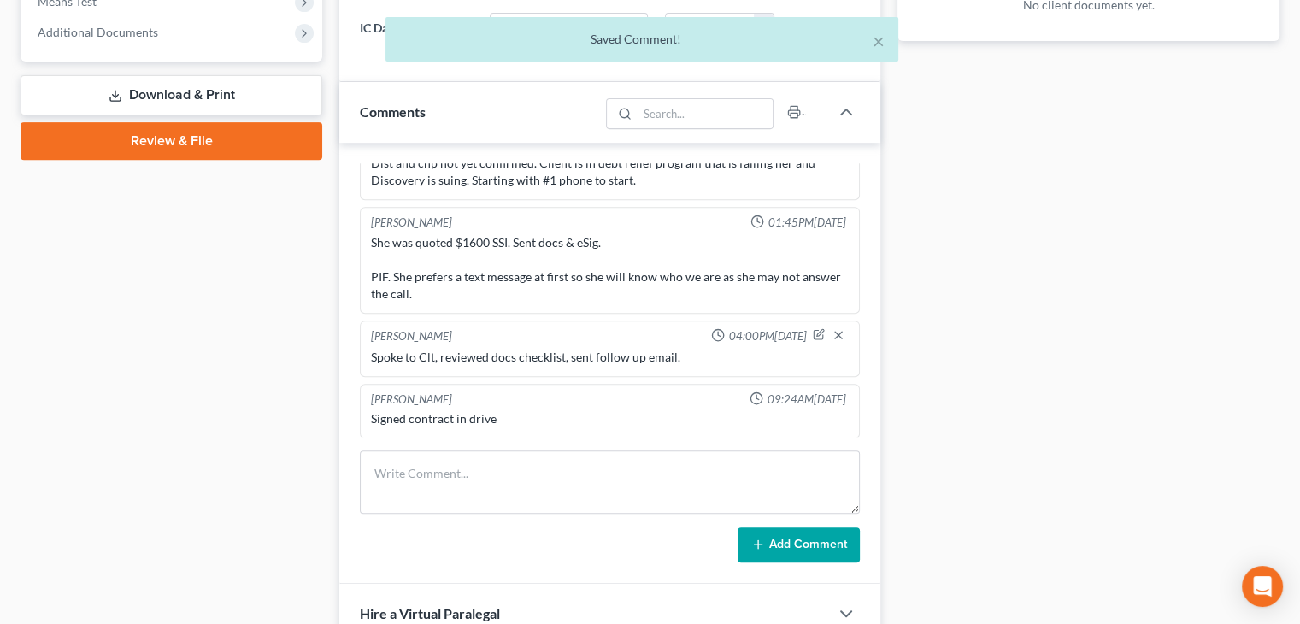
scroll to position [99, 0]
